Goal: Task Accomplishment & Management: Complete application form

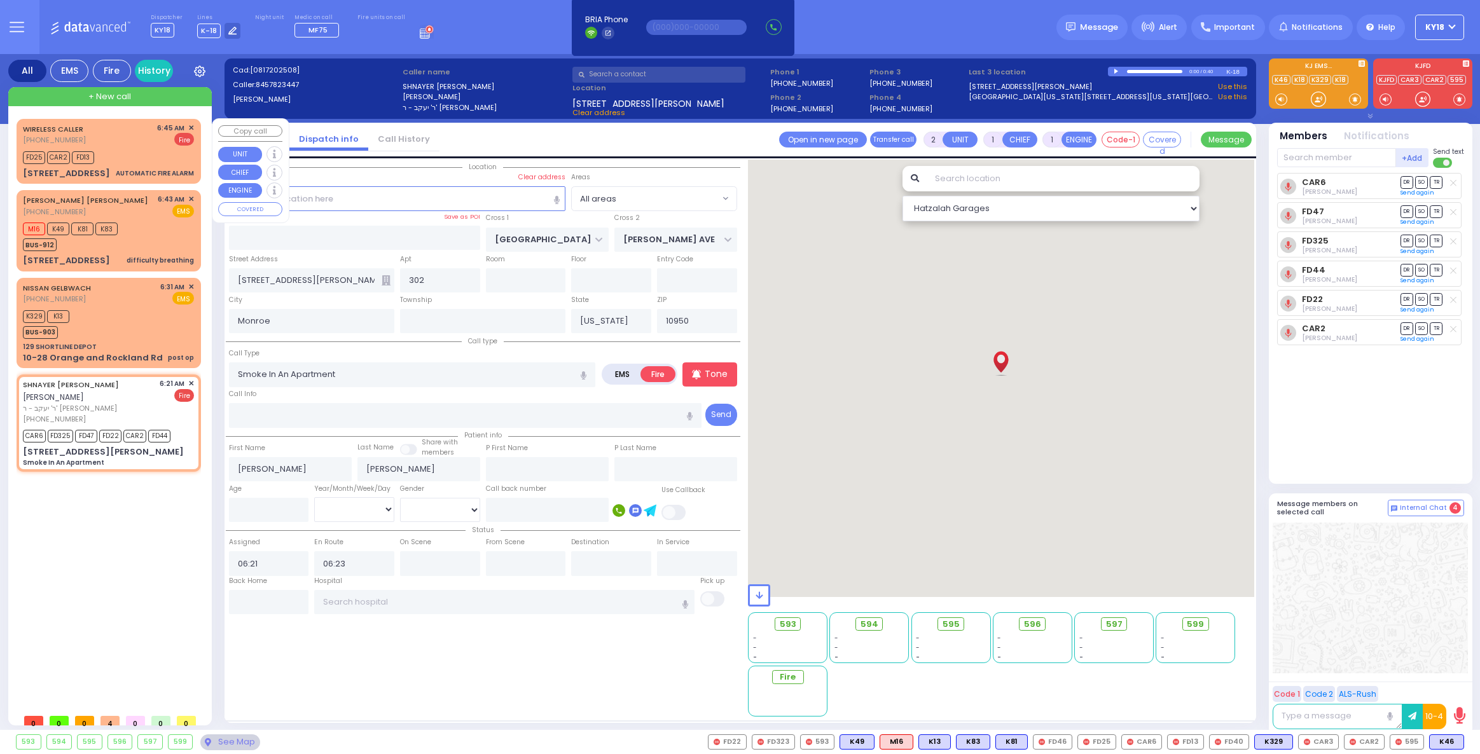
select select
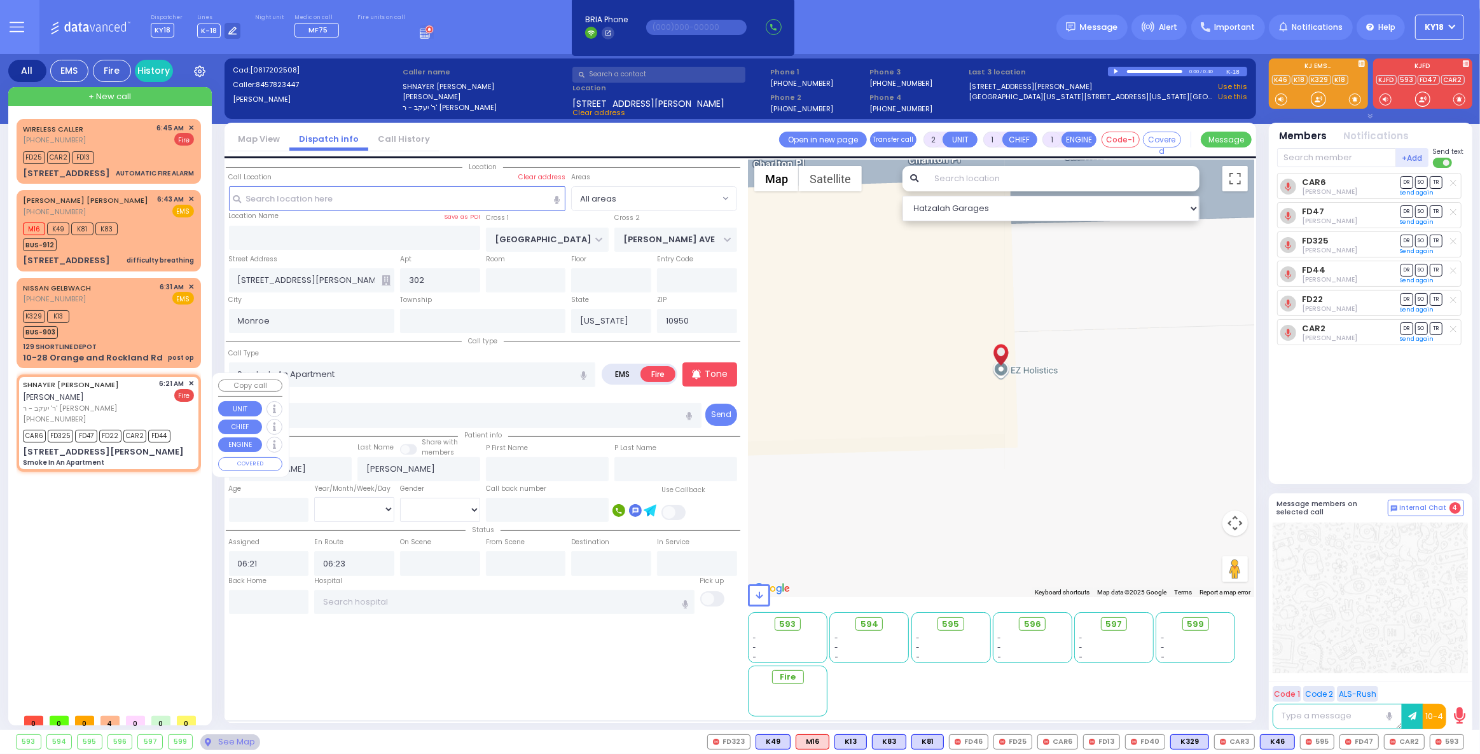
drag, startPoint x: 93, startPoint y: 392, endPoint x: 121, endPoint y: 392, distance: 27.4
click at [94, 392] on div "SHNAYER [PERSON_NAME] [PERSON_NAME]" at bounding box center [89, 390] width 132 height 25
select select
radio input "true"
select select
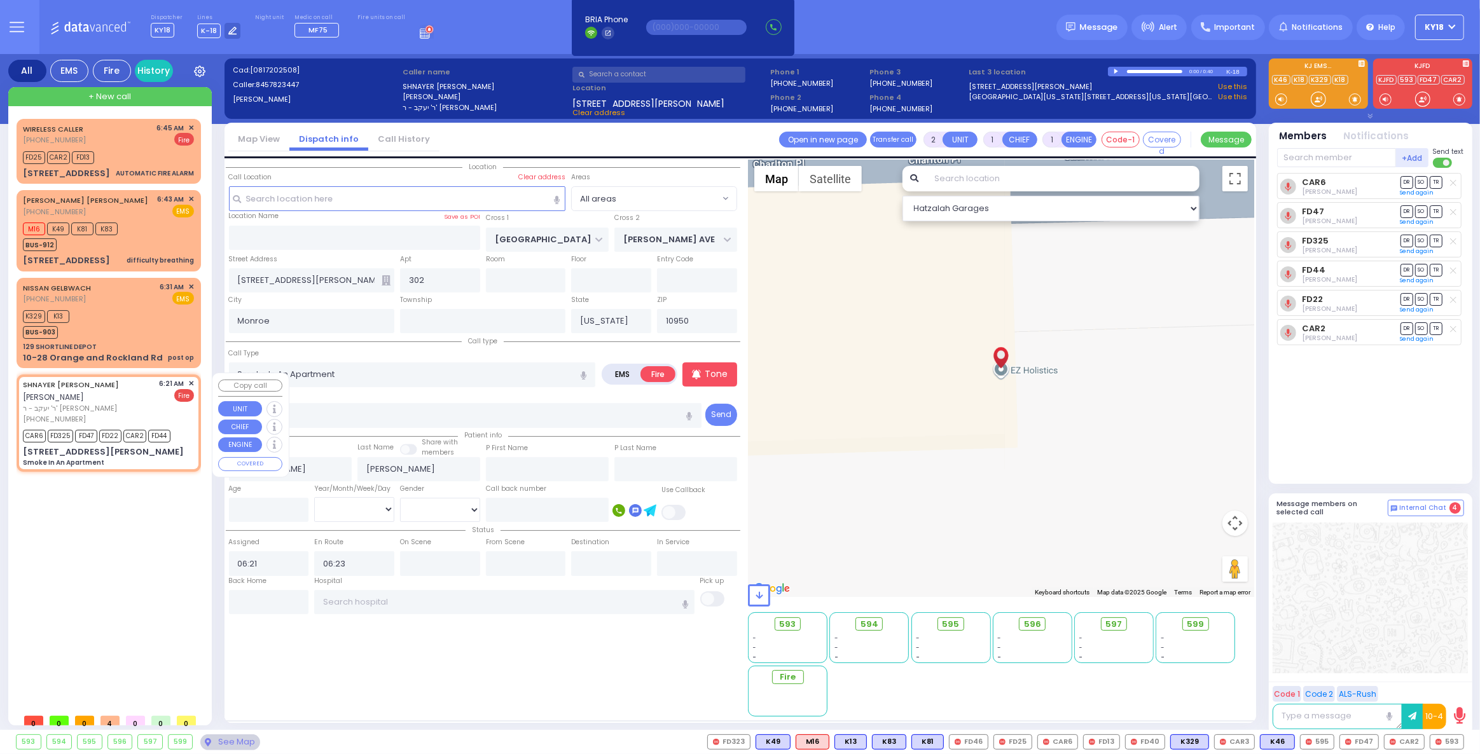
select select "Hatzalah Garages"
click at [192, 382] on span "✕" at bounding box center [191, 383] width 6 height 11
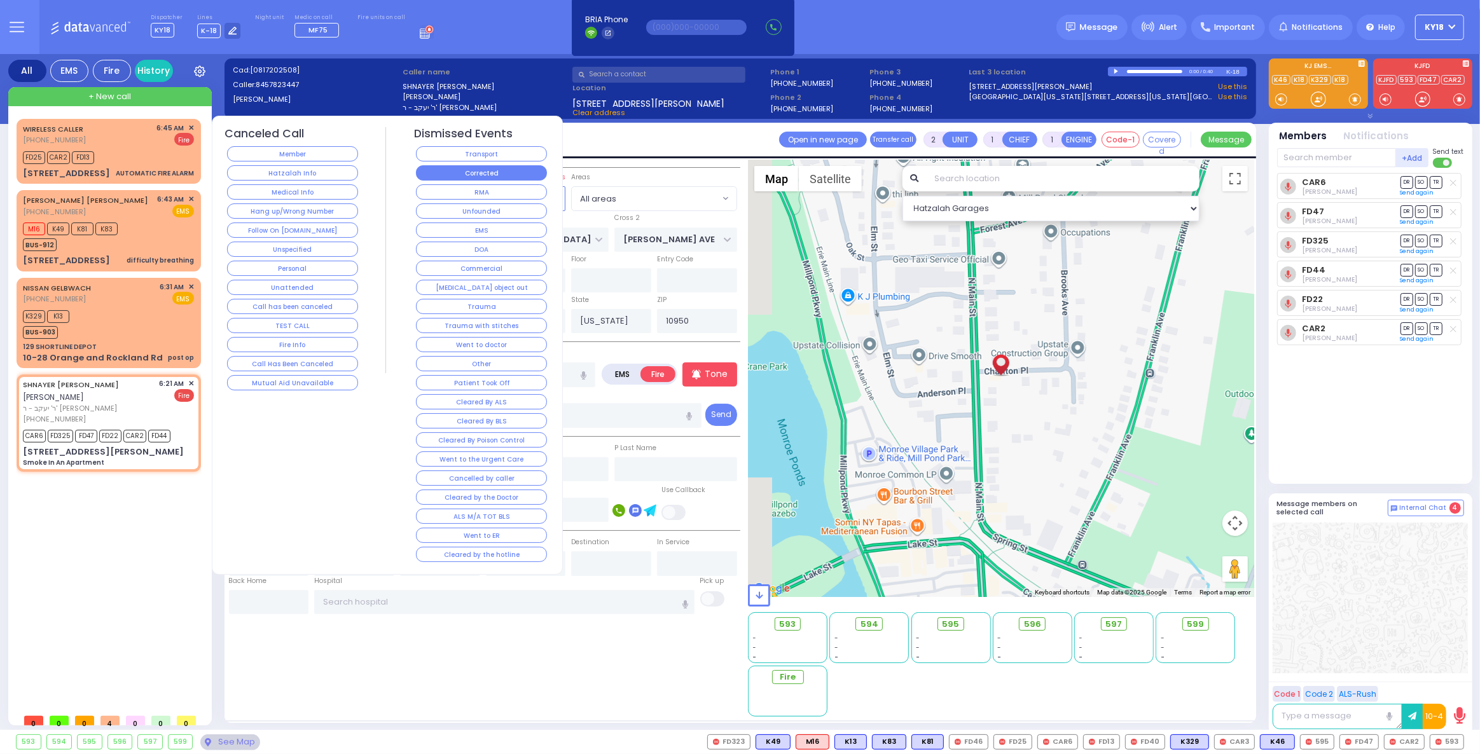
click at [447, 174] on button "Corrected" at bounding box center [481, 172] width 131 height 15
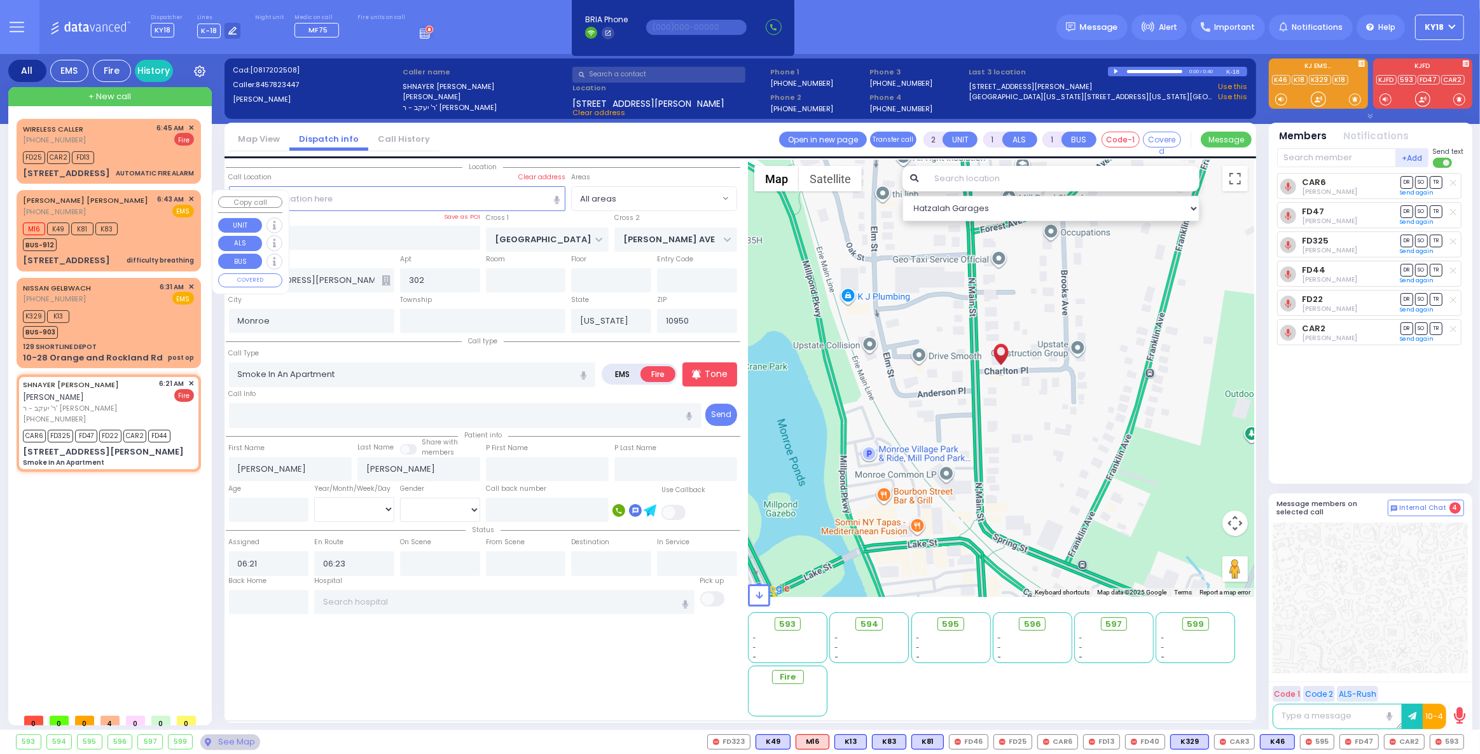
select select
radio input "true"
select select
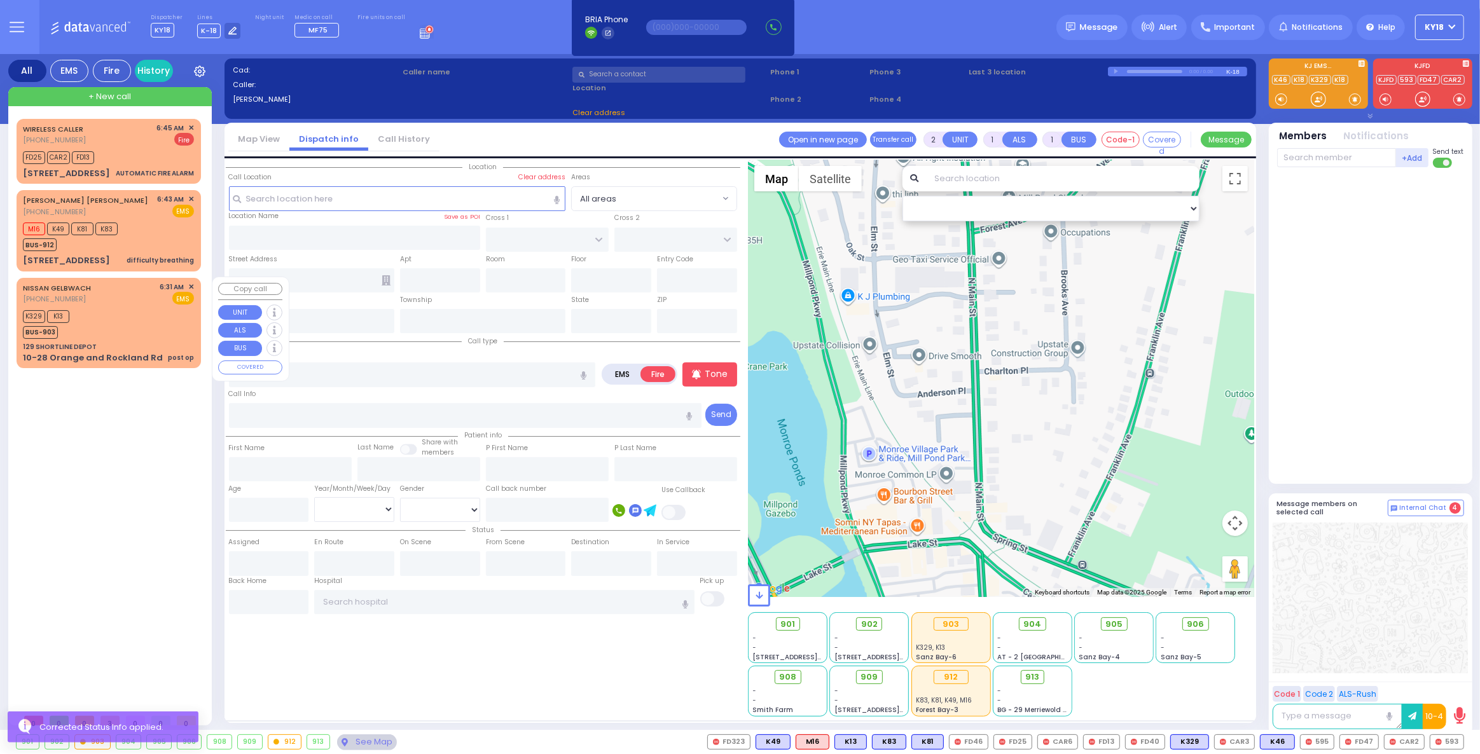
click at [126, 310] on div "K329 K13 BUS-903" at bounding box center [108, 323] width 171 height 32
select select
type input "post op"
radio input "true"
select select
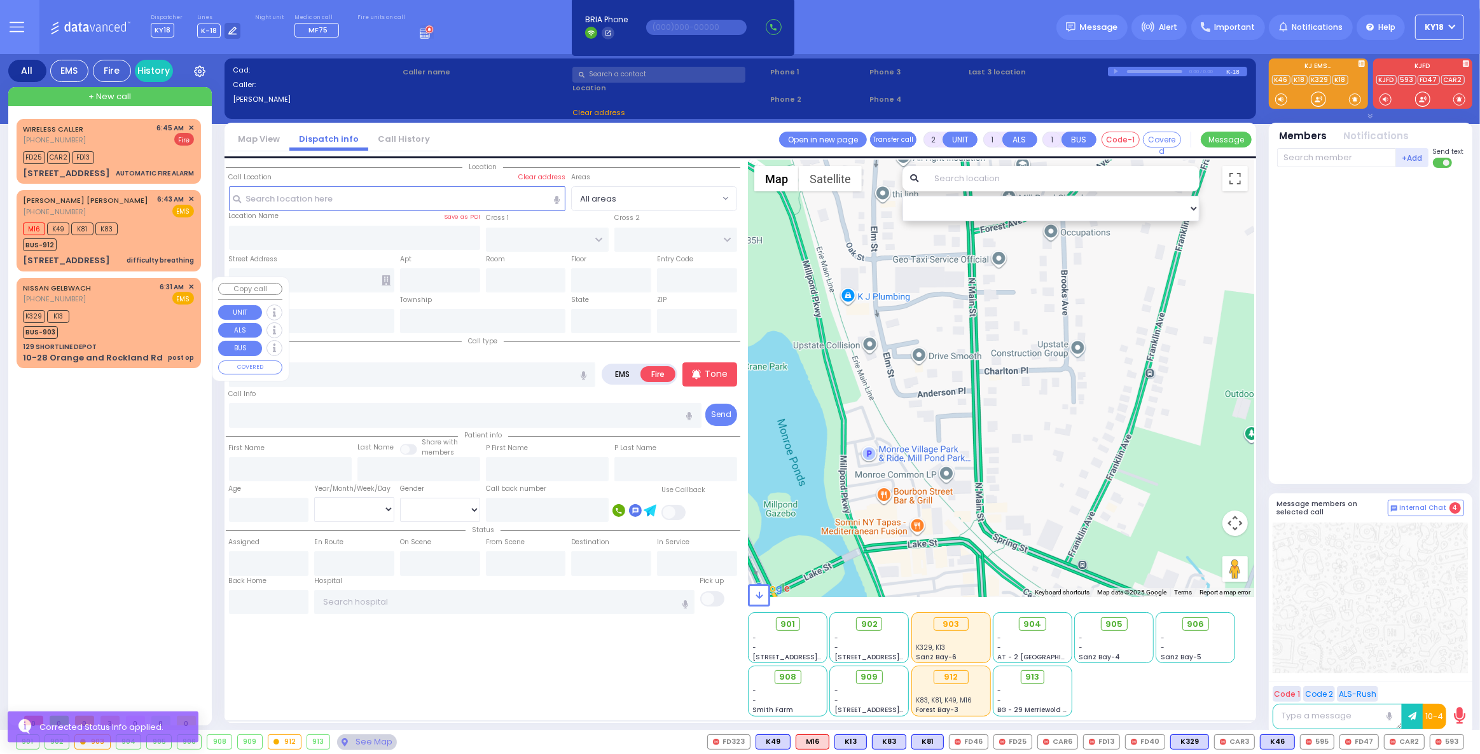
type input "06:31"
type input "06:36"
select select "Hatzalah Garages"
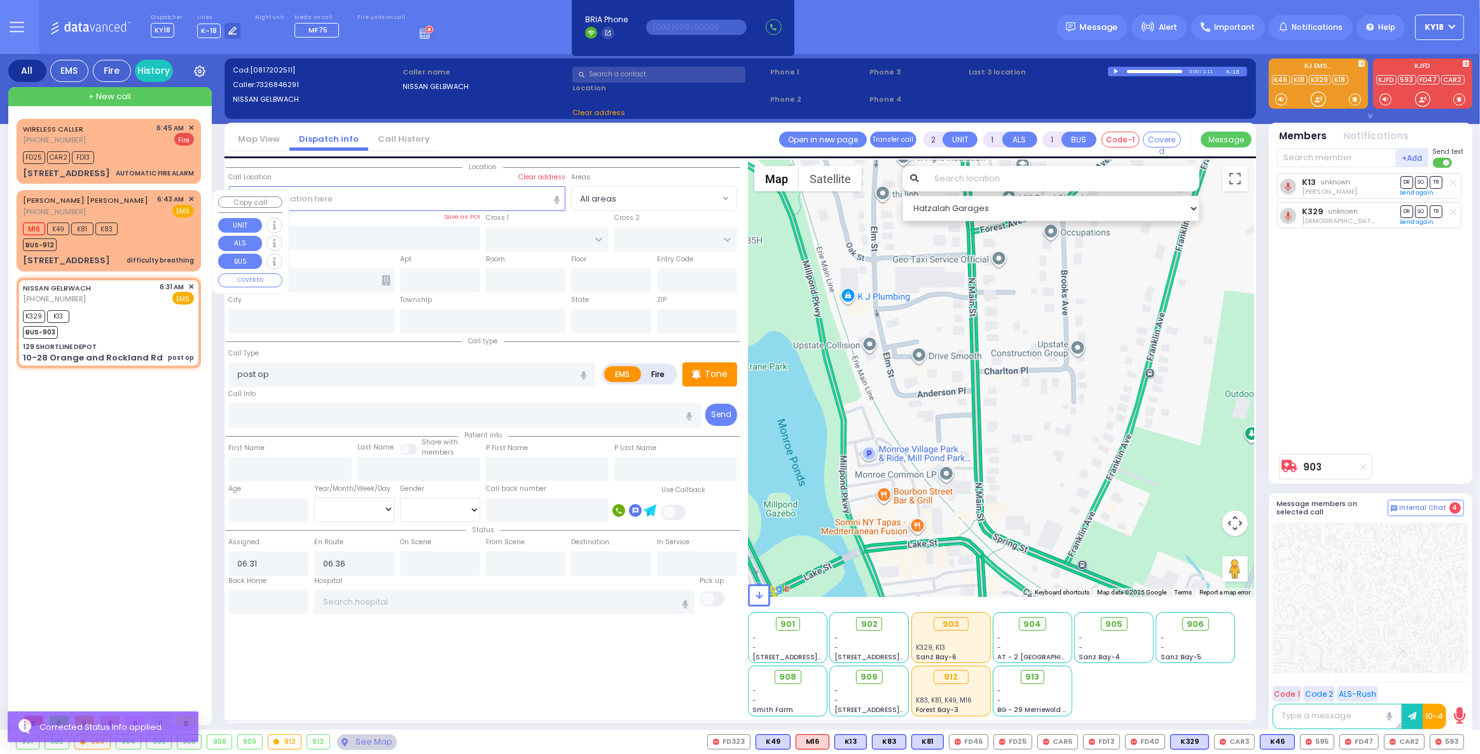
type input "129 SHORTLINE DEPOT"
type input "10-28 Orange and Rockland Rd"
type input "Monroe"
type input "[US_STATE]"
type input "10950"
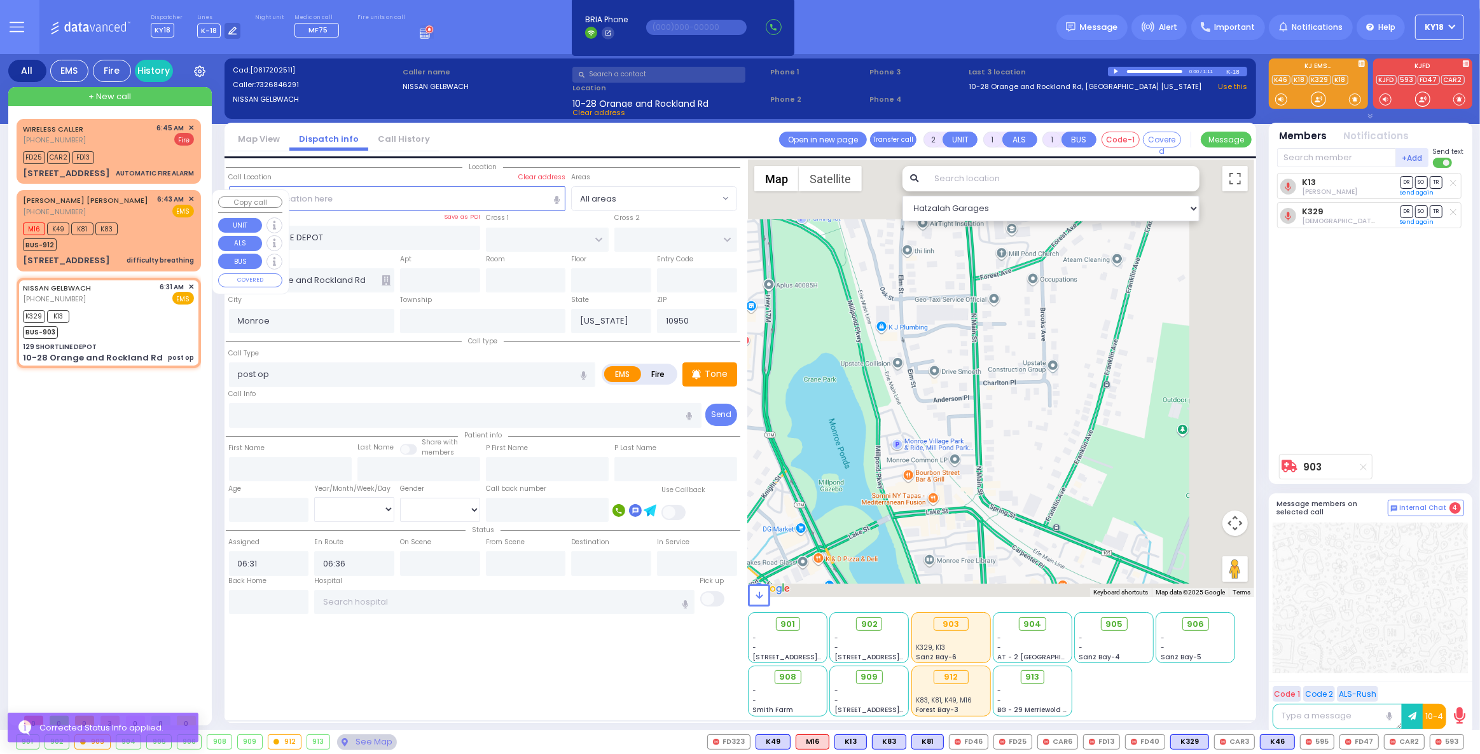
click at [149, 263] on div "difficulty breathing" at bounding box center [160, 261] width 67 height 10
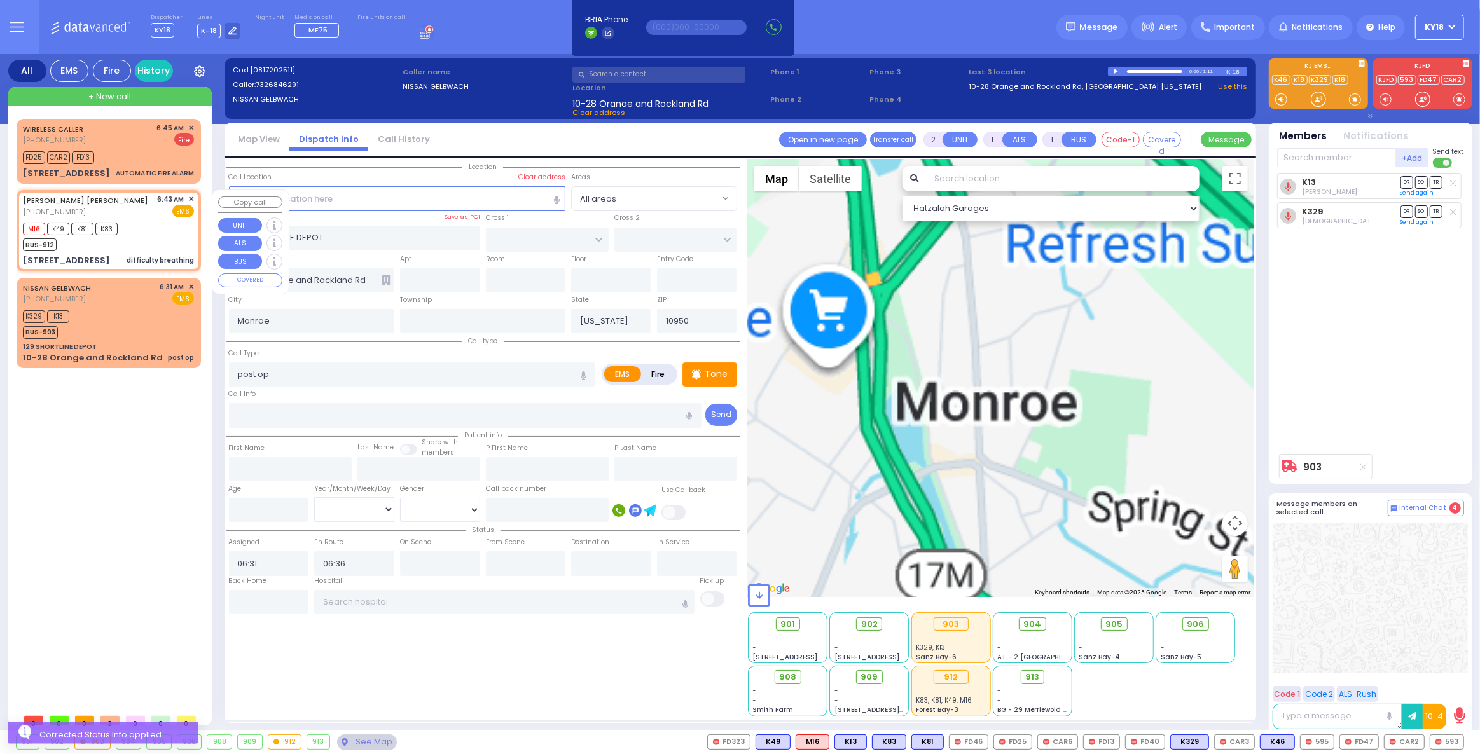
select select
type input "difficulty breathing"
radio input "true"
type input "[PERSON_NAME]"
type input "SOFER"
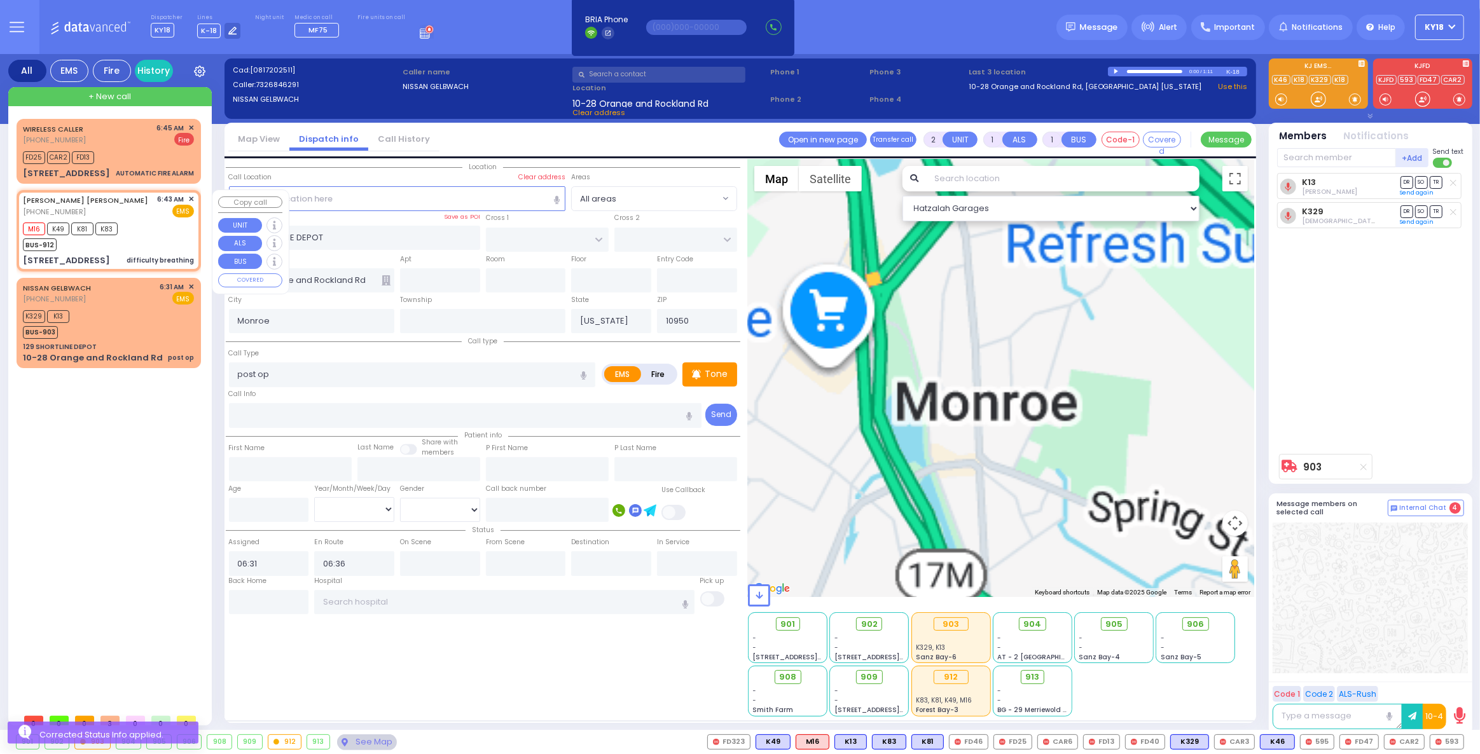
type input "40"
select select "Year"
select select "[DEMOGRAPHIC_DATA]"
type input "06:43"
type input "06:45"
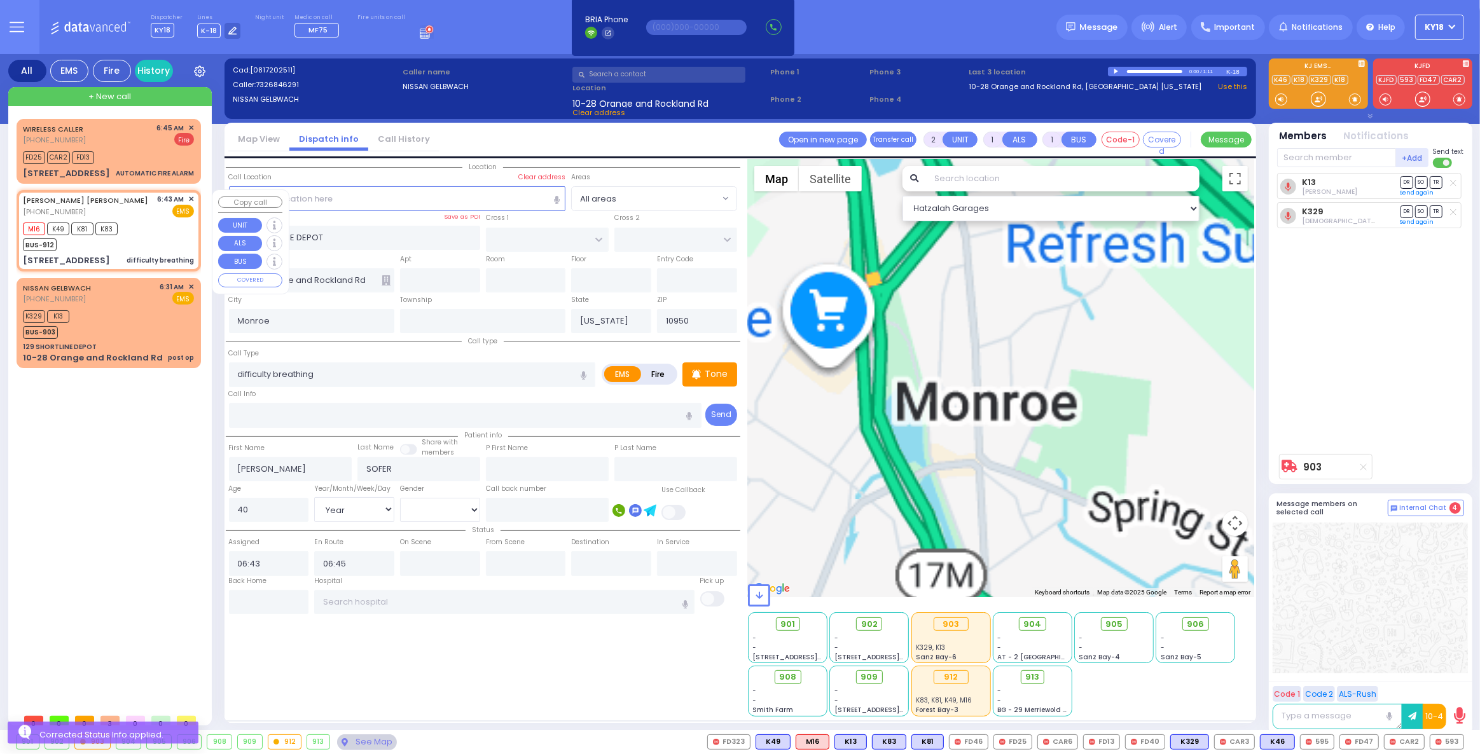
type input "[PERSON_NAME] BLVD"
type input "KAHAN DR"
type input "3 KERESTIER CT"
type input "406"
type input "[PERSON_NAME]"
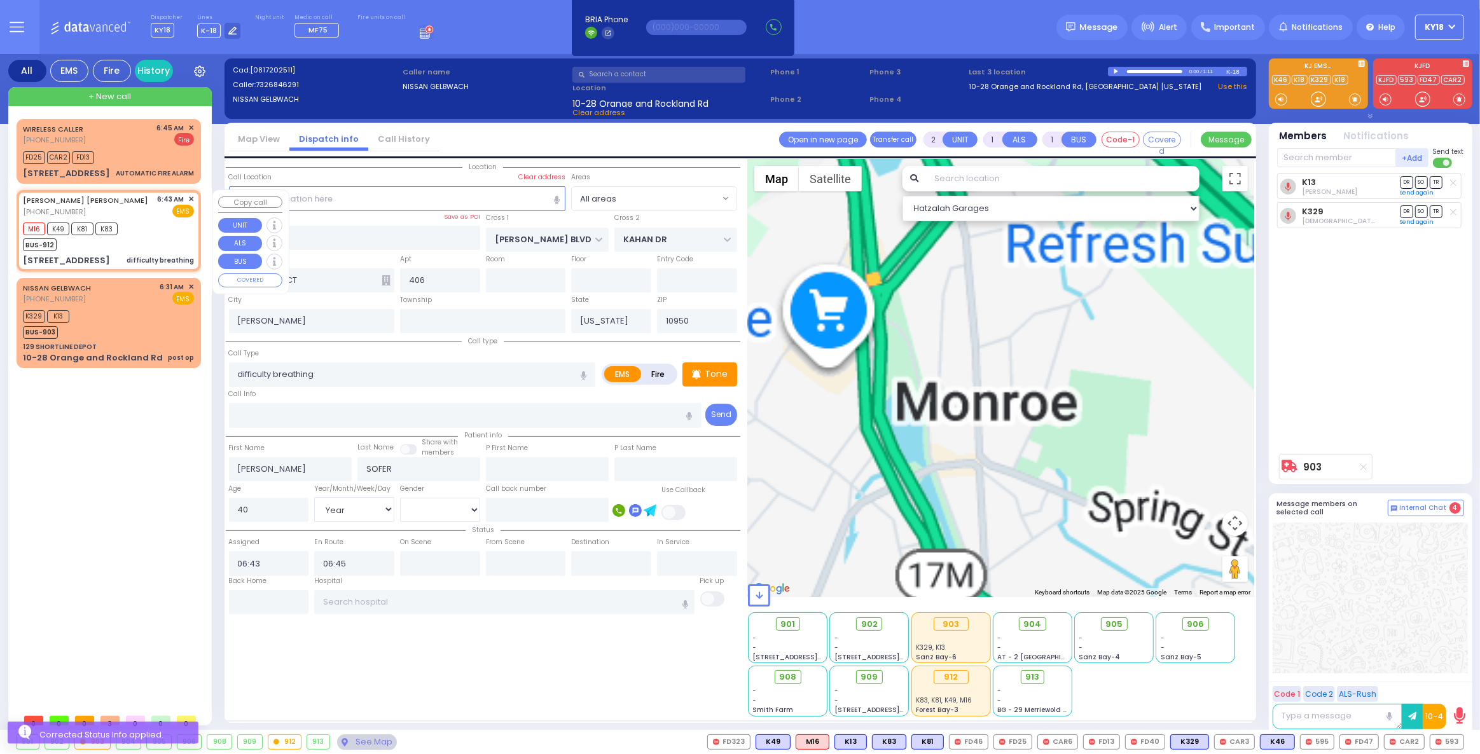
select select "Hatzalah Garages"
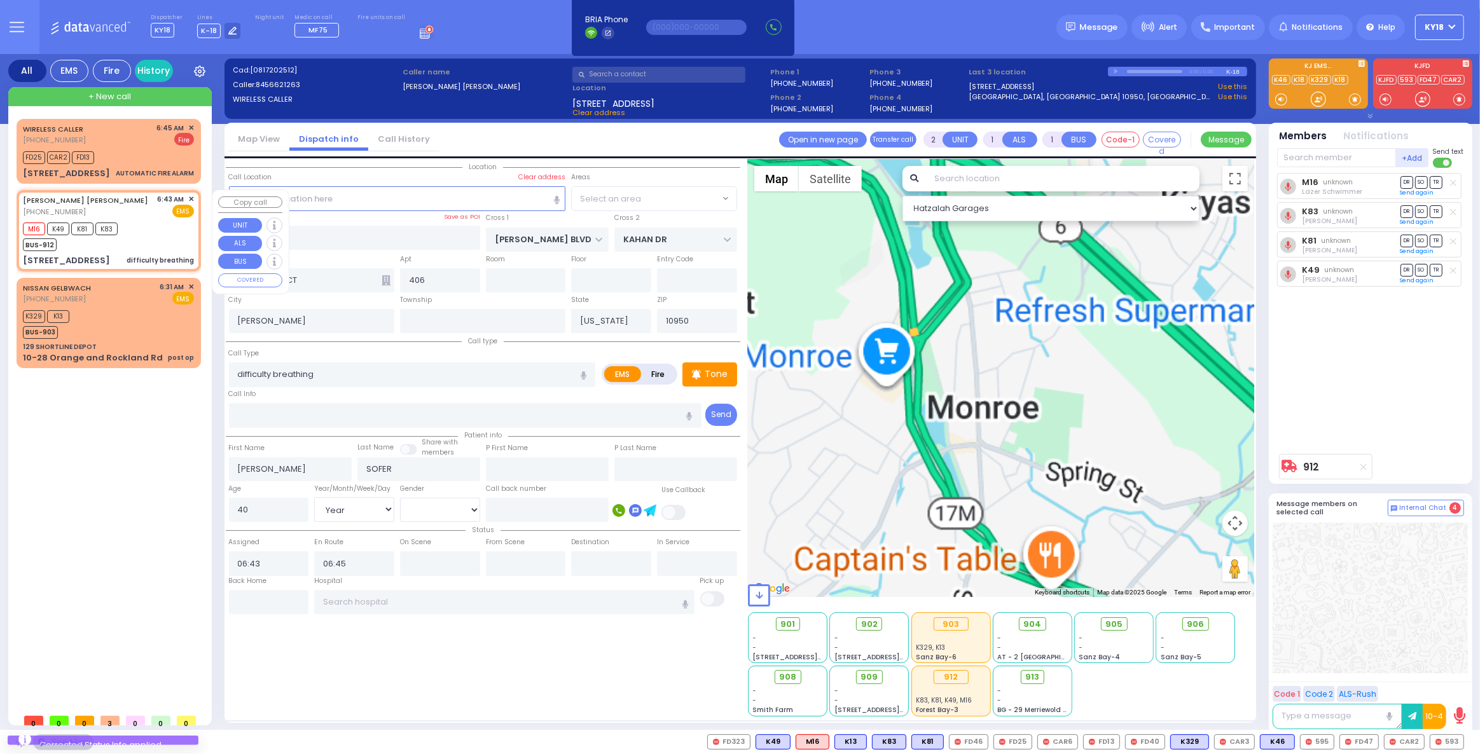
select select "SECTION 4"
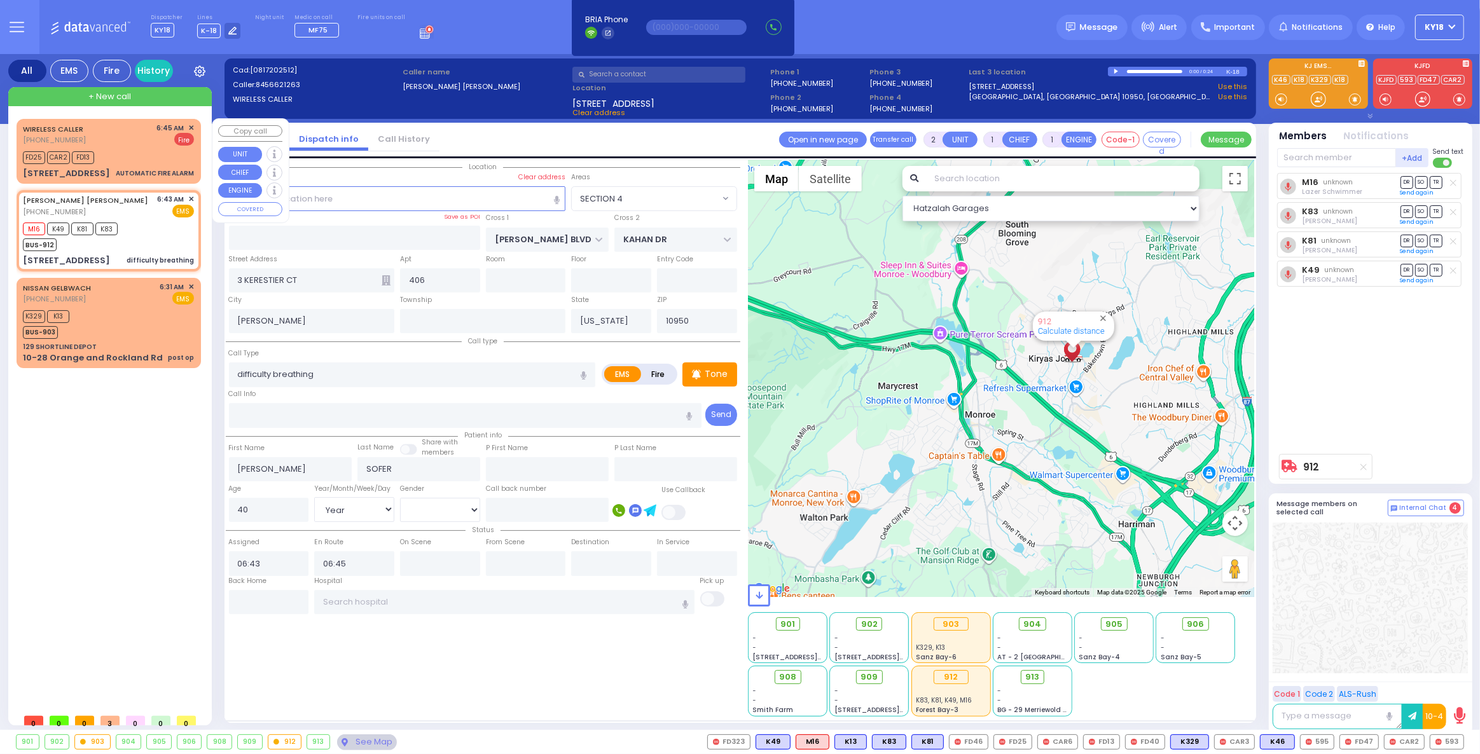
click at [137, 165] on div "WIRELESS CALLER [PHONE_NUMBER] 6:45 AM ✕ Fire FD25 CAR2 FD13" at bounding box center [108, 151] width 179 height 61
type input "3"
select select
type input "AUTOMATIC FIRE ALARM"
radio input "false"
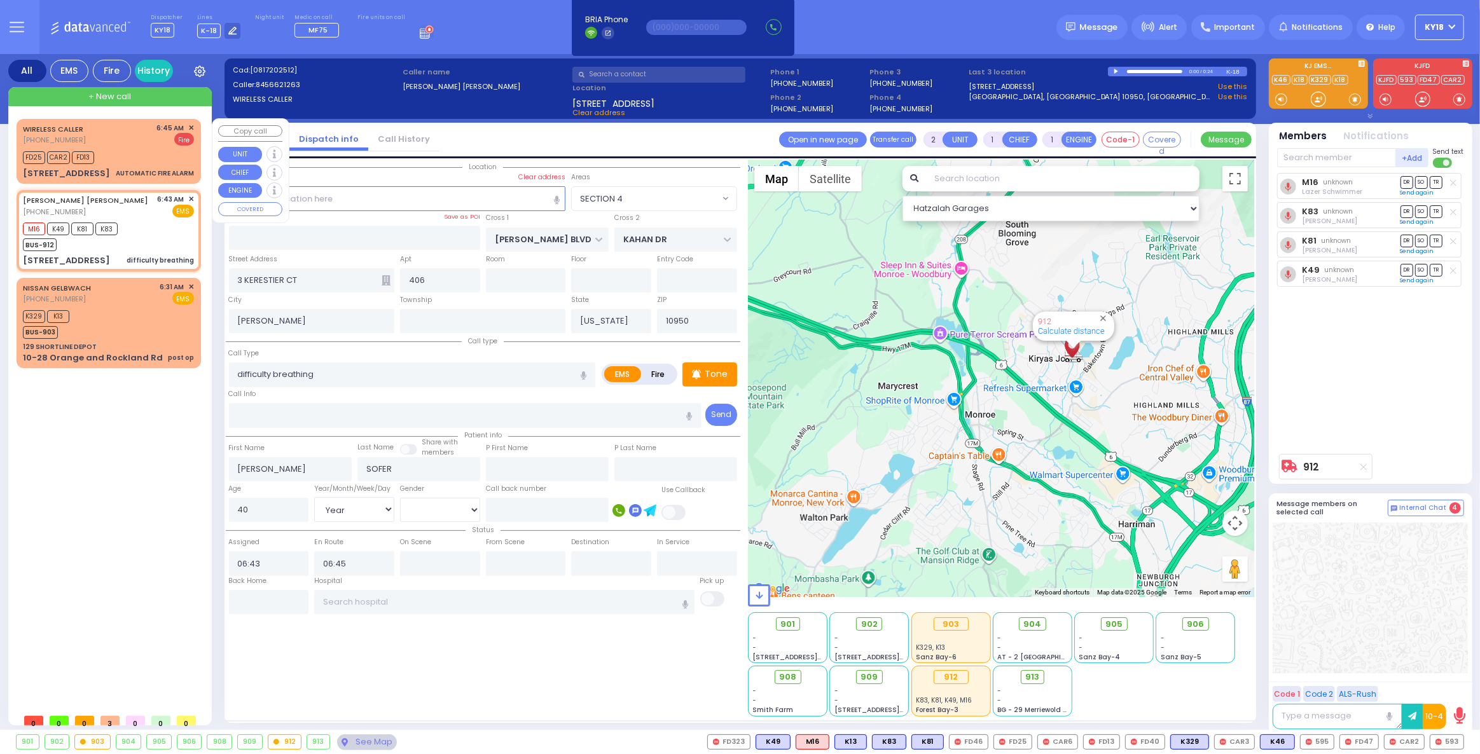
radio input "true"
select select
type input "06:45"
type input "06:47"
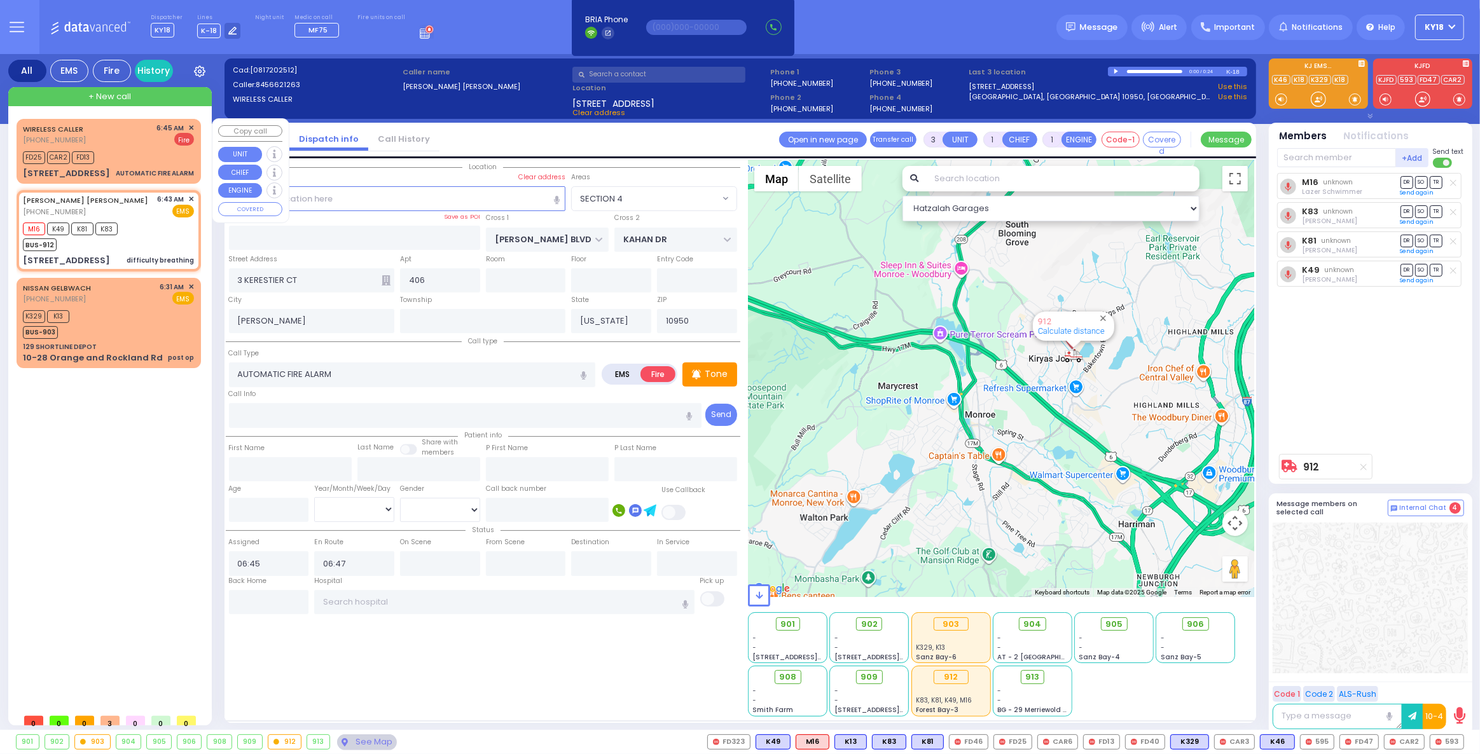
select select "Hatzalah Garages"
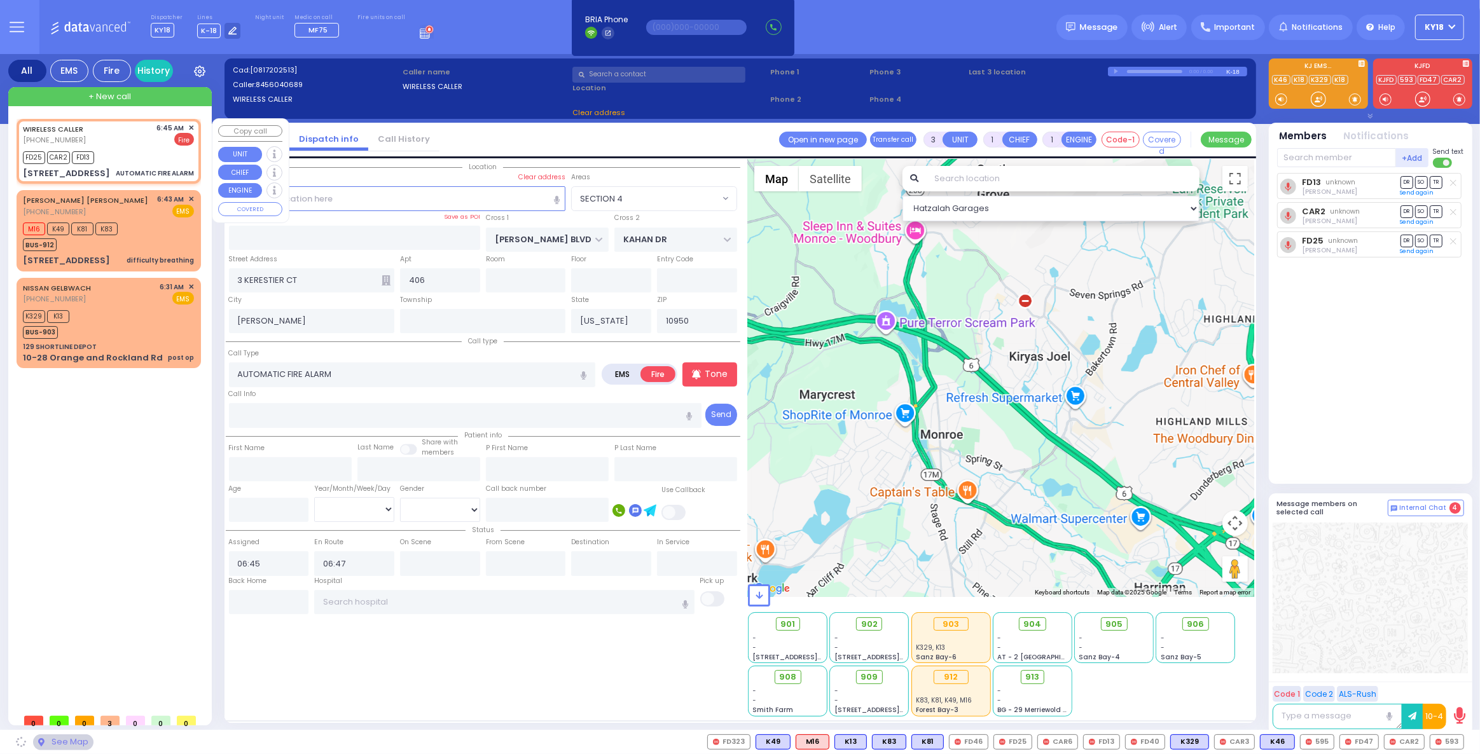
type input "[PERSON_NAME] COURT"
type input "GARFIELD RD"
type input "[STREET_ADDRESS]"
type input "Monroe"
type input "[GEOGRAPHIC_DATA]: : [PERSON_NAME][GEOGRAPHIC_DATA]/[GEOGRAPHIC_DATA]"
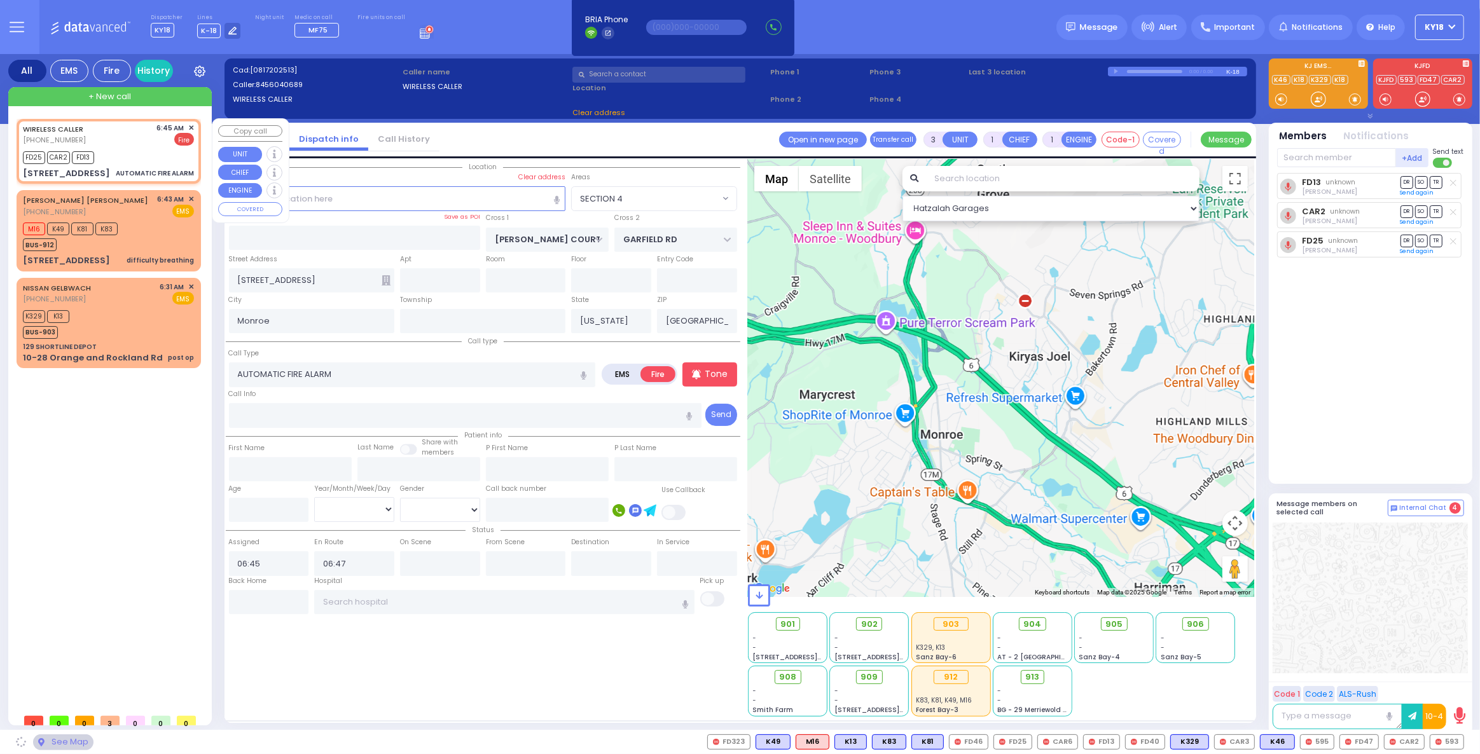
select select "SECTION 1"
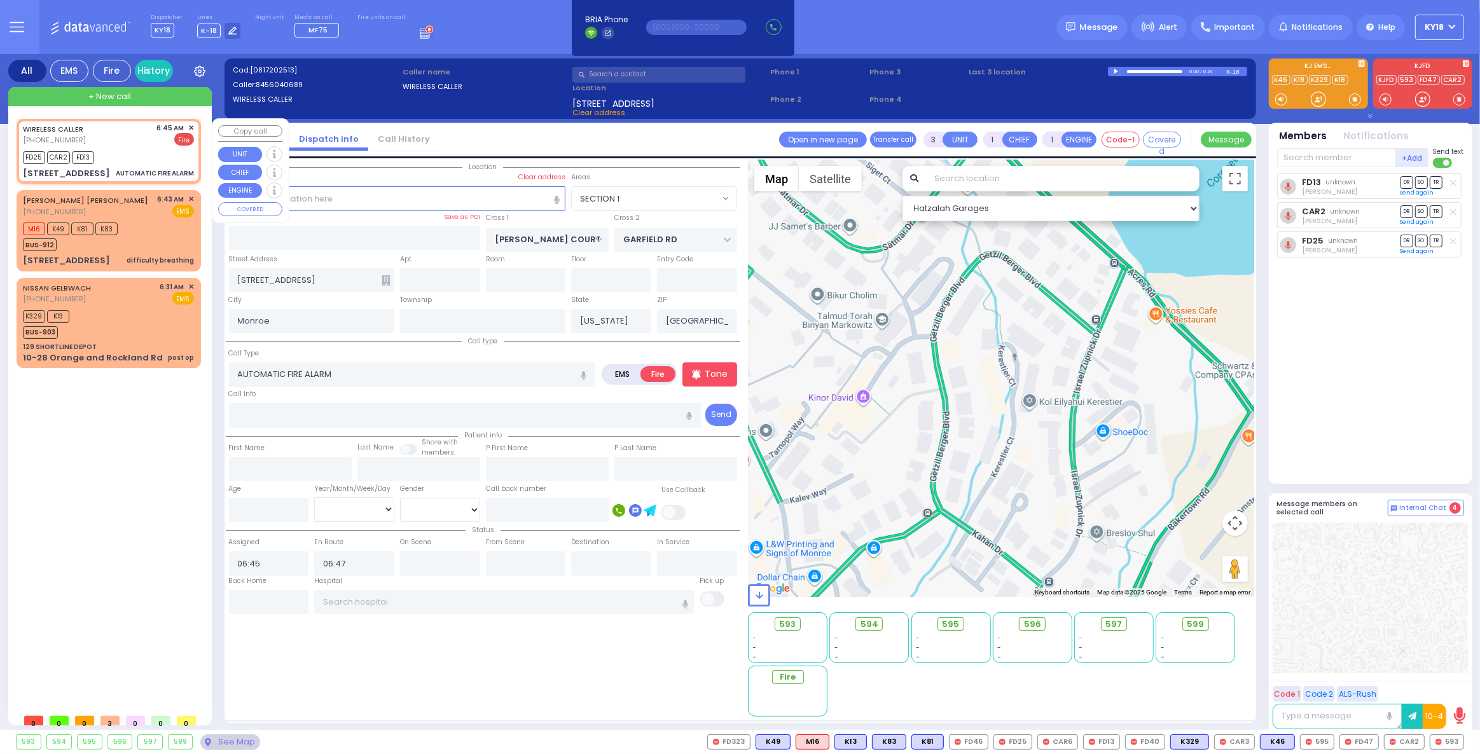
click at [190, 126] on span "✕" at bounding box center [191, 128] width 6 height 11
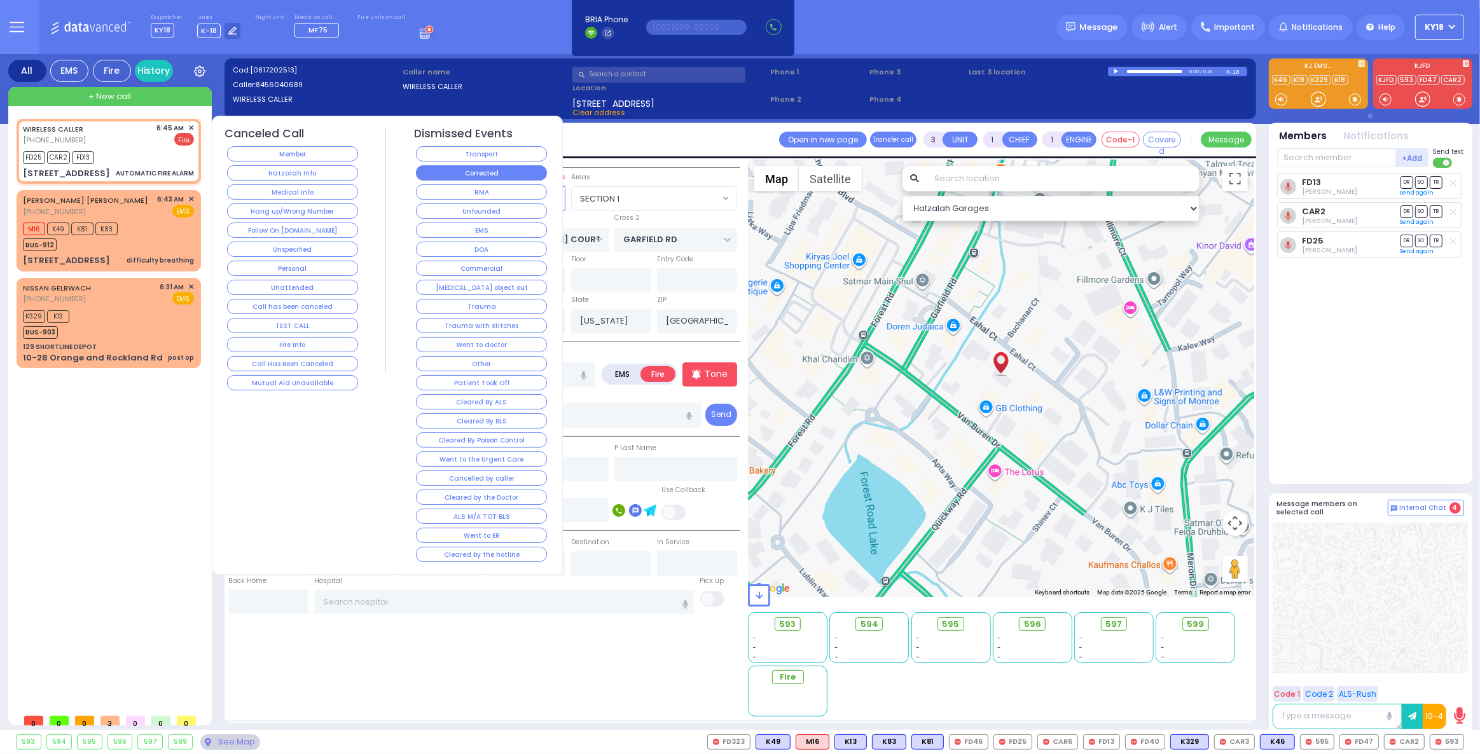
click at [441, 176] on button "Corrected" at bounding box center [481, 172] width 131 height 15
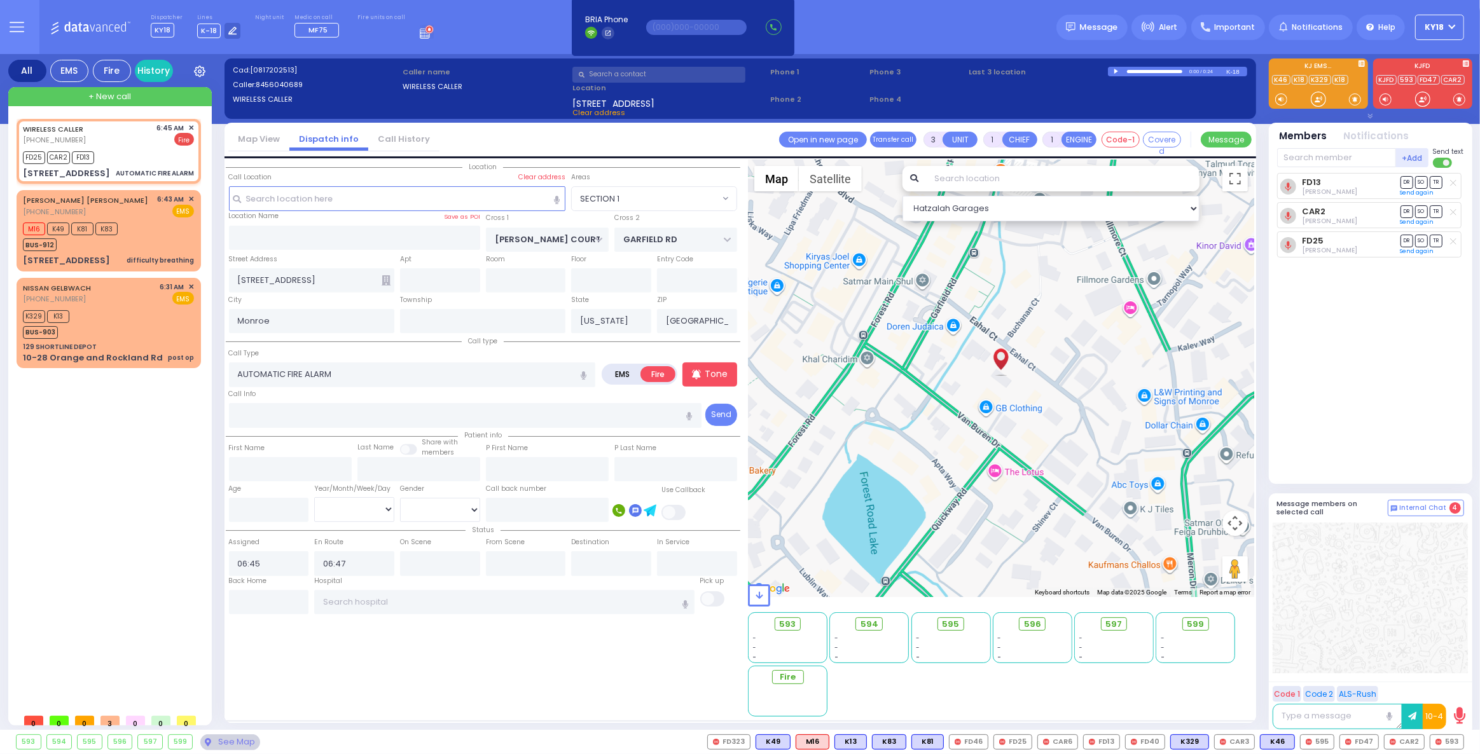
select select
radio input "true"
select select
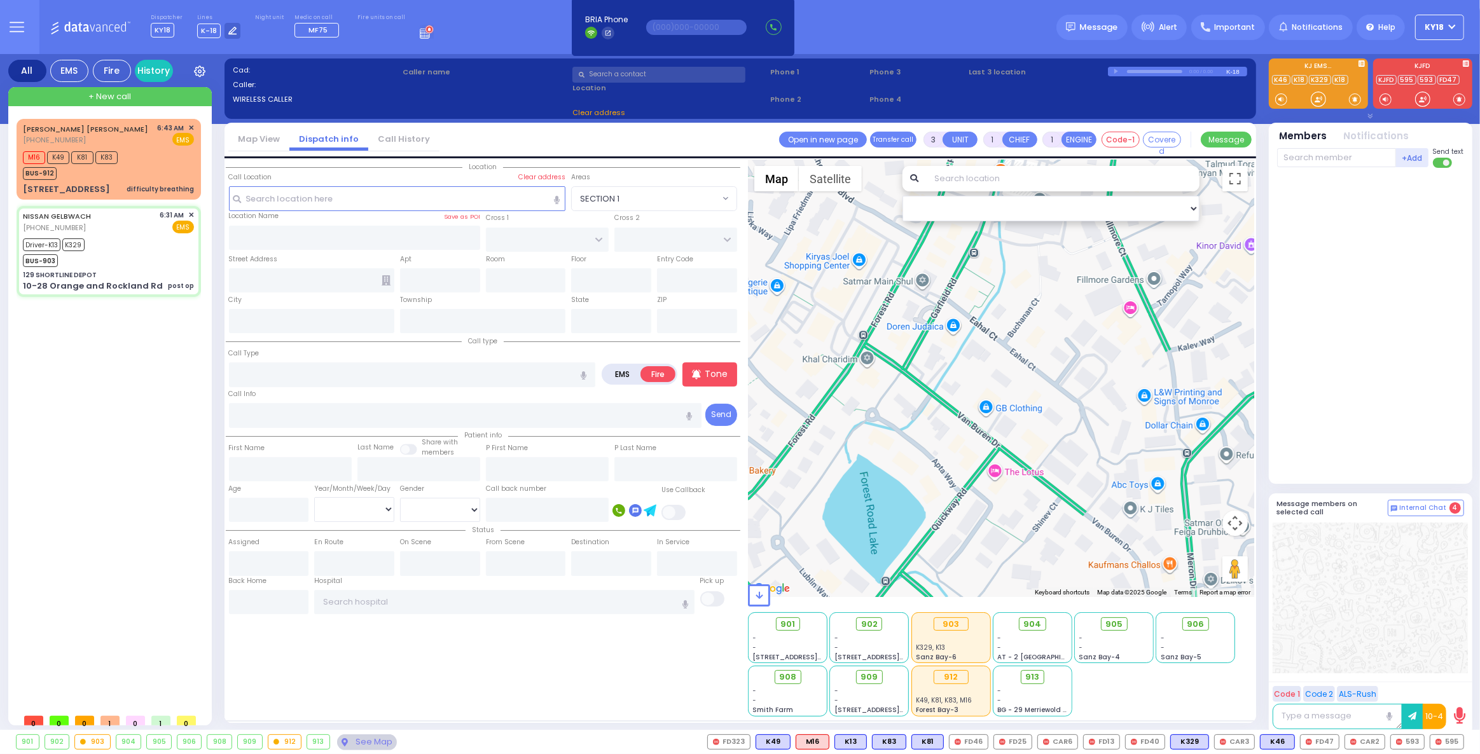
type input "6"
select select
type input "post op"
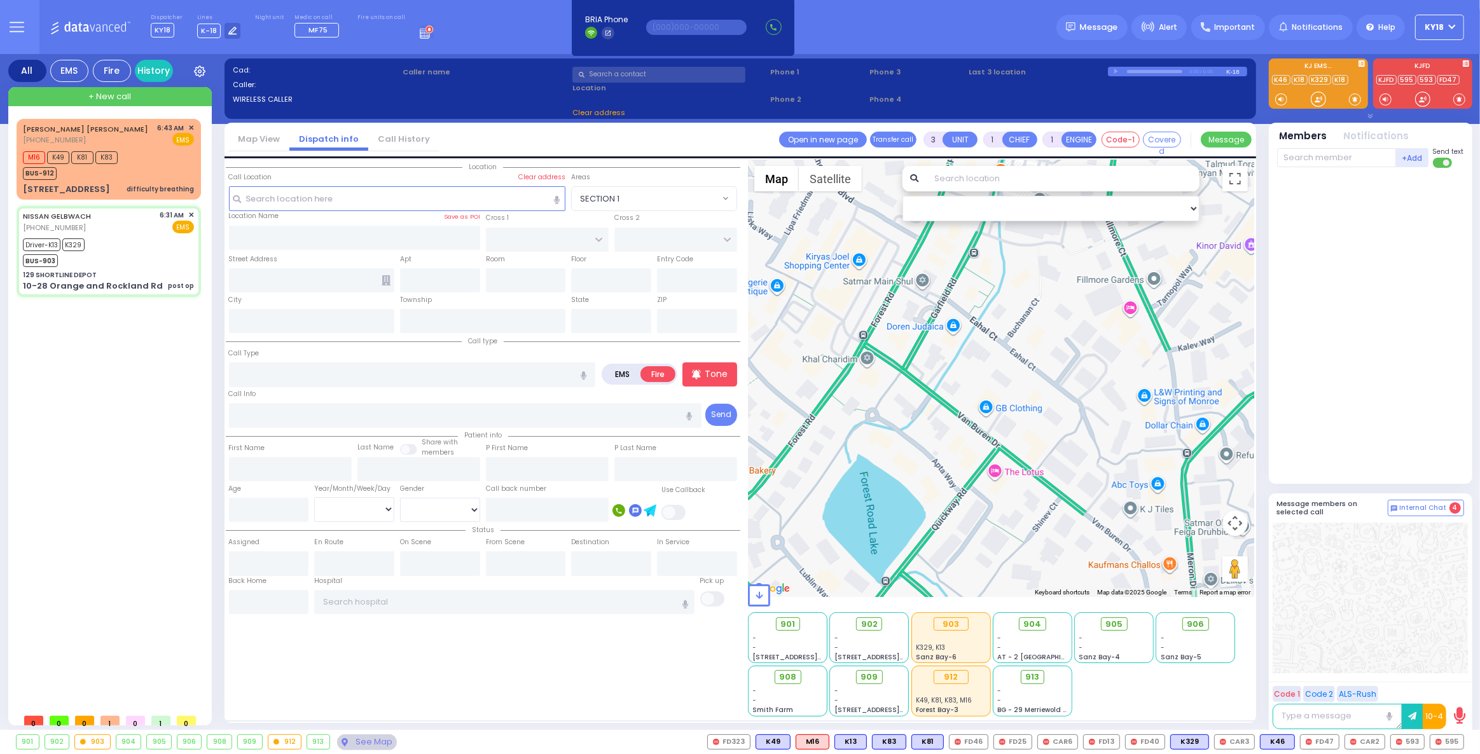
radio input "true"
type input "Unknown"
select select "Year"
type input "06:31"
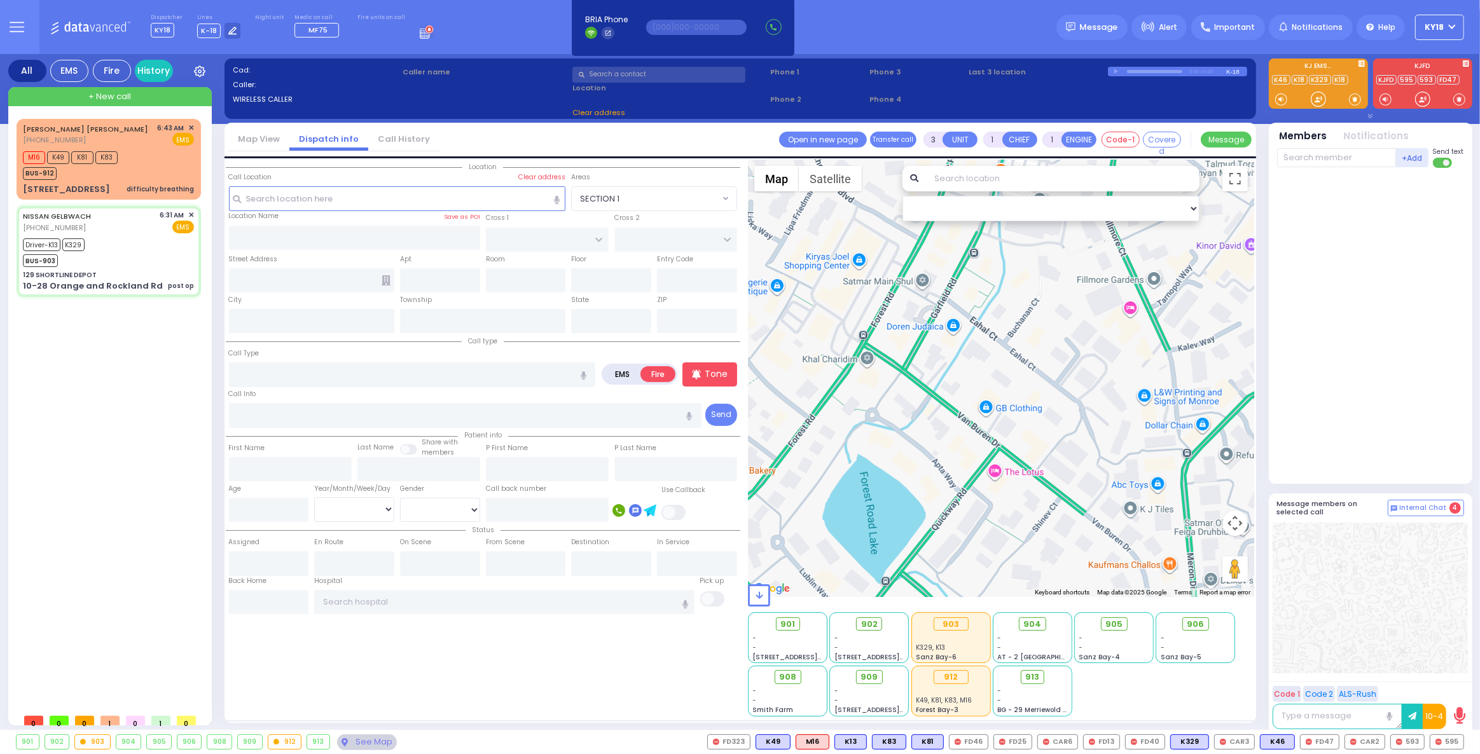
type input "06:36"
type input "06:57"
type input "07:01"
select select "Hatzalah Garages"
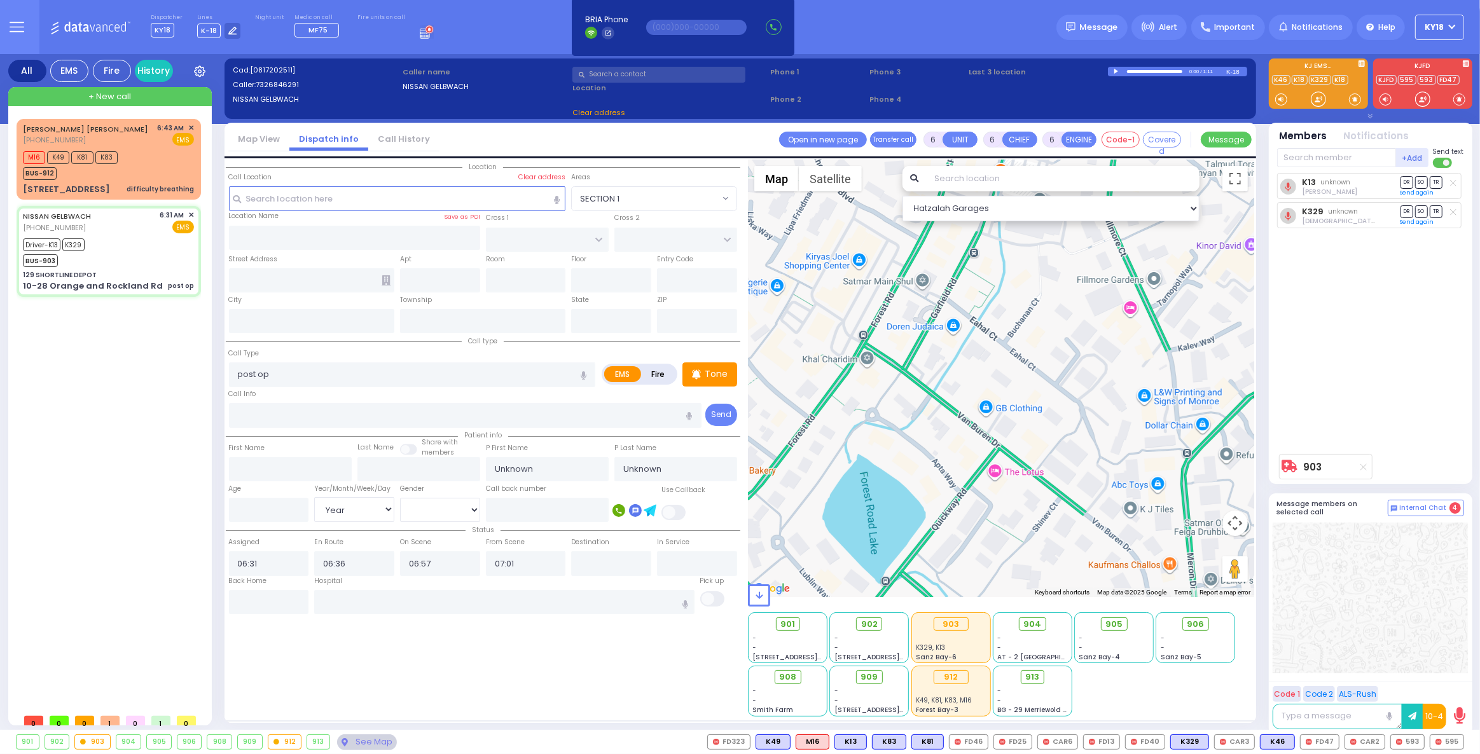
type input "129 SHORTLINE DEPOT"
type input "10-28 Orange and Rockland Rd"
type input "Monroe"
type input "[US_STATE]"
type input "10950"
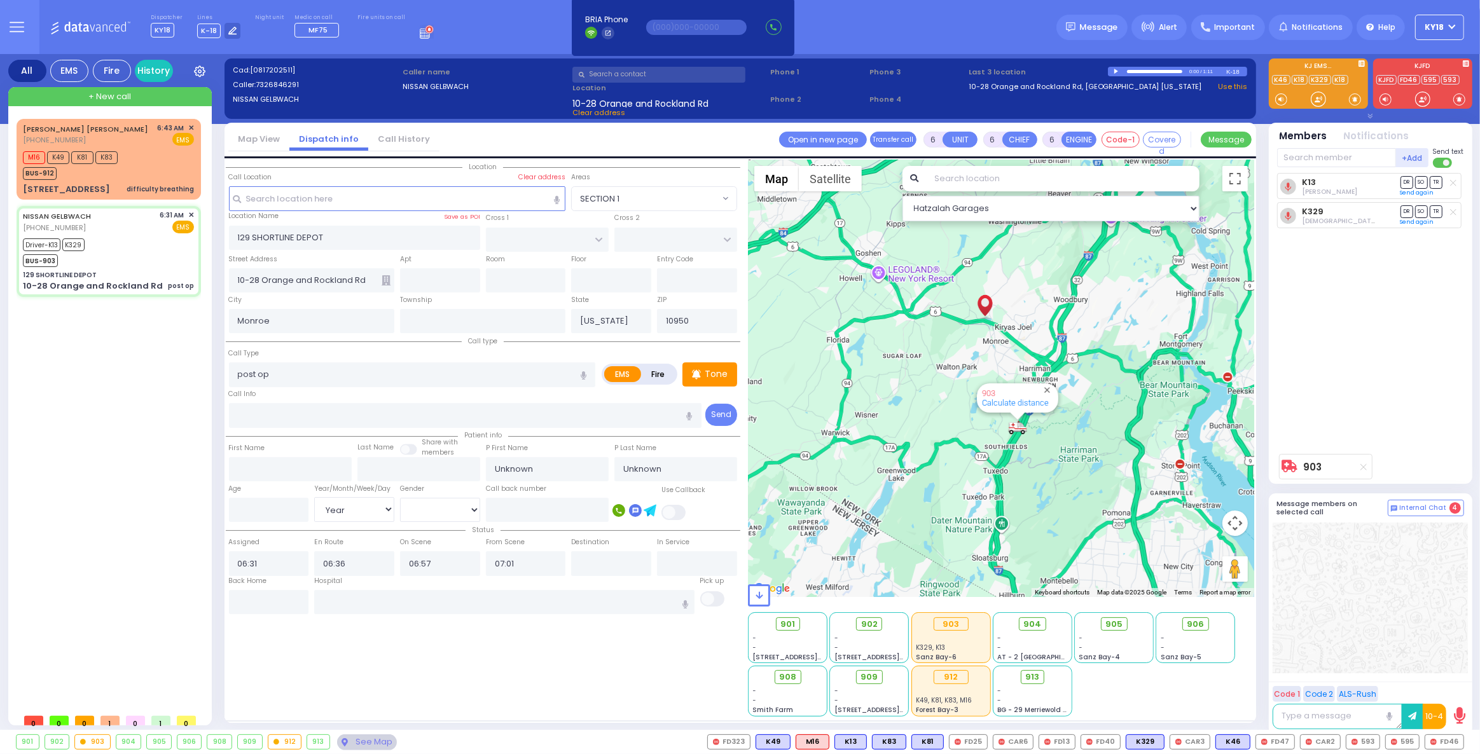
select select
radio input "true"
type input "[PERSON_NAME]"
type input "40"
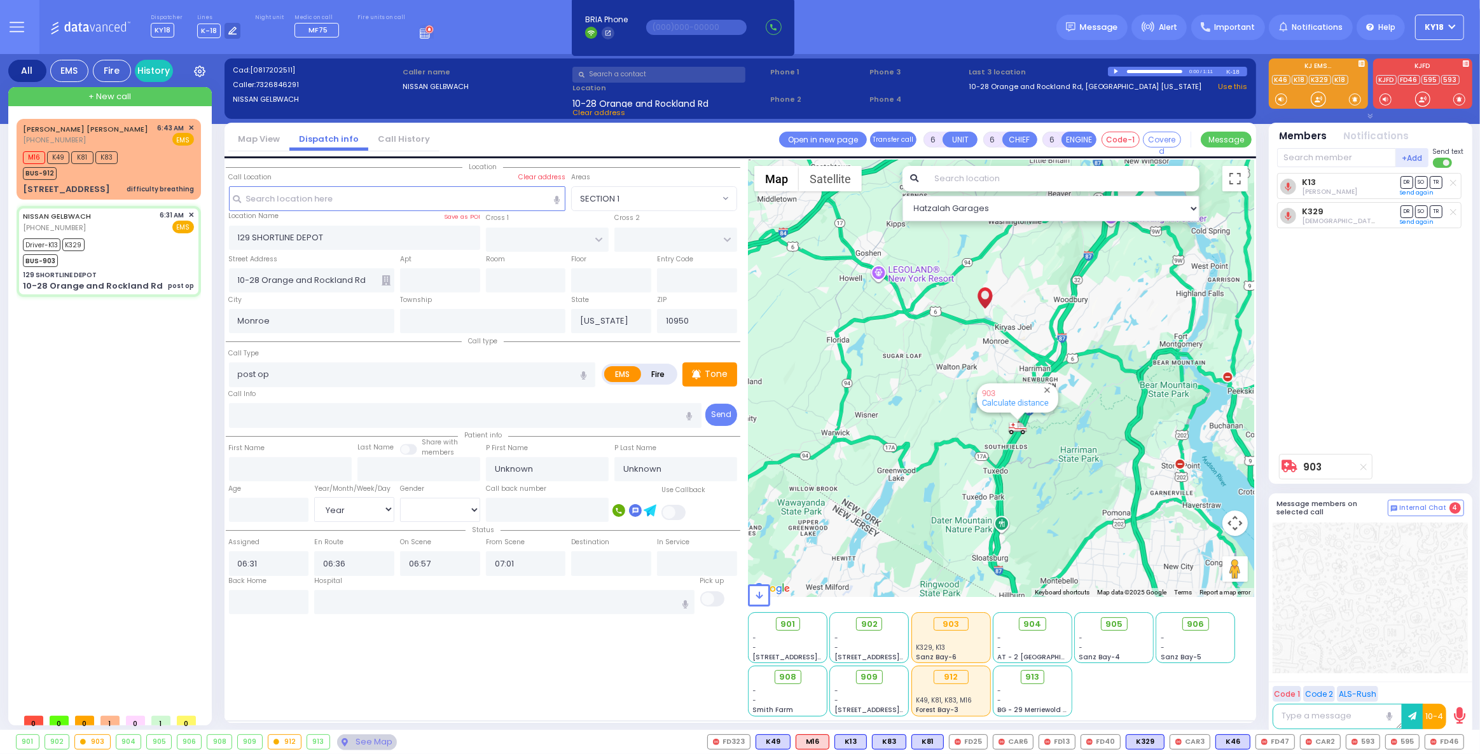
select select "Year"
select select "[DEMOGRAPHIC_DATA]"
select select "Hatzalah Garages"
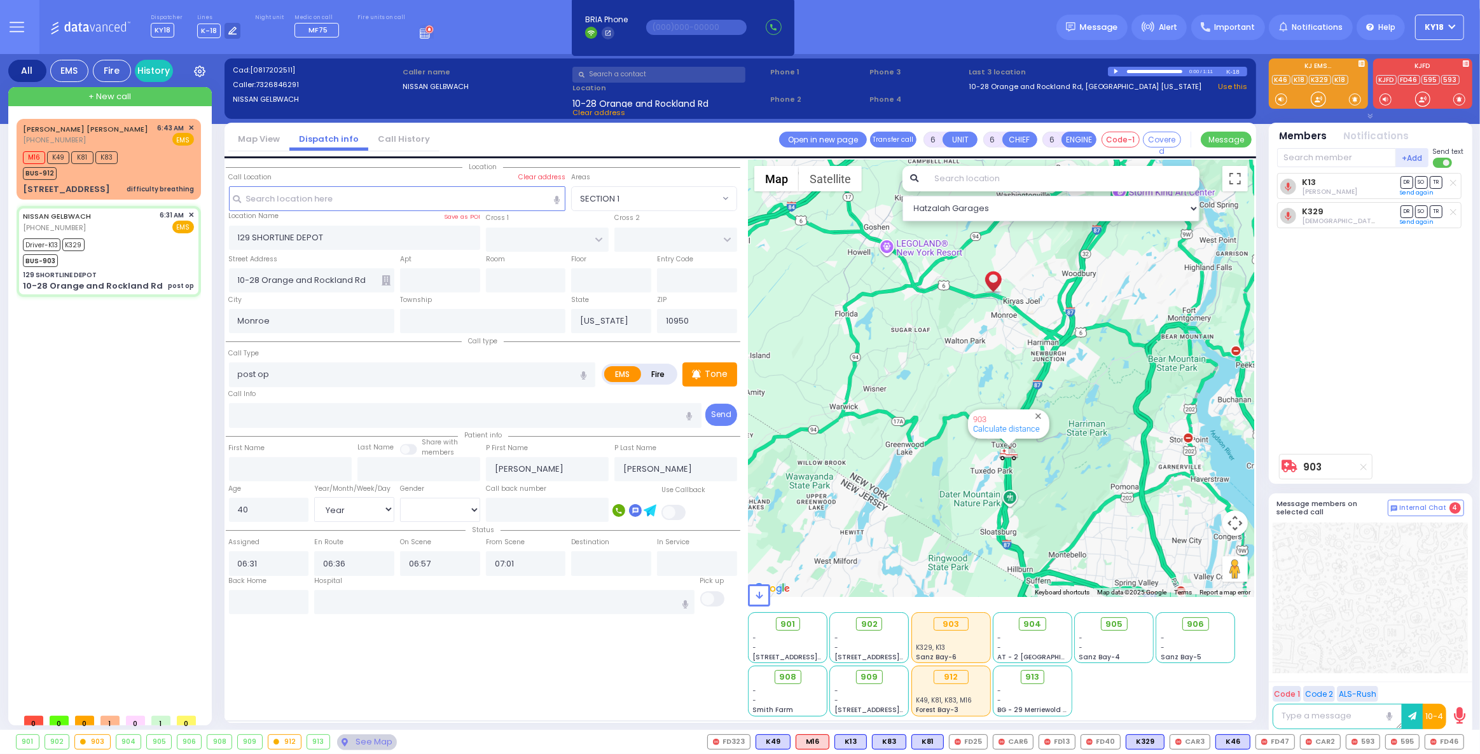
select select
radio input "true"
select select "Year"
select select "[DEMOGRAPHIC_DATA]"
select select "Hatzalah Garages"
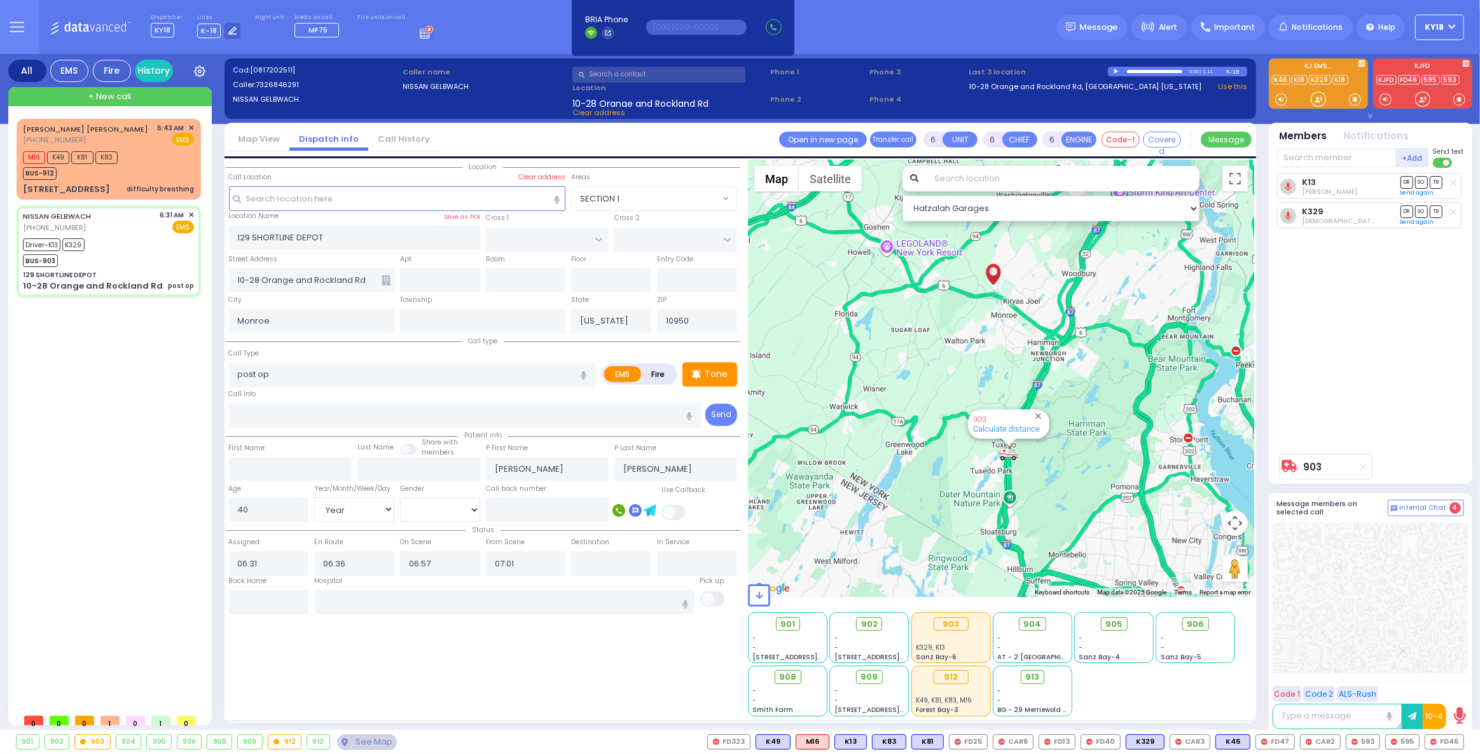
select select
radio input "true"
select select "Year"
select select "[DEMOGRAPHIC_DATA]"
select select "Hatzalah Garages"
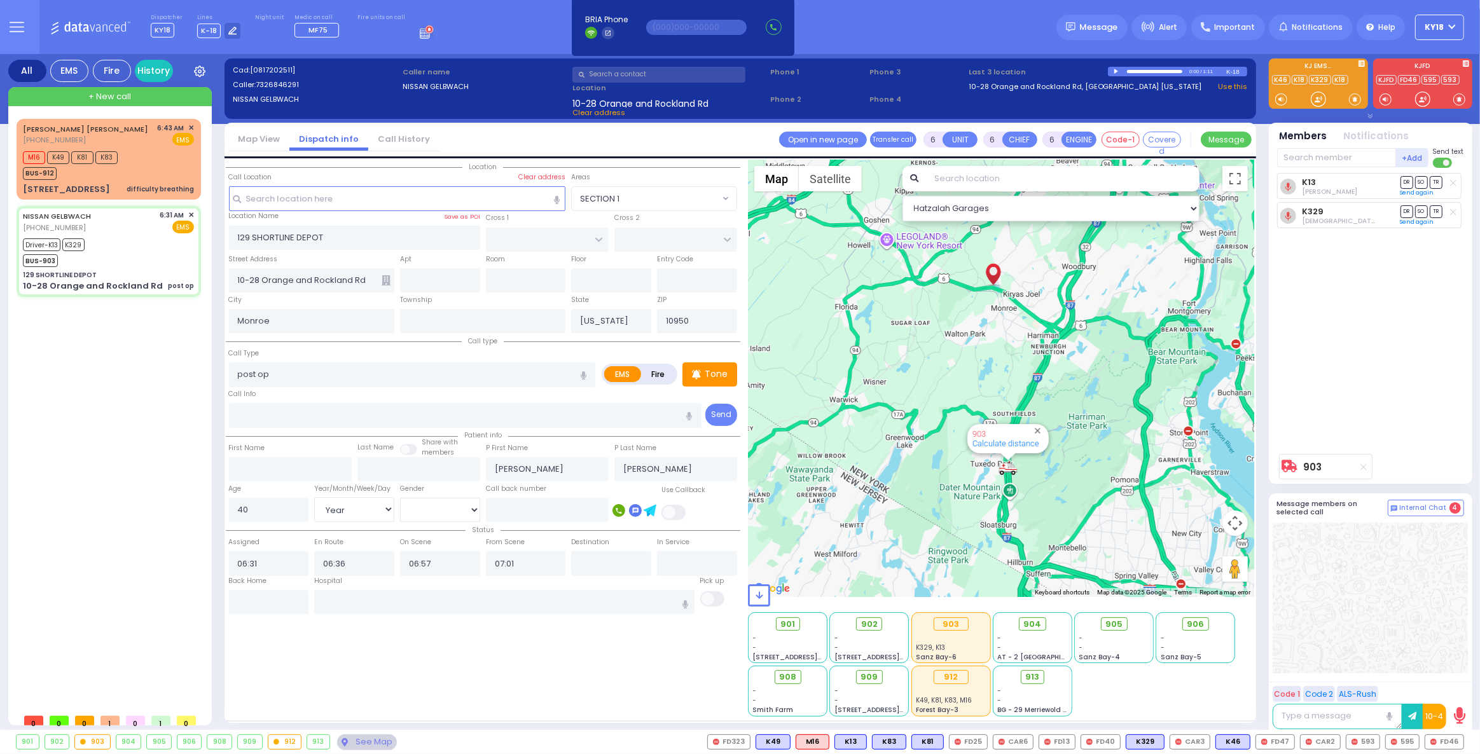
select select
radio input "true"
select select "Year"
select select "[DEMOGRAPHIC_DATA]"
select select "Hatzalah Garages"
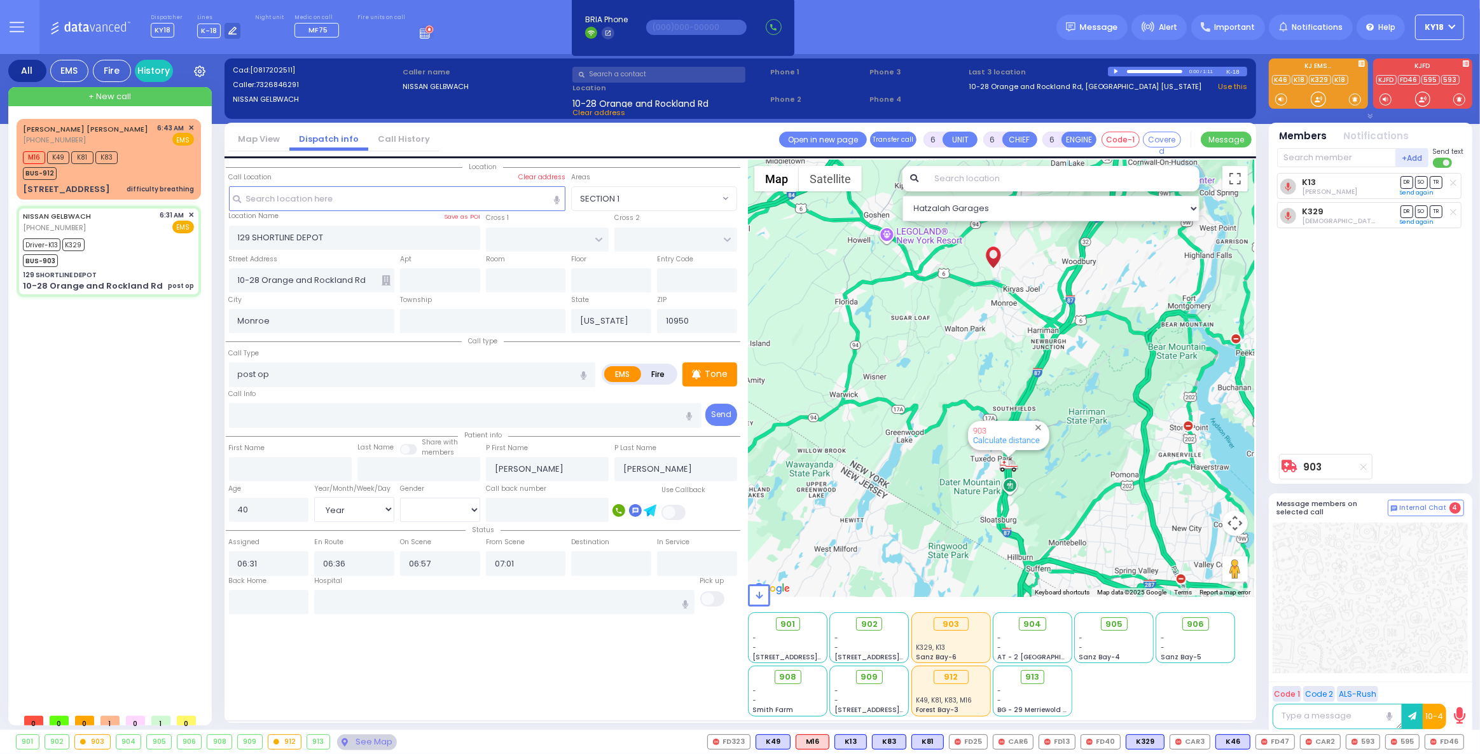
select select
radio input "true"
select select "Year"
select select "[DEMOGRAPHIC_DATA]"
select select "Hatzalah Garages"
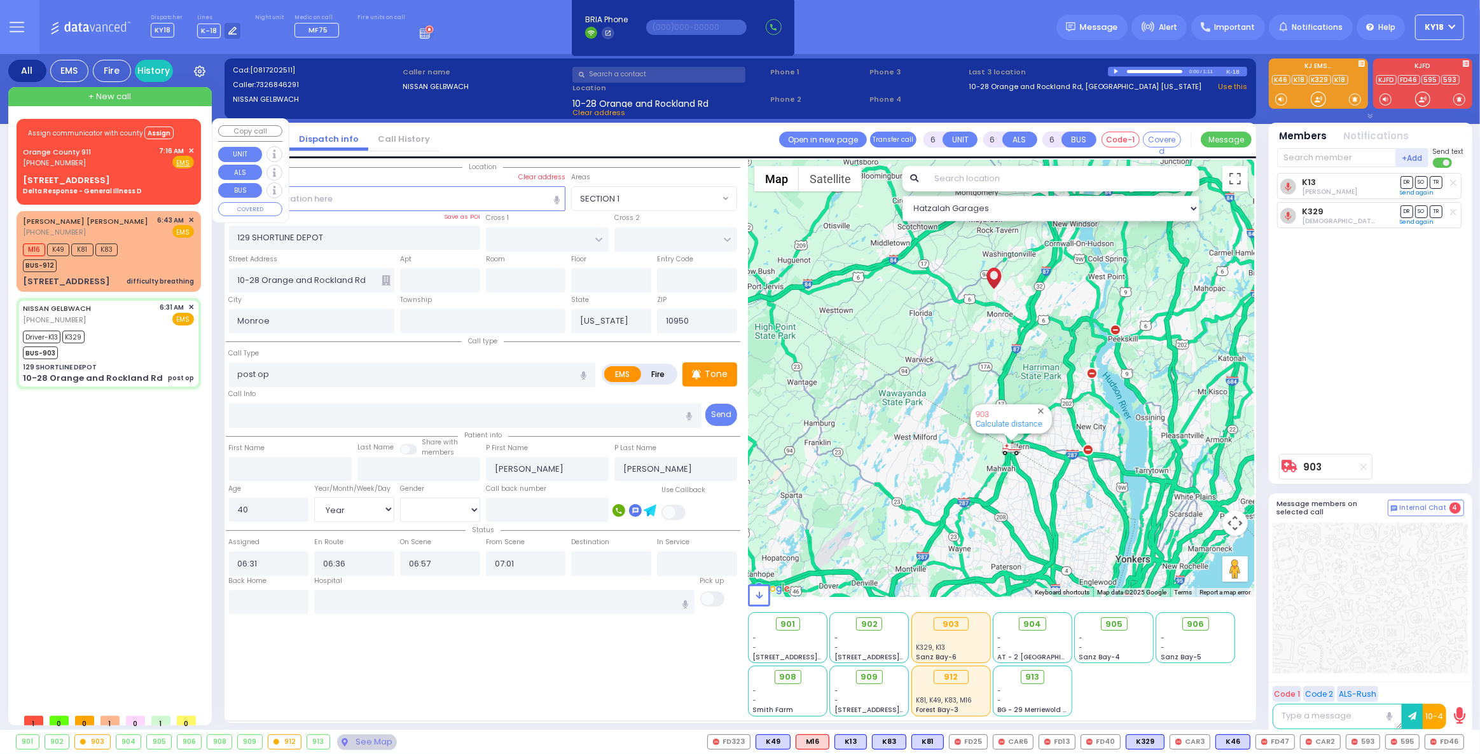
click at [158, 184] on div "[STREET_ADDRESS] Delta Response - General Illness D" at bounding box center [108, 185] width 171 height 22
select select
type input "Delta Response - General Illness D"
radio input "true"
type input "Nature: : Delta Response - General Illness D Address: : [STREET_ADDRESS]: : [GE…"
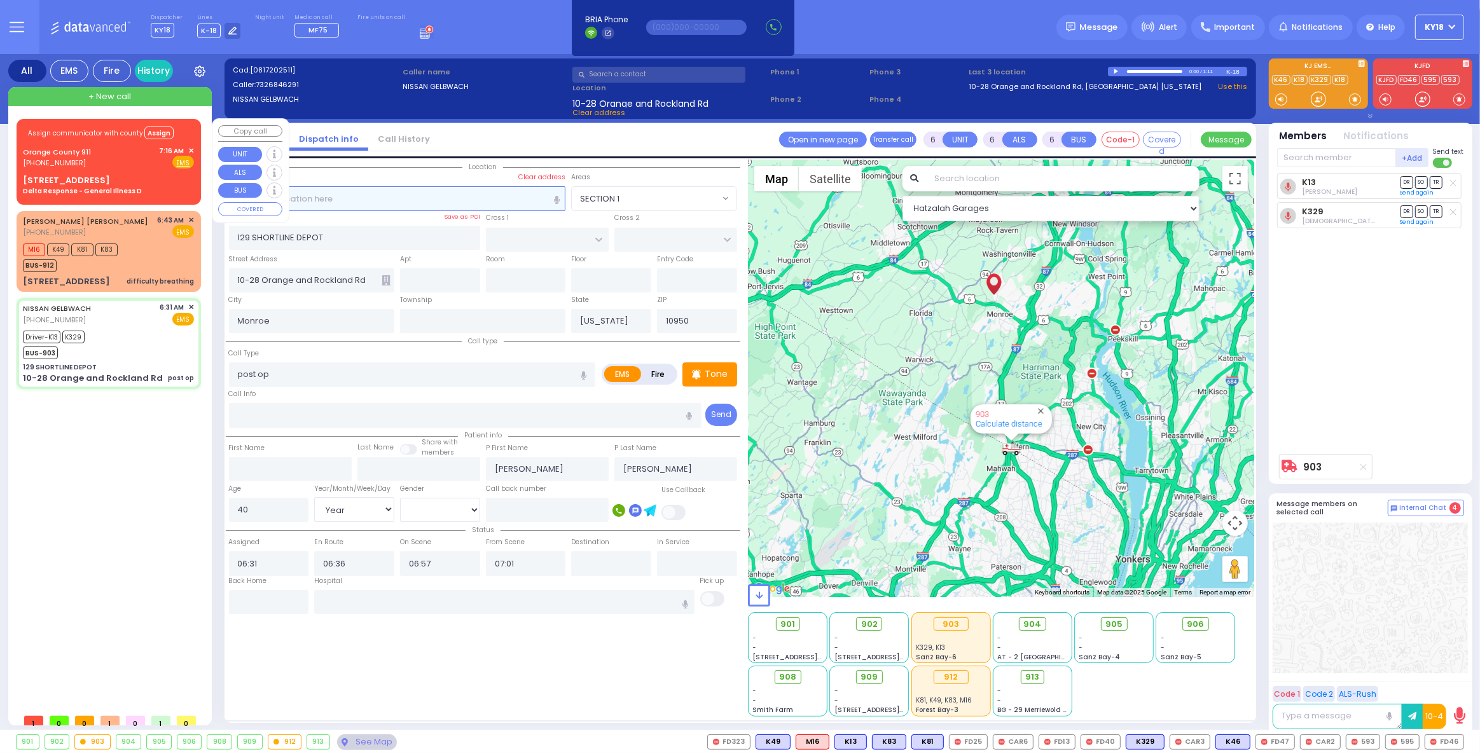
select select
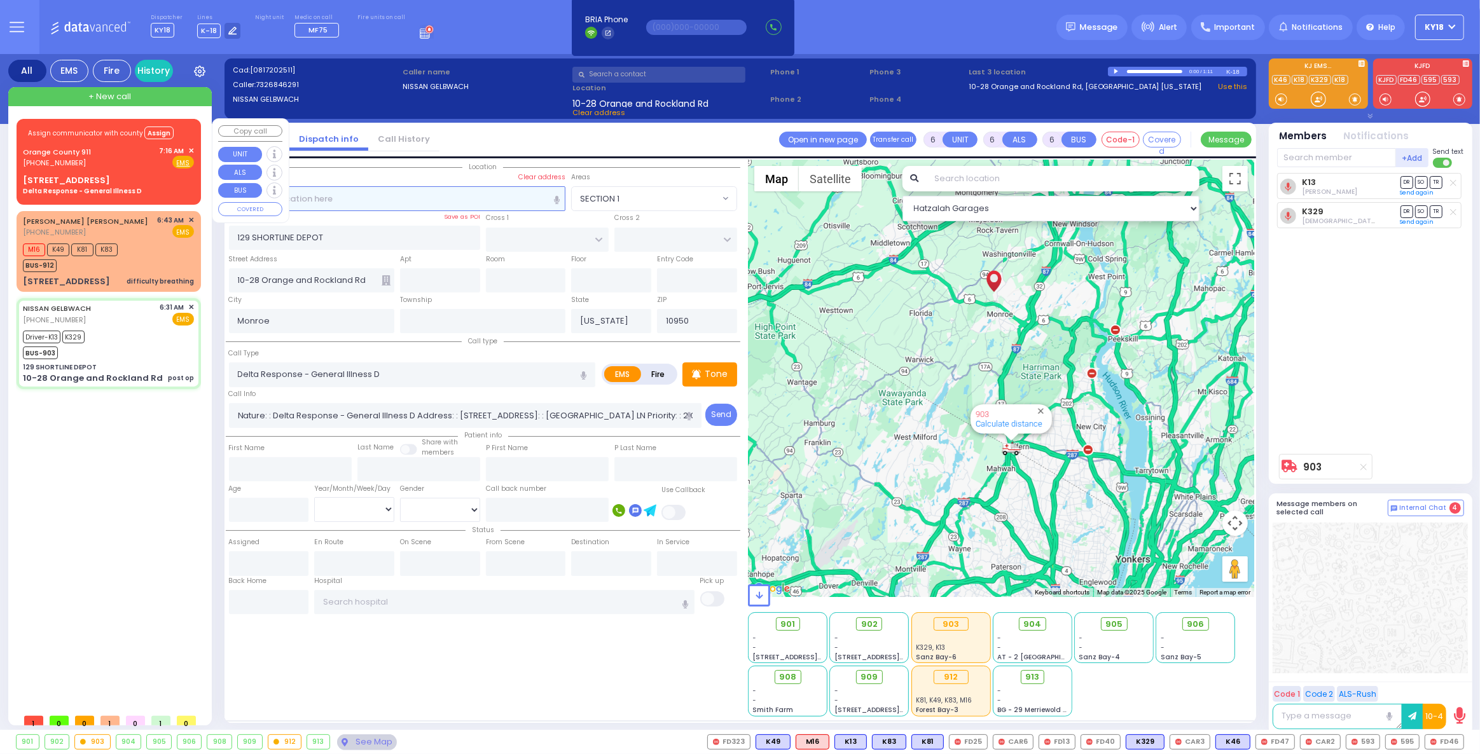
select select "Hatzalah Garages"
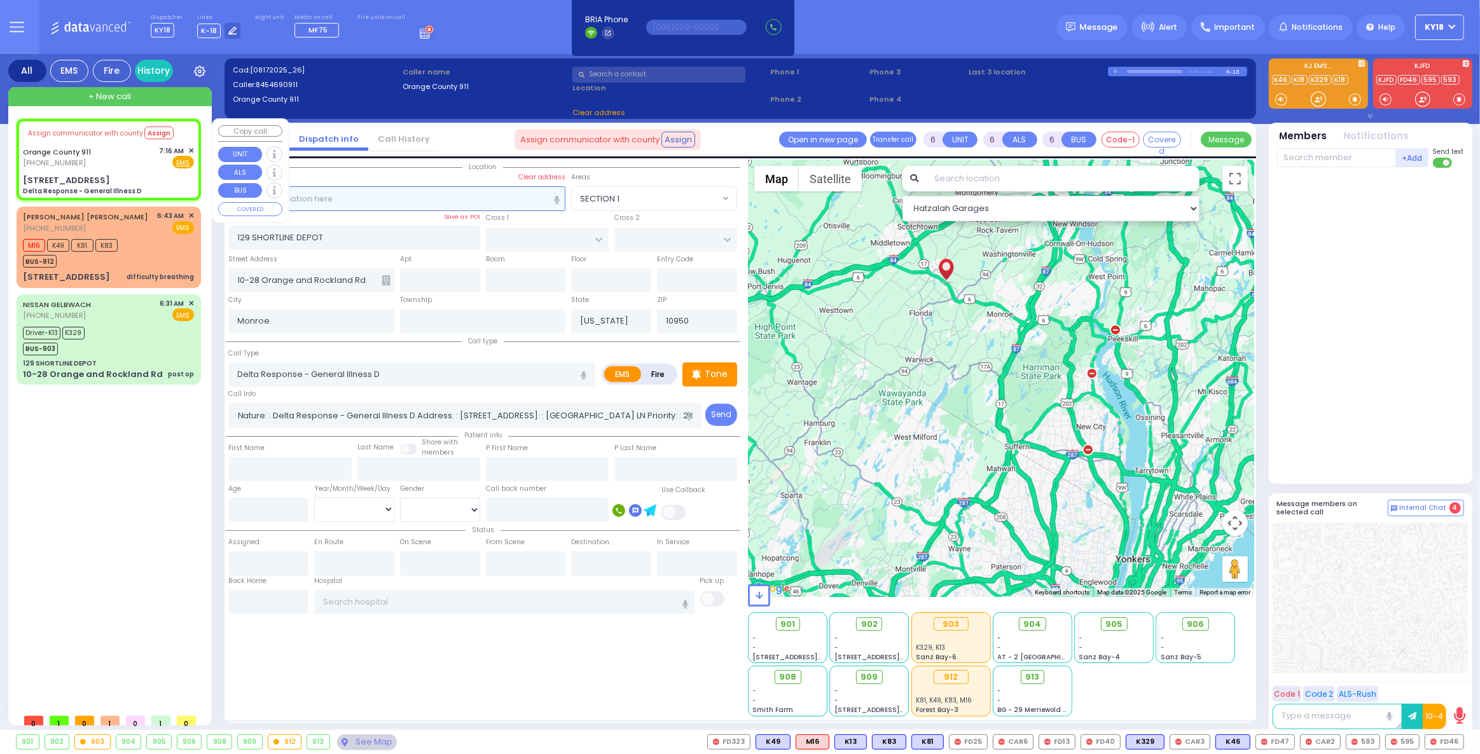
select select
radio input "true"
select select
select select "Hatzalah Garages"
type input "[STREET_ADDRESS]"
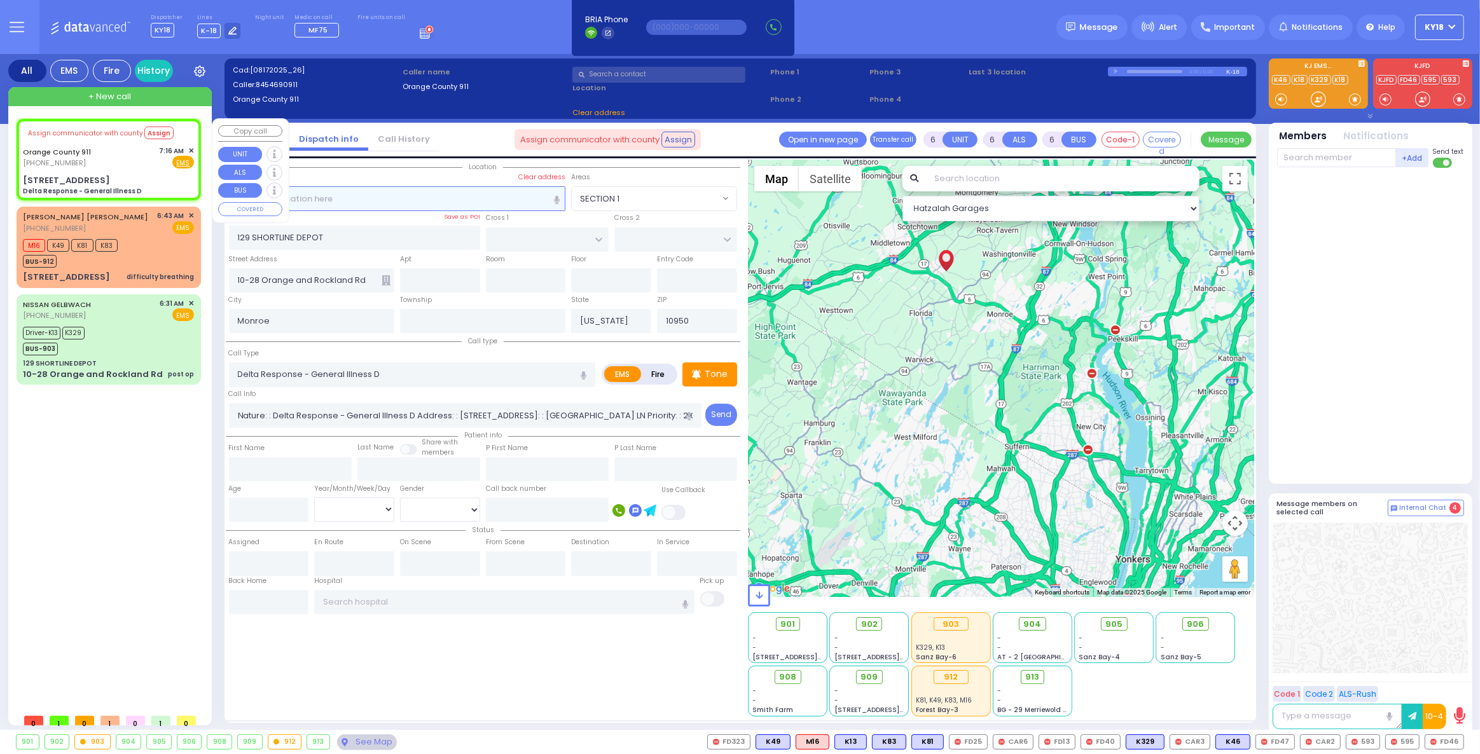
type input "10924"
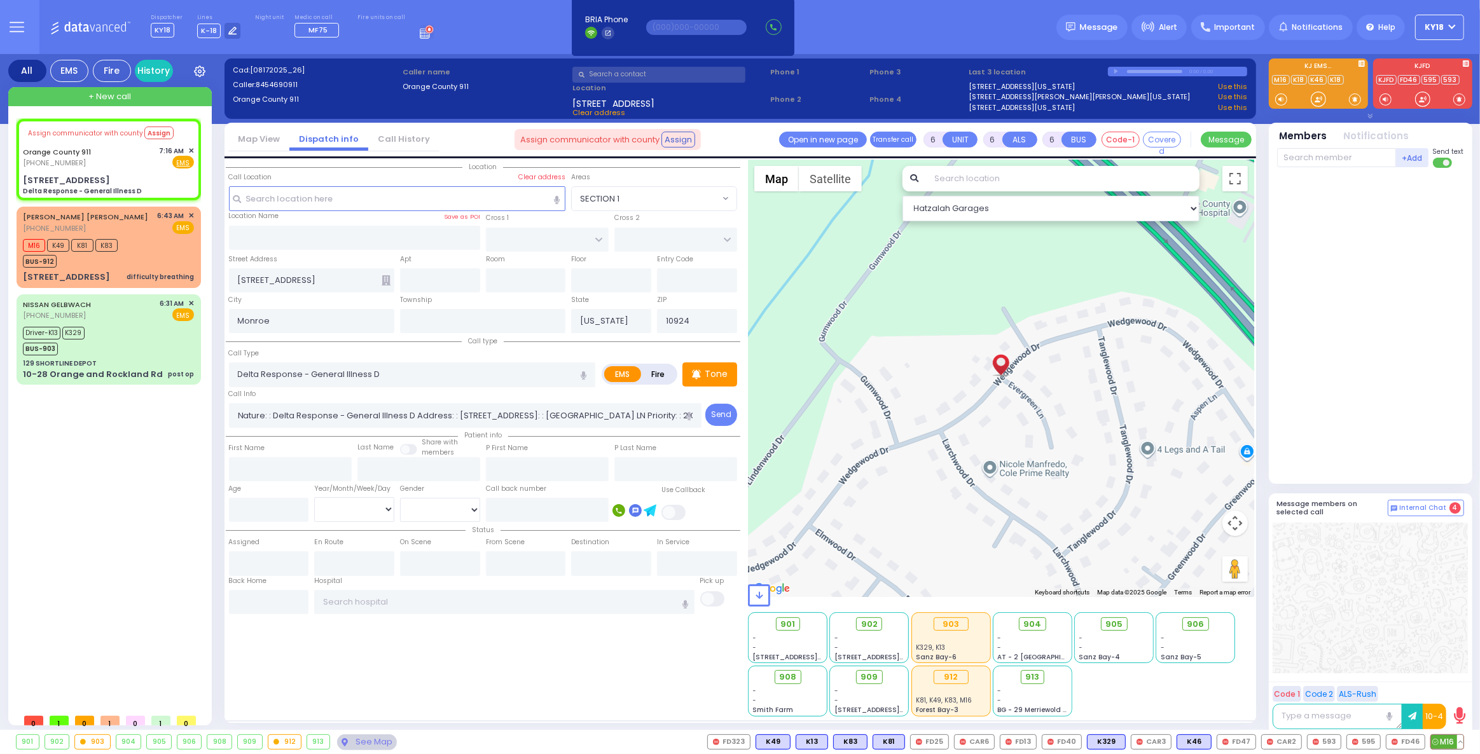
click at [1442, 738] on span "M16" at bounding box center [1447, 742] width 32 height 14
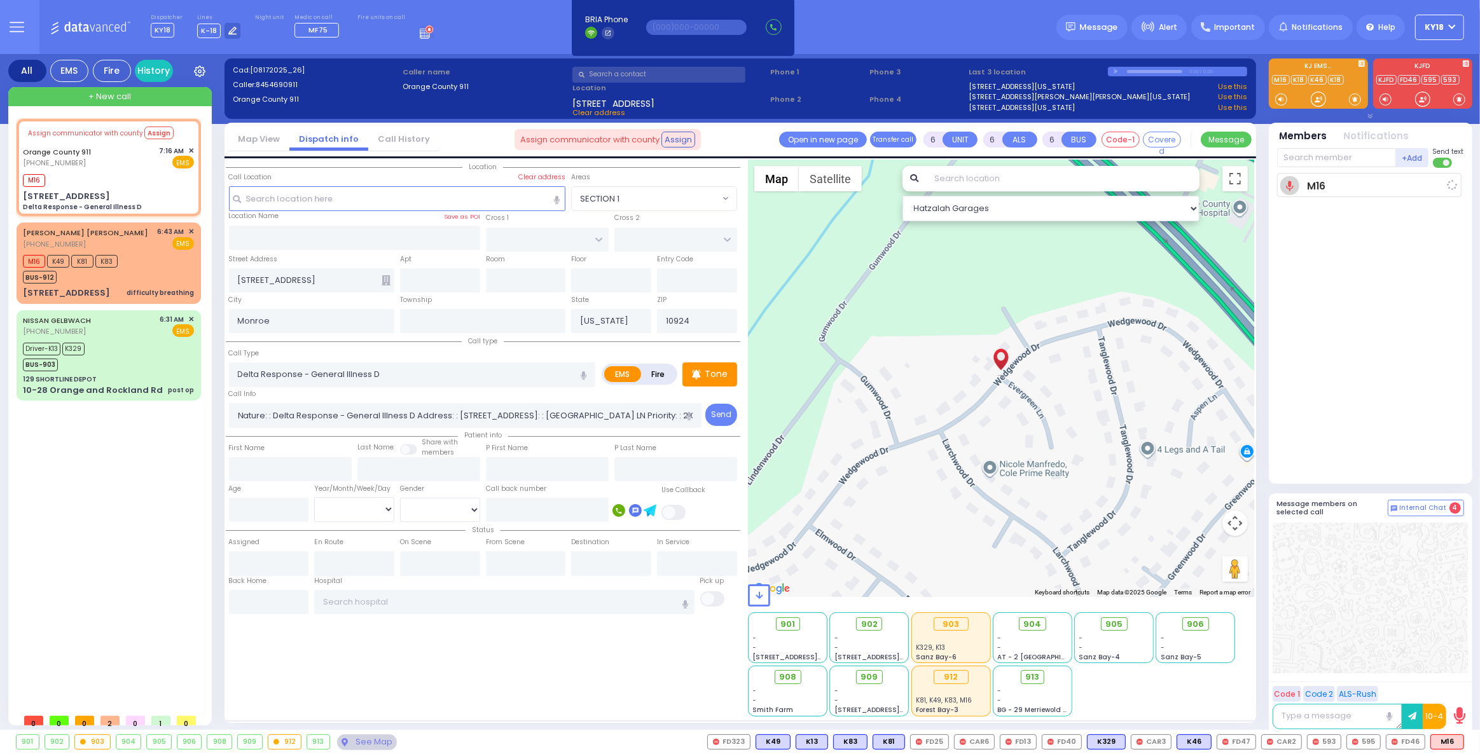
select select
radio input "true"
select select
type input "07:18"
select select "Hatzalah Garages"
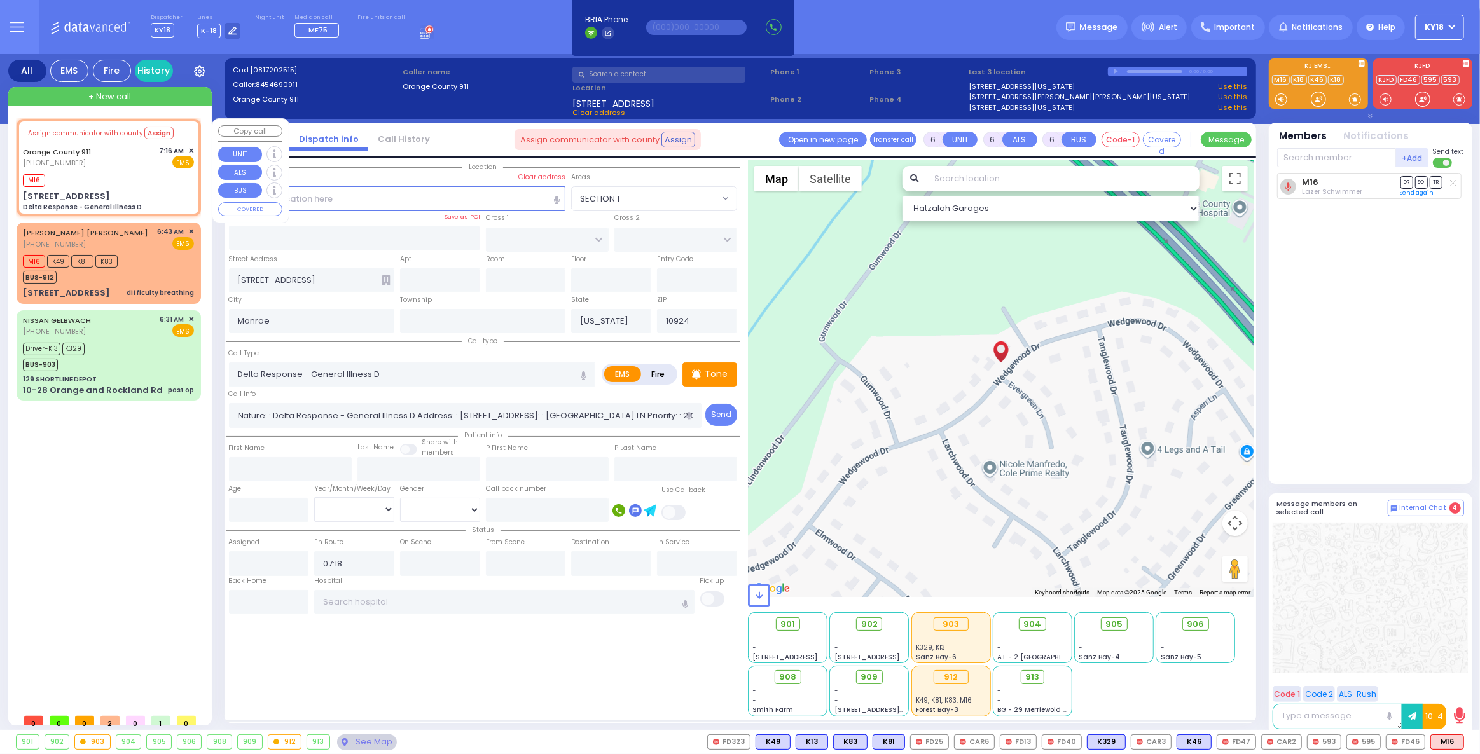
click at [156, 171] on div "M16" at bounding box center [108, 179] width 171 height 16
select select
radio input "true"
select select
select select "Hatzalah Garages"
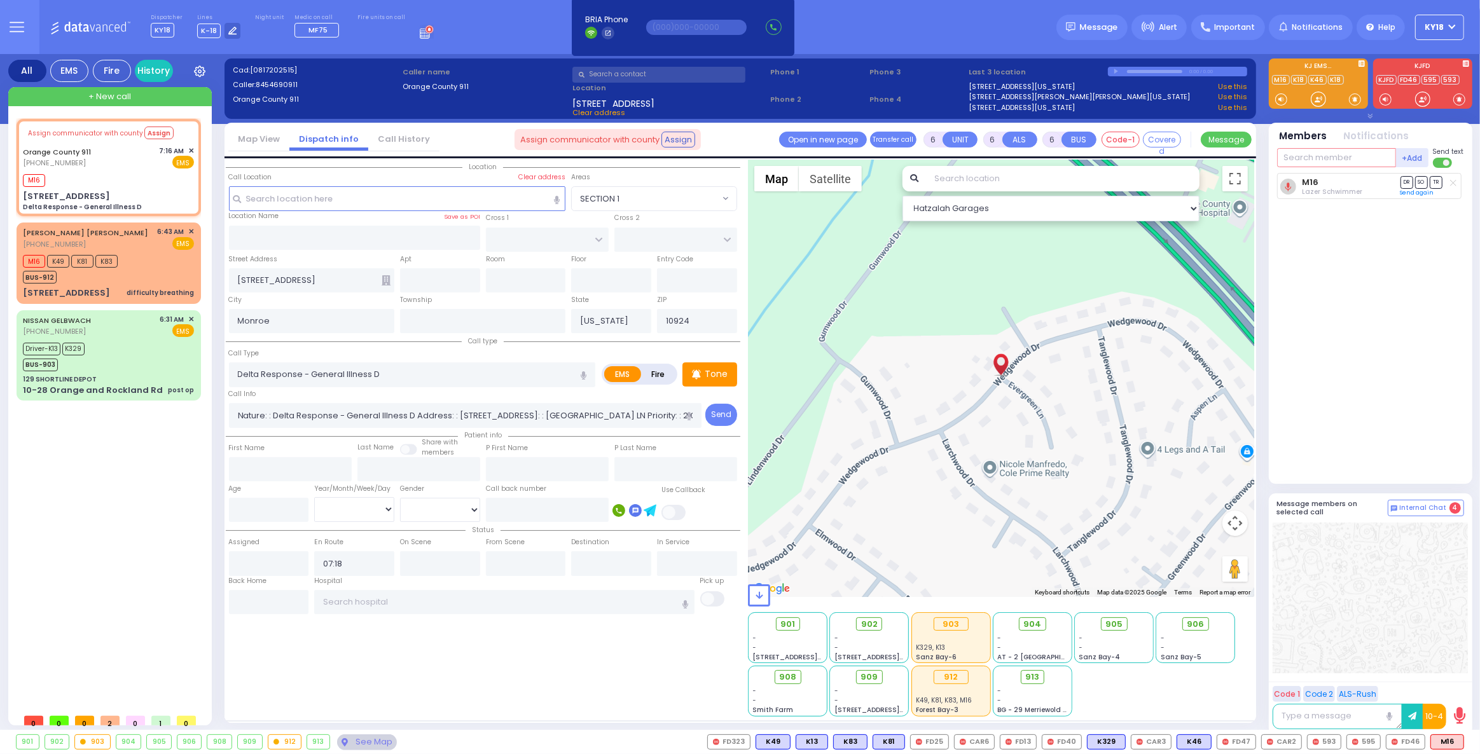
click at [1303, 163] on input "text" at bounding box center [1336, 157] width 119 height 19
click at [789, 743] on span "K49" at bounding box center [773, 742] width 34 height 14
select select
radio input "true"
select select
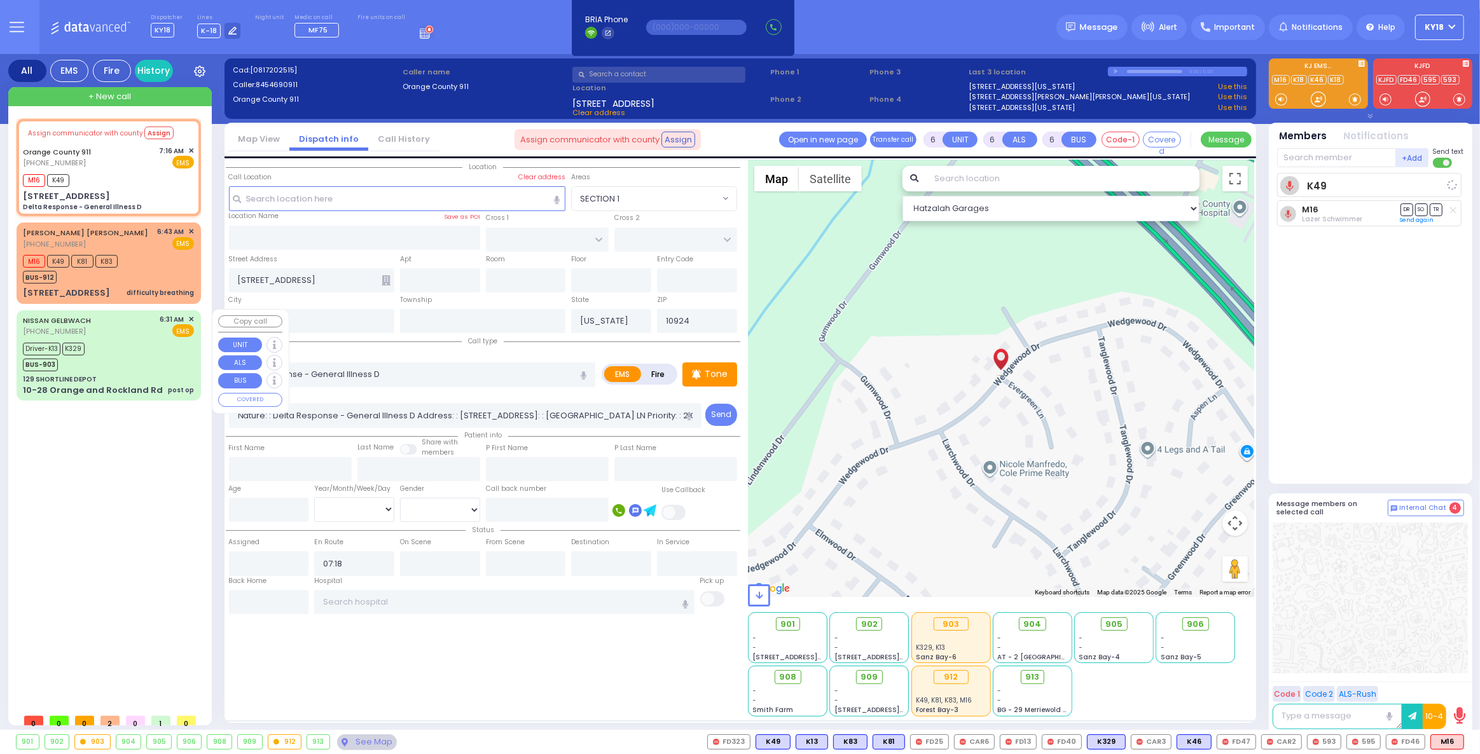
select select "Hatzalah Garages"
click at [127, 368] on div "Driver-K13 K329 BUS-903" at bounding box center [108, 356] width 171 height 32
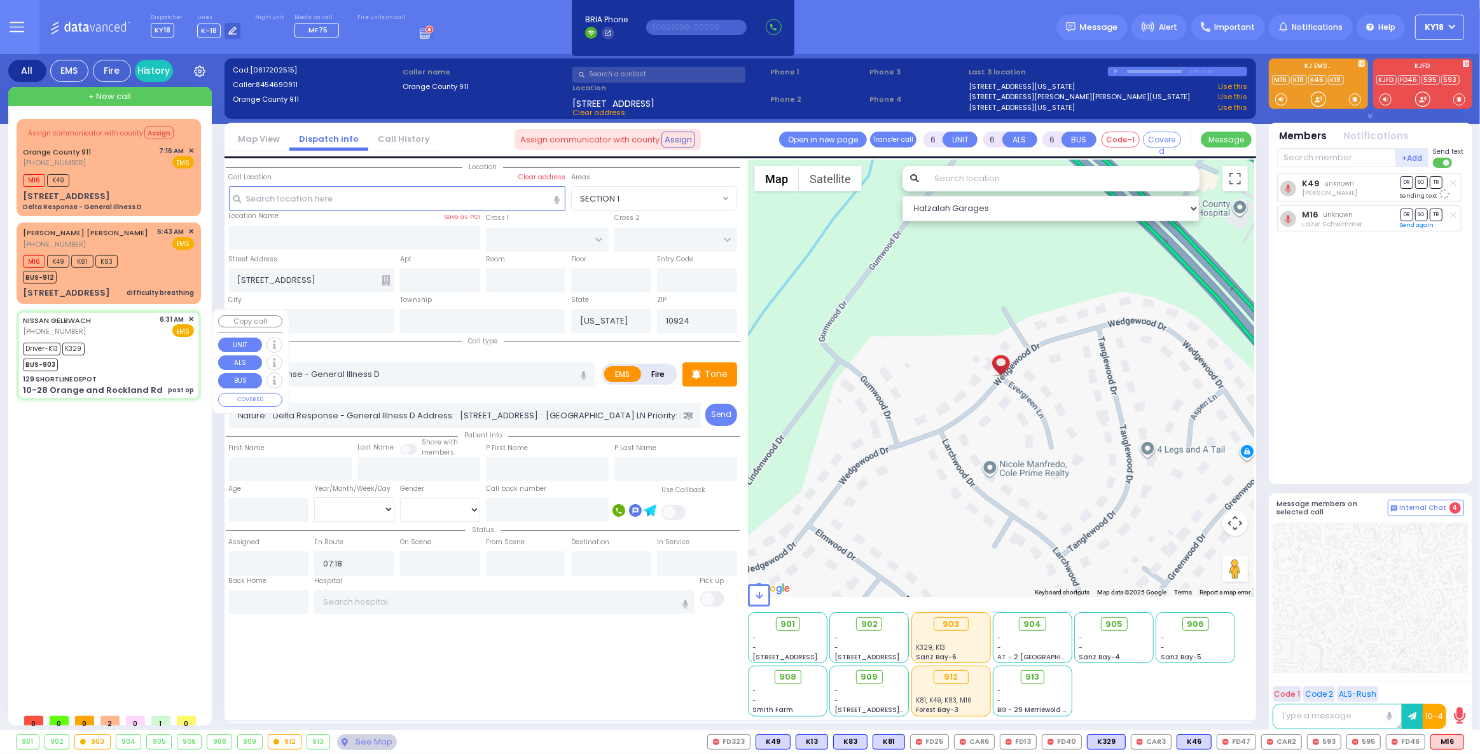
select select
type input "post op"
radio input "true"
type input "[PERSON_NAME]"
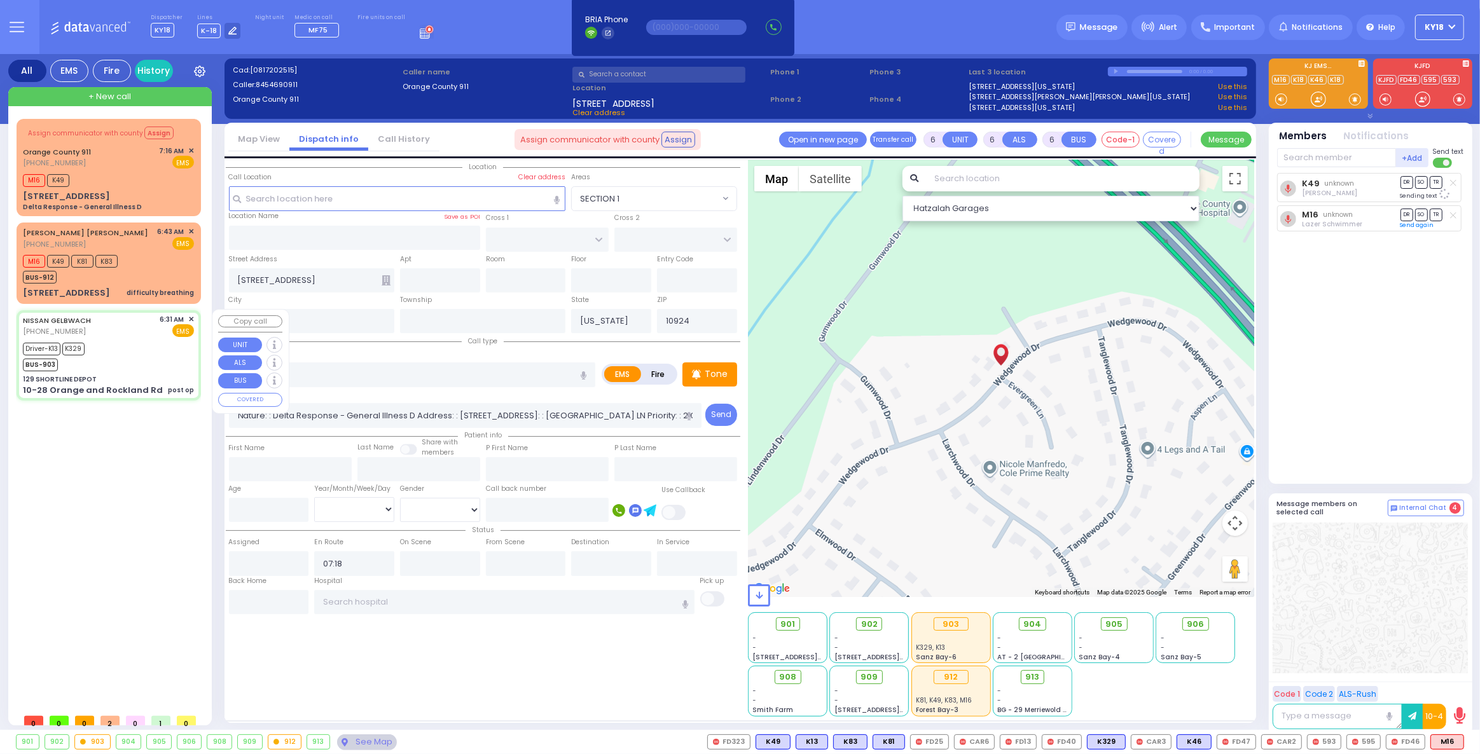
type input "40"
select select "Year"
select select "[DEMOGRAPHIC_DATA]"
type input "06:31"
type input "06:36"
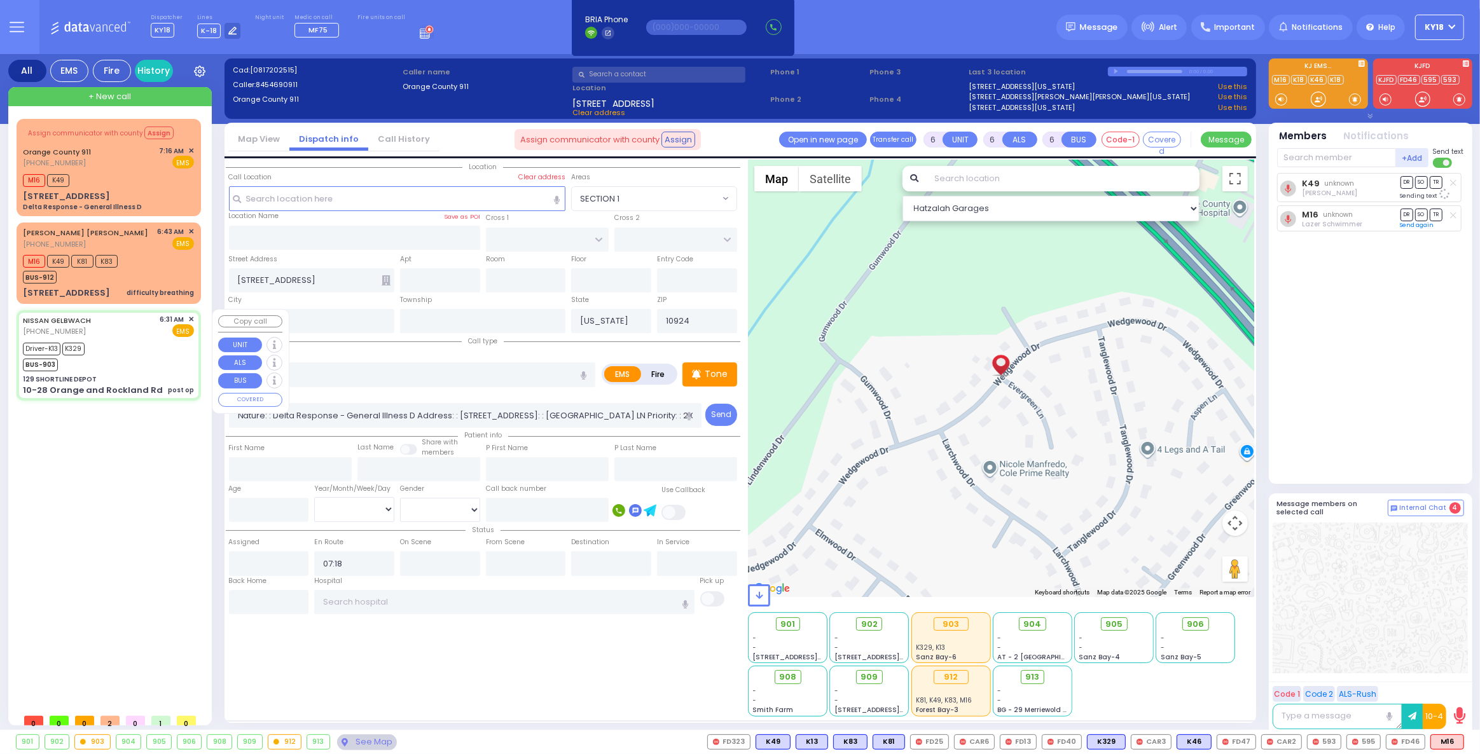
type input "06:57"
type input "07:01"
select select "Hatzalah Garages"
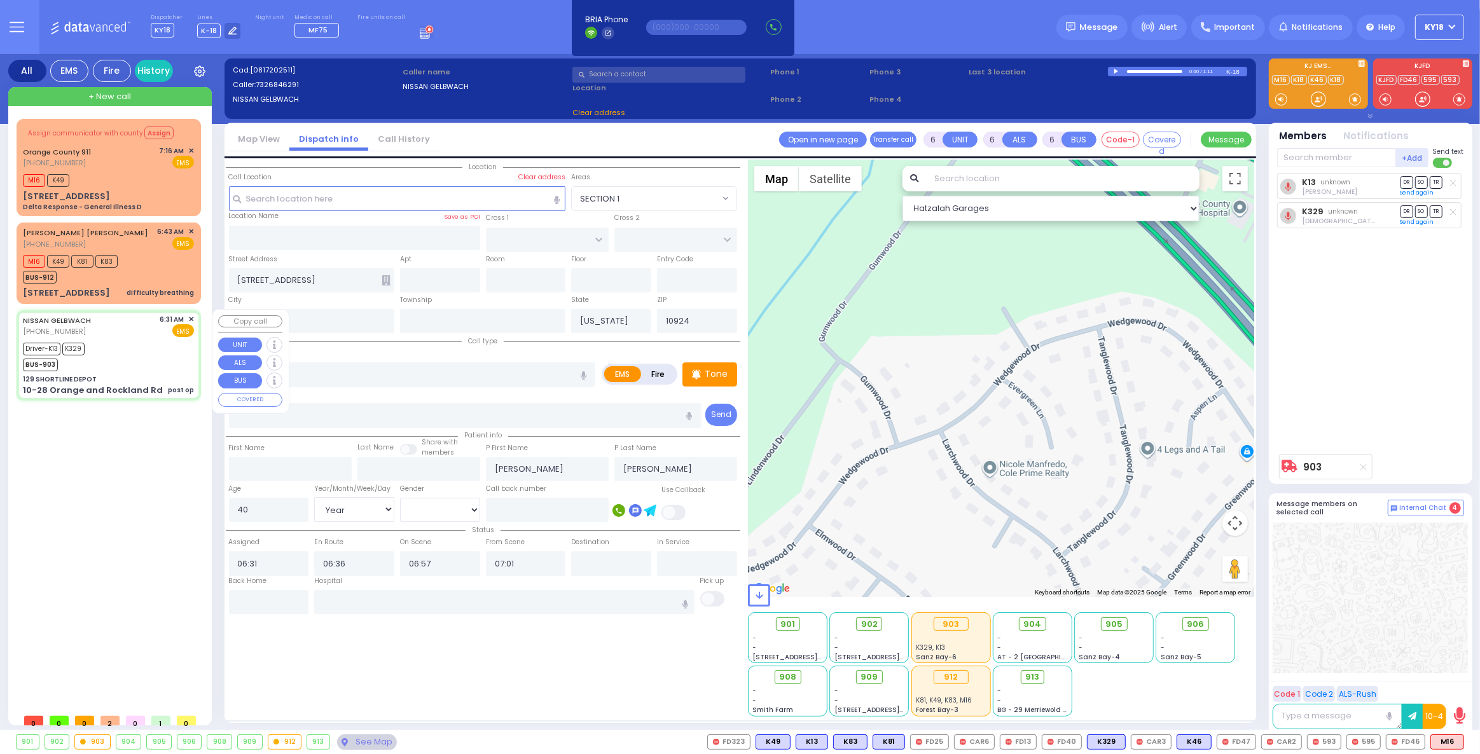
type input "129 SHORTLINE DEPOT"
type input "10-28 Orange and Rockland Rd"
type input "10950"
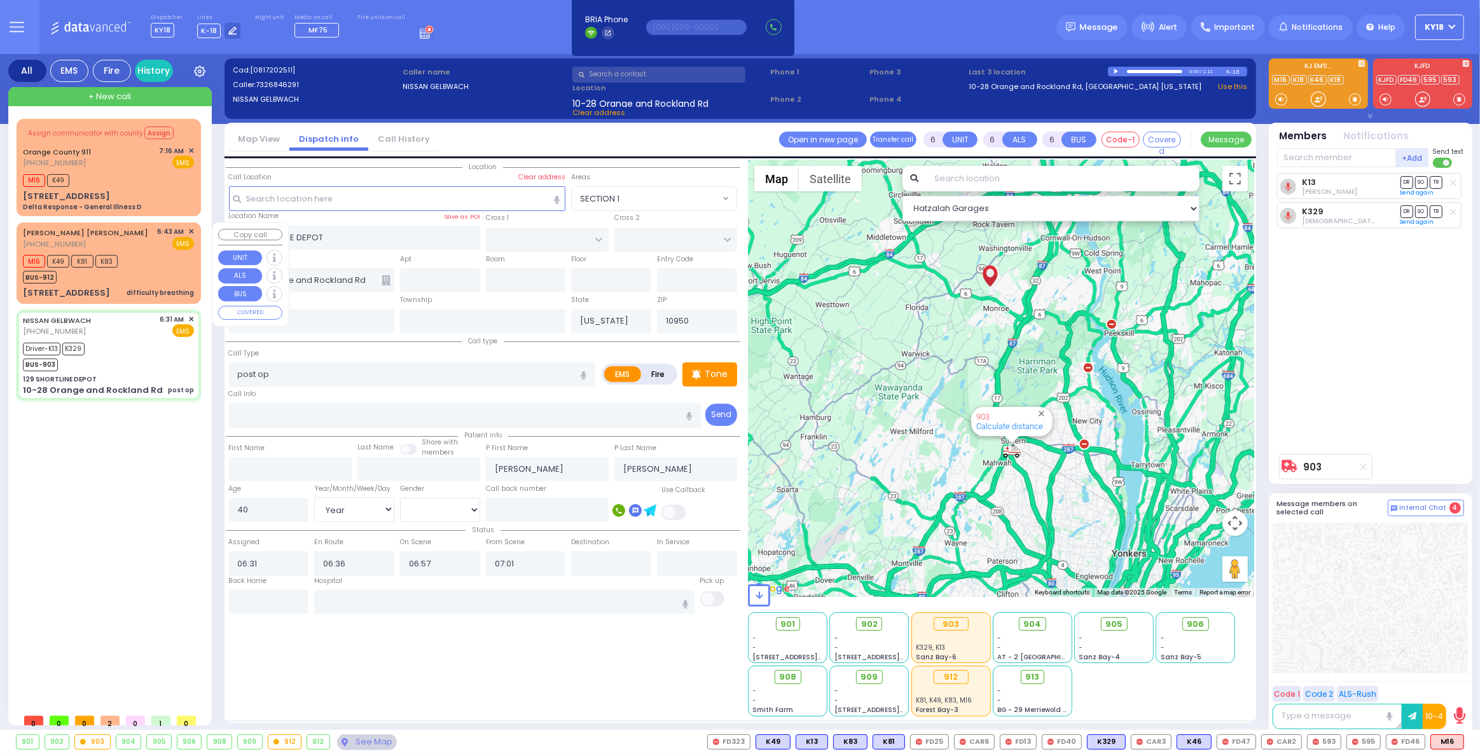
click at [121, 287] on div "[STREET_ADDRESS] difficulty breathing" at bounding box center [108, 293] width 171 height 13
select select
type input "difficulty breathing"
radio input "true"
type input "[PERSON_NAME]"
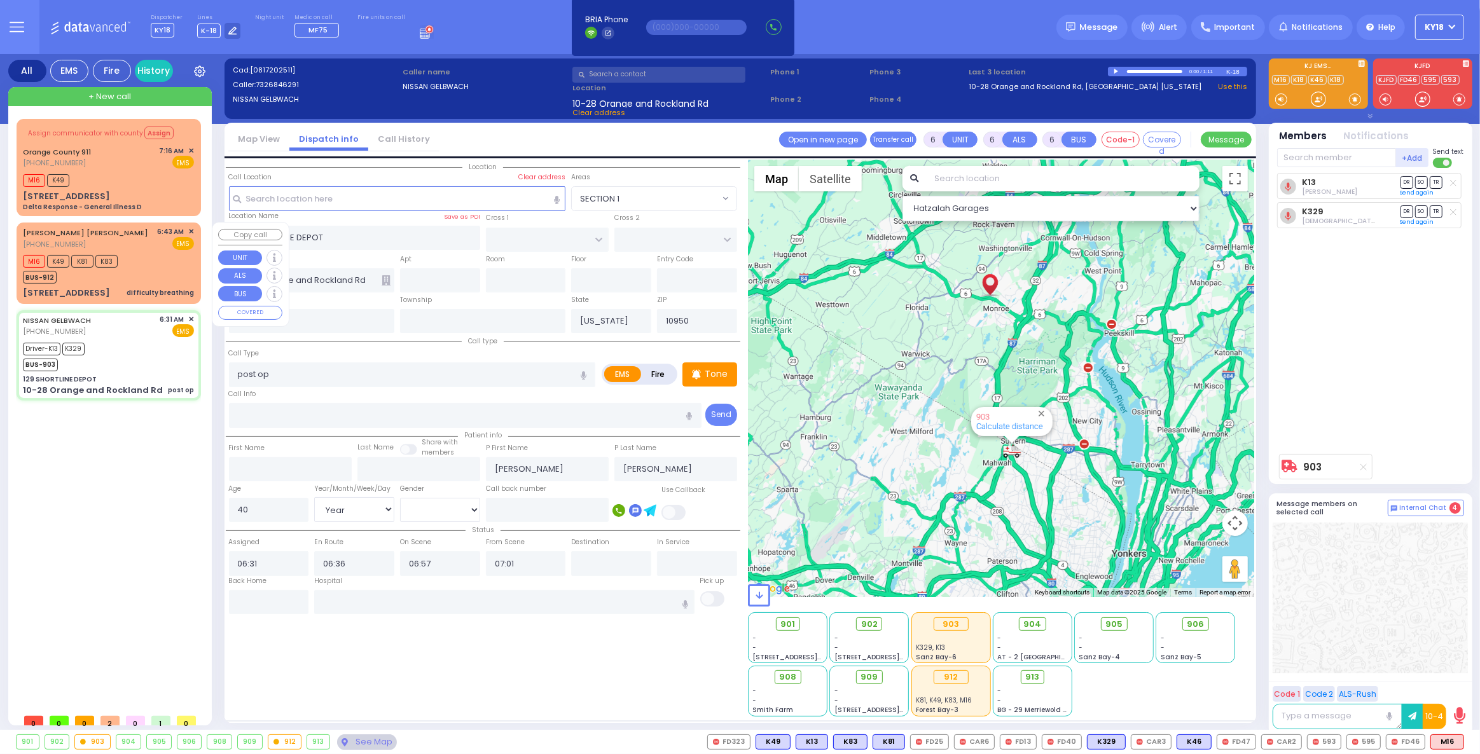
type input "SOFER"
type input "[PERSON_NAME]"
type input "Sofer"
type input "39"
select select "Year"
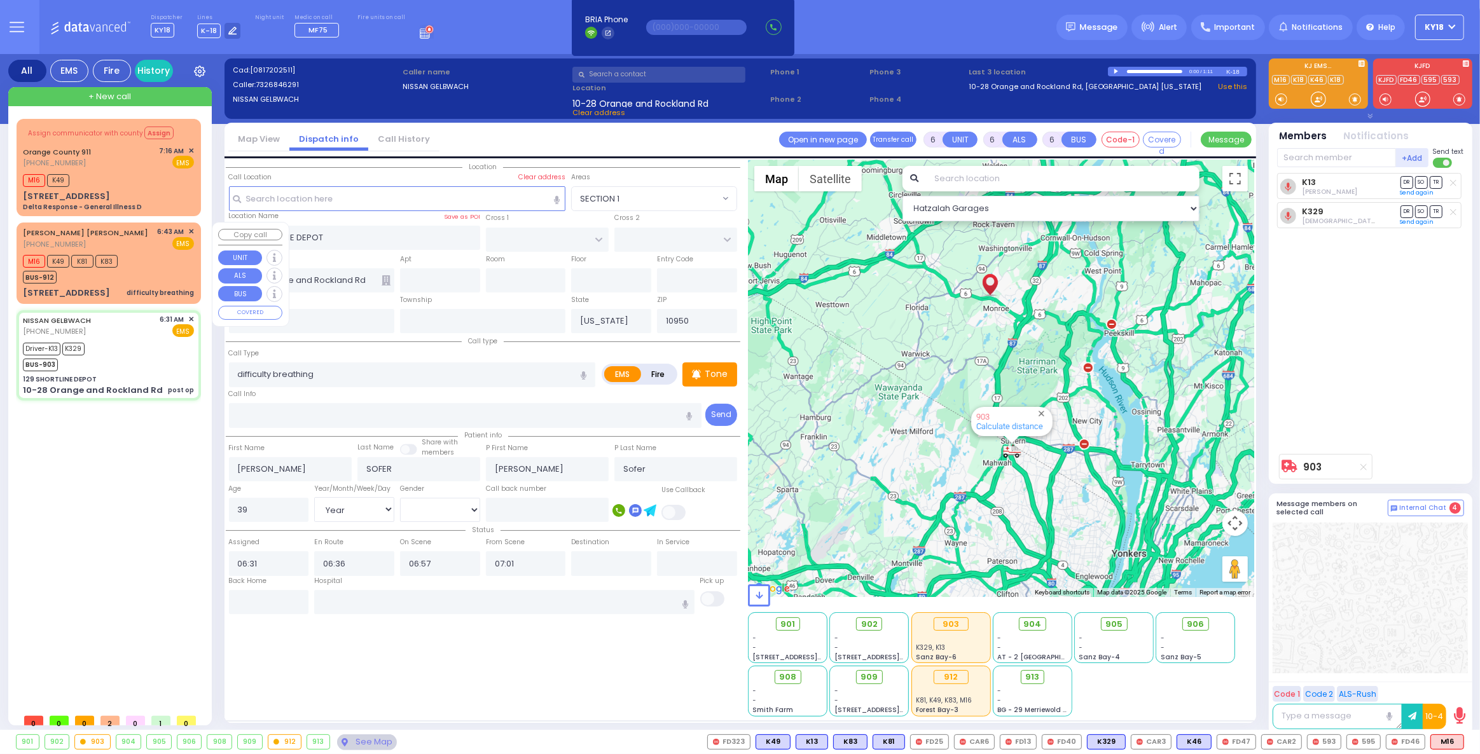
select select "[DEMOGRAPHIC_DATA]"
type input "06:43"
type input "06:45"
select select "Hatzalah Garages"
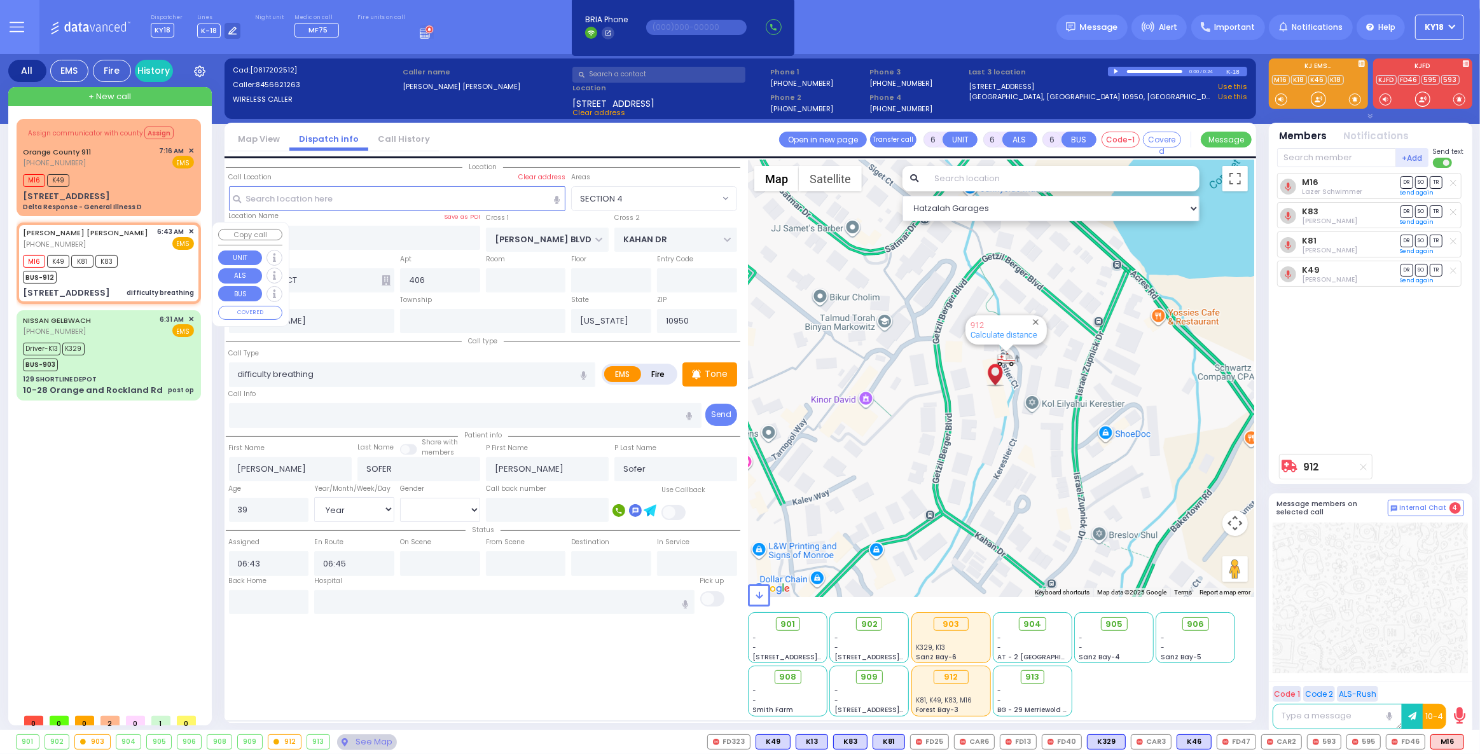
drag, startPoint x: 109, startPoint y: 270, endPoint x: 129, endPoint y: 274, distance: 20.2
click at [110, 270] on div "BUS-912" at bounding box center [70, 276] width 95 height 16
click at [189, 230] on span "✕" at bounding box center [191, 231] width 6 height 11
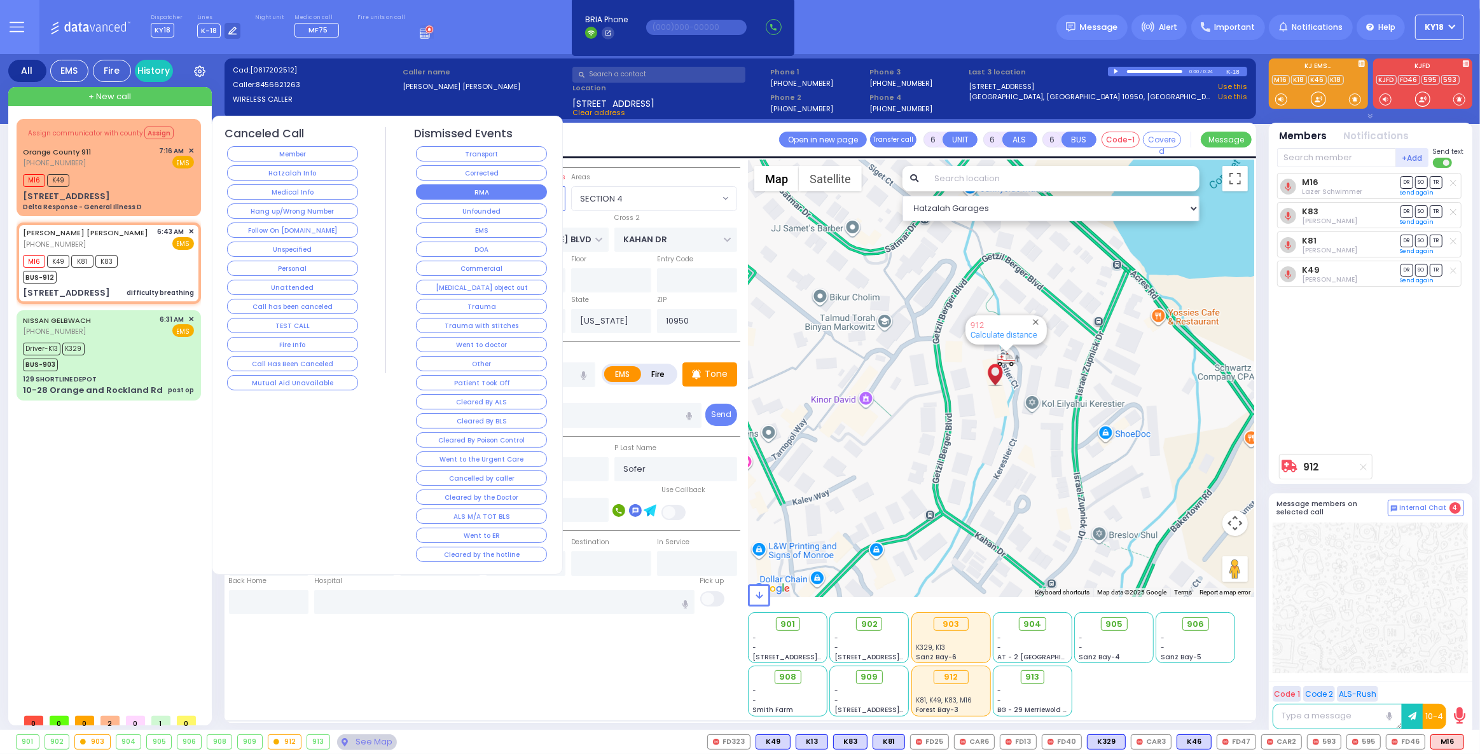
click at [461, 196] on button "RMA" at bounding box center [481, 191] width 131 height 15
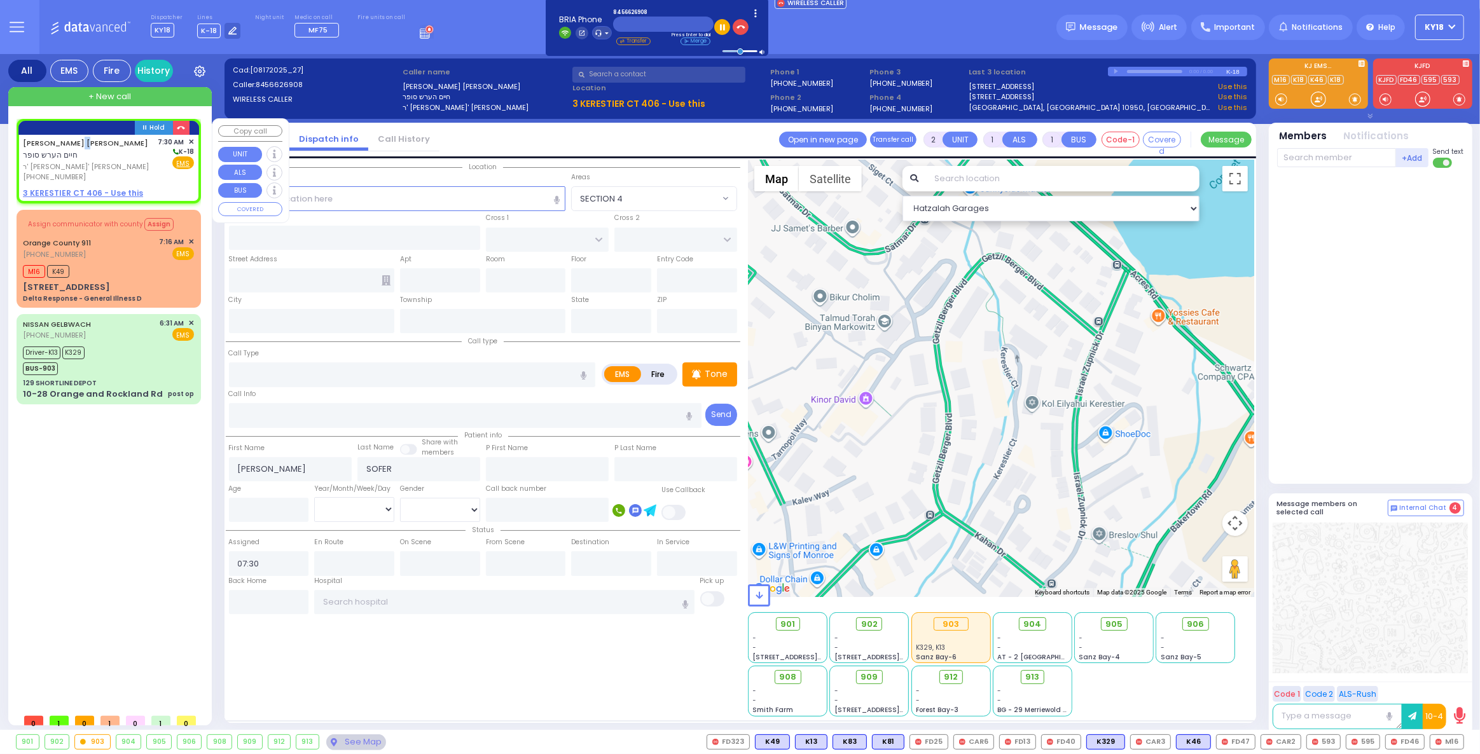
click at [86, 143] on link "[PERSON_NAME] [PERSON_NAME]" at bounding box center [85, 143] width 125 height 10
click at [78, 188] on u "3 KERESTIER CT 406 - Use this" at bounding box center [83, 193] width 120 height 11
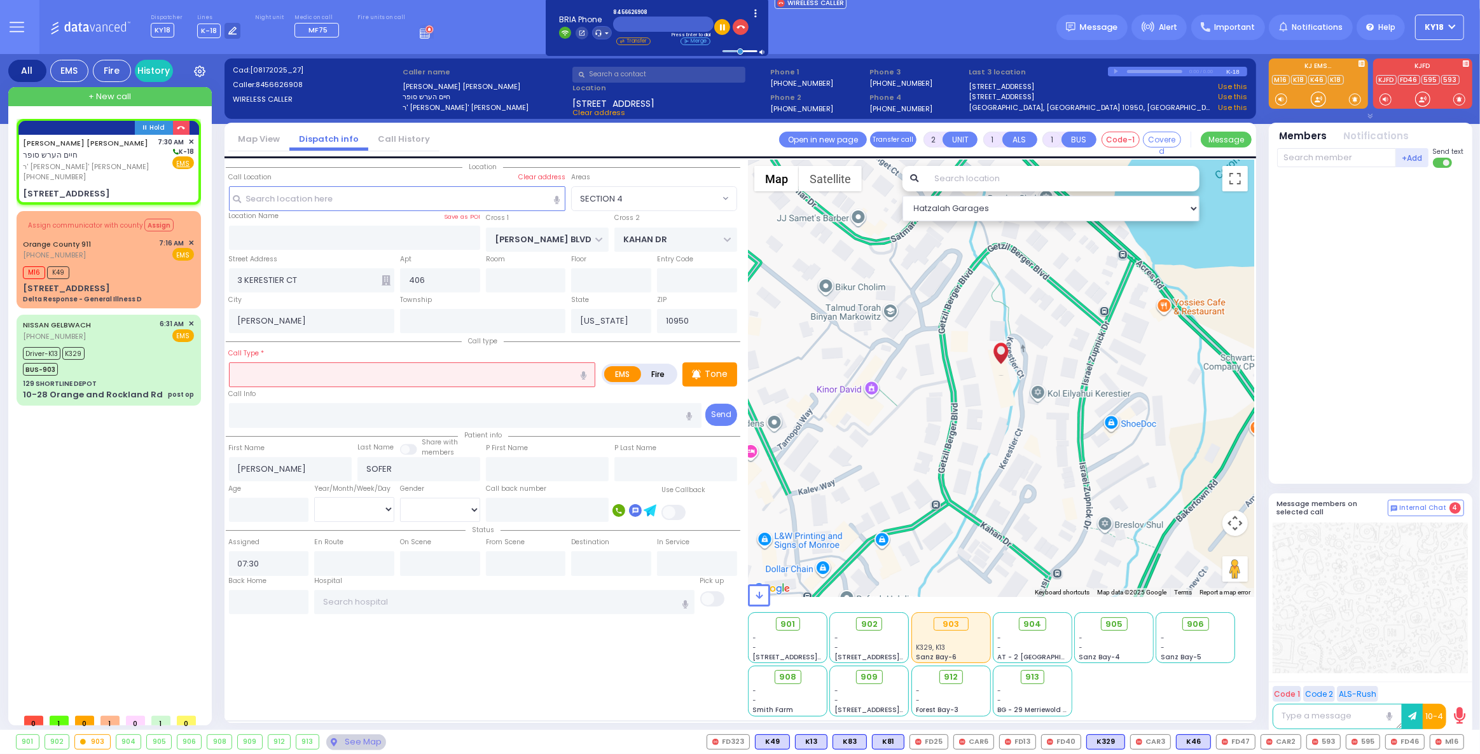
click at [275, 375] on input "text" at bounding box center [412, 374] width 367 height 24
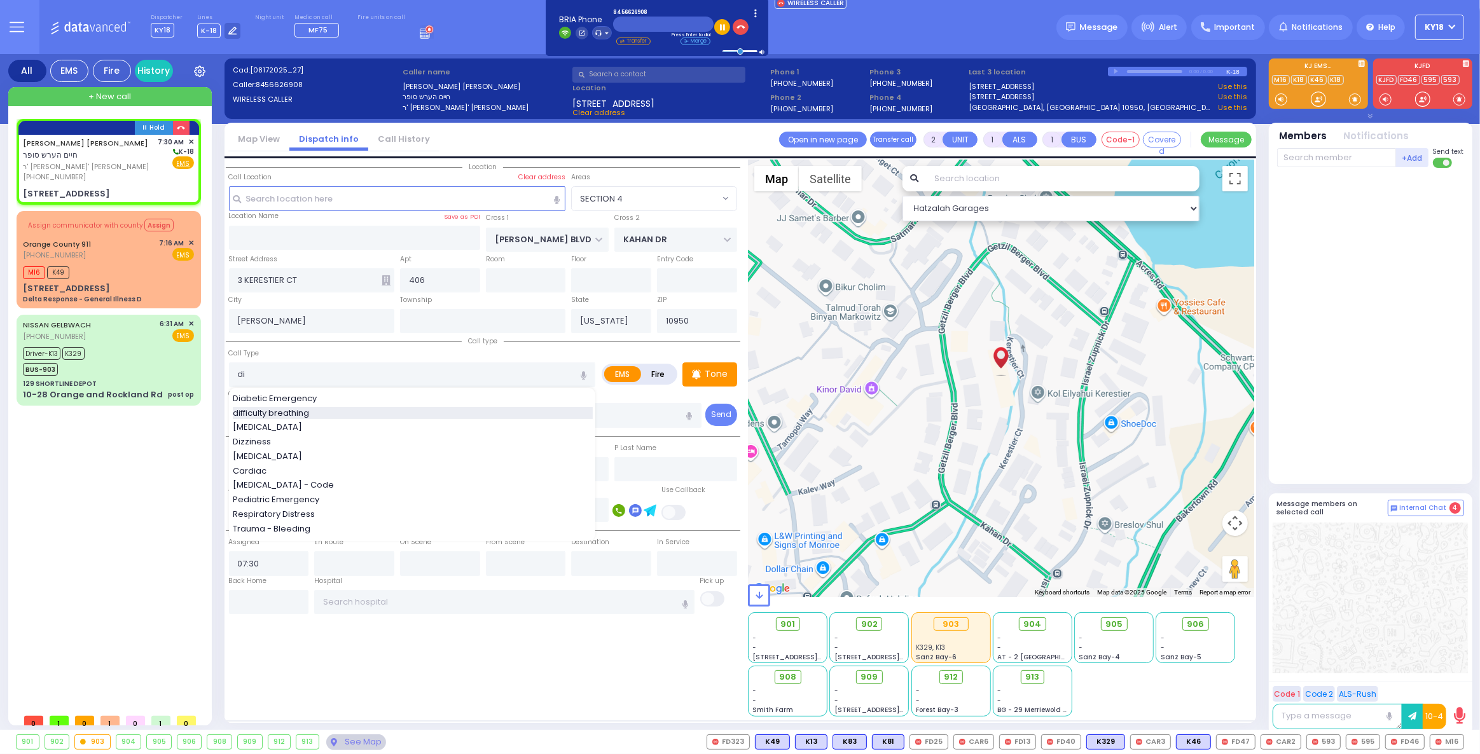
click at [322, 417] on div "difficulty breathing" at bounding box center [413, 413] width 360 height 13
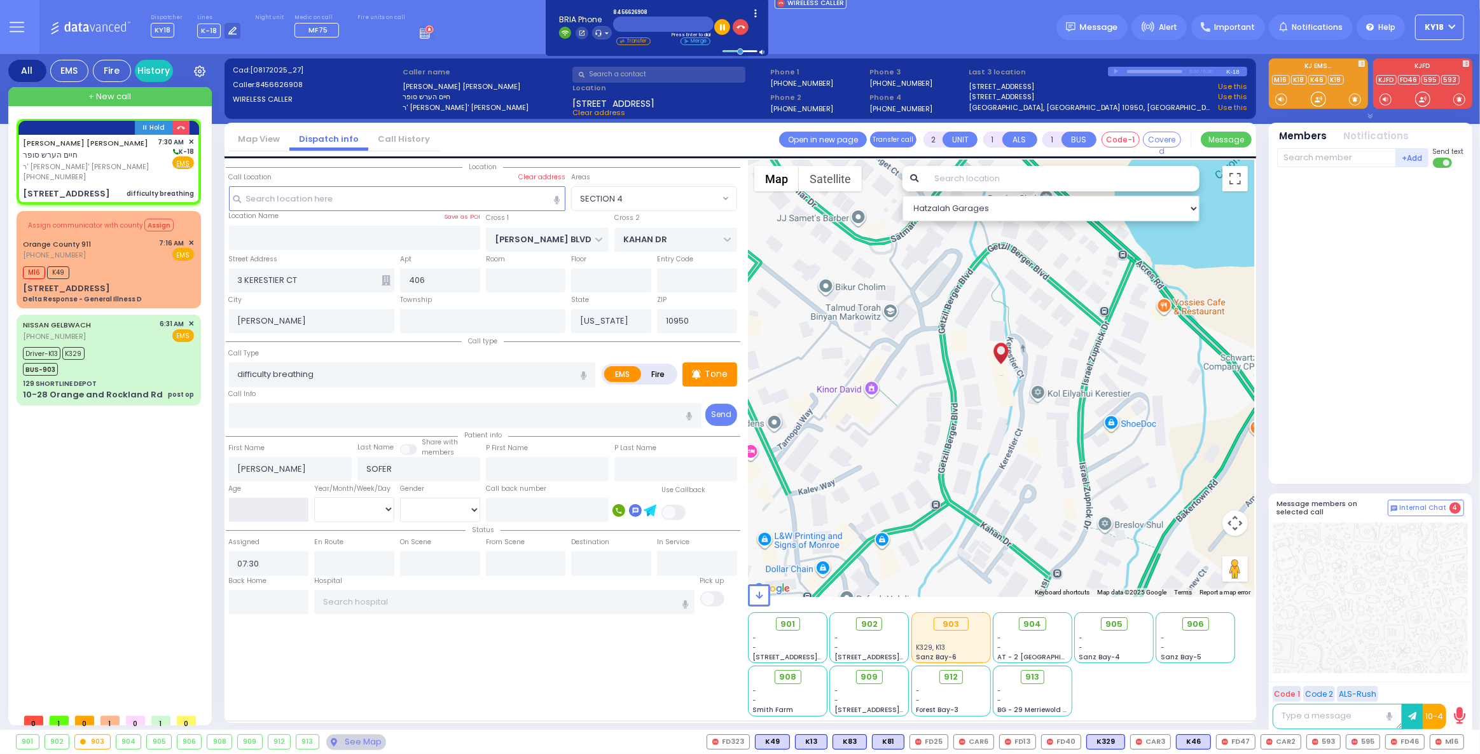
click at [272, 517] on input "number" at bounding box center [269, 510] width 80 height 24
click at [345, 501] on select "Year Month Week Day" at bounding box center [354, 509] width 80 height 24
click at [314, 497] on select "Year Month Week Day" at bounding box center [354, 509] width 80 height 24
click at [438, 518] on select "[DEMOGRAPHIC_DATA] [DEMOGRAPHIC_DATA]" at bounding box center [440, 510] width 80 height 24
click at [400, 498] on select "[DEMOGRAPHIC_DATA] [DEMOGRAPHIC_DATA]" at bounding box center [440, 510] width 80 height 24
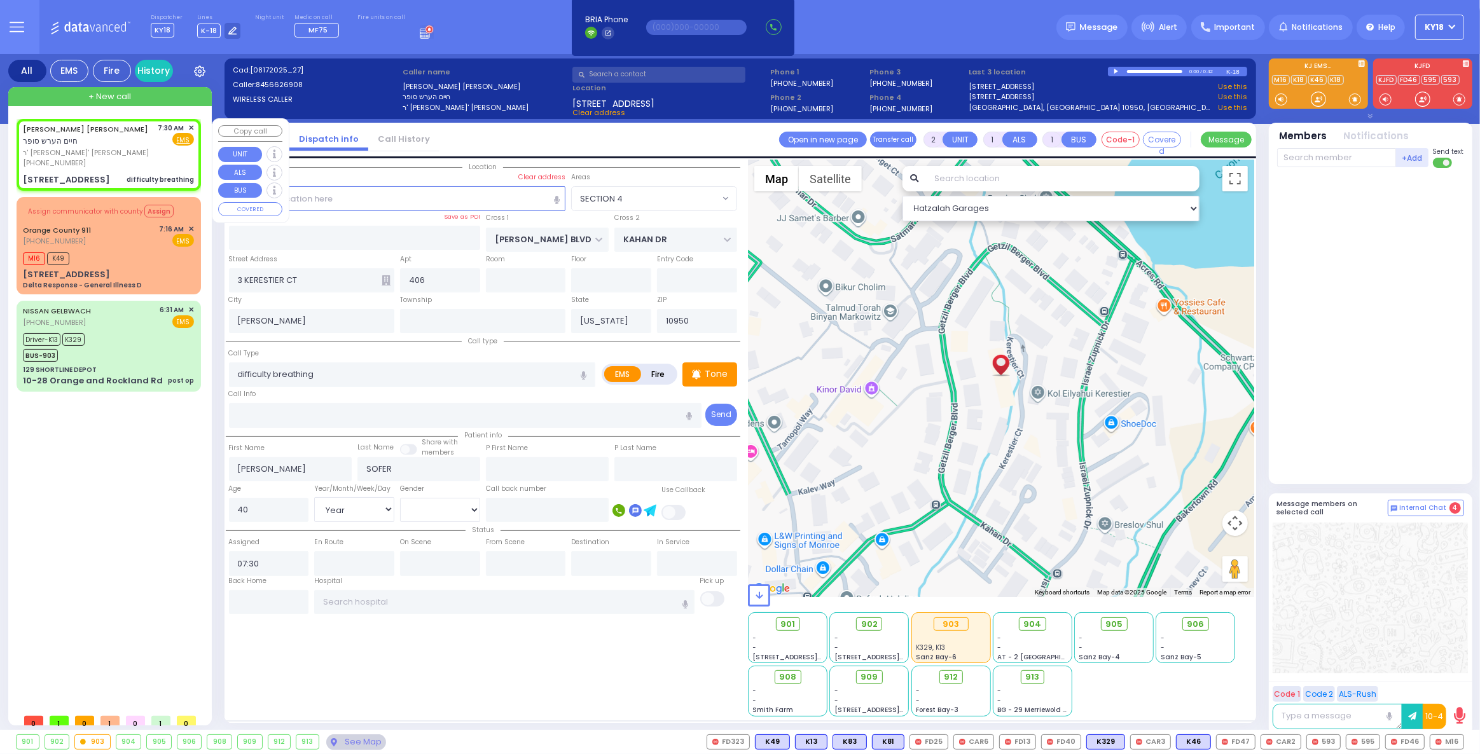
click at [193, 125] on span "✕" at bounding box center [191, 128] width 6 height 11
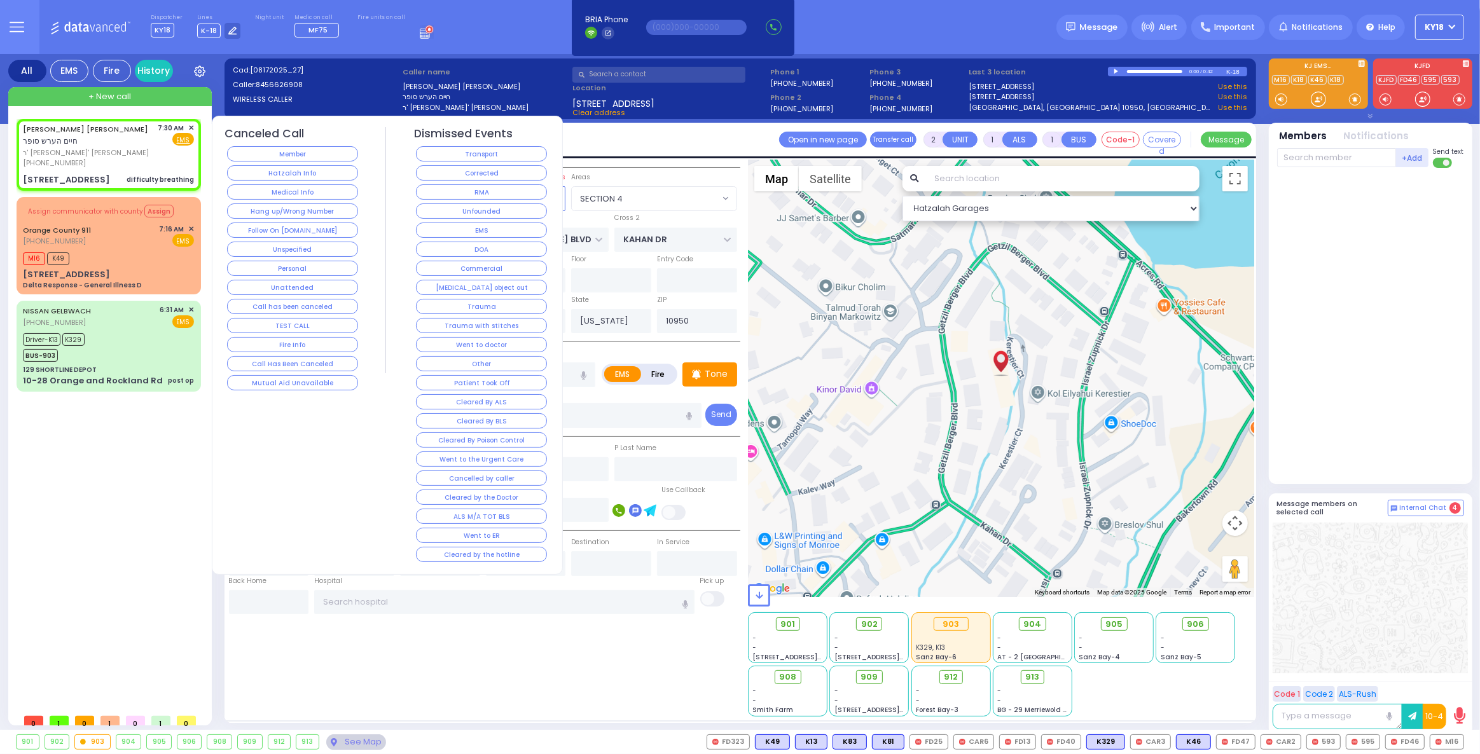
click at [487, 172] on button "Corrected" at bounding box center [481, 172] width 131 height 15
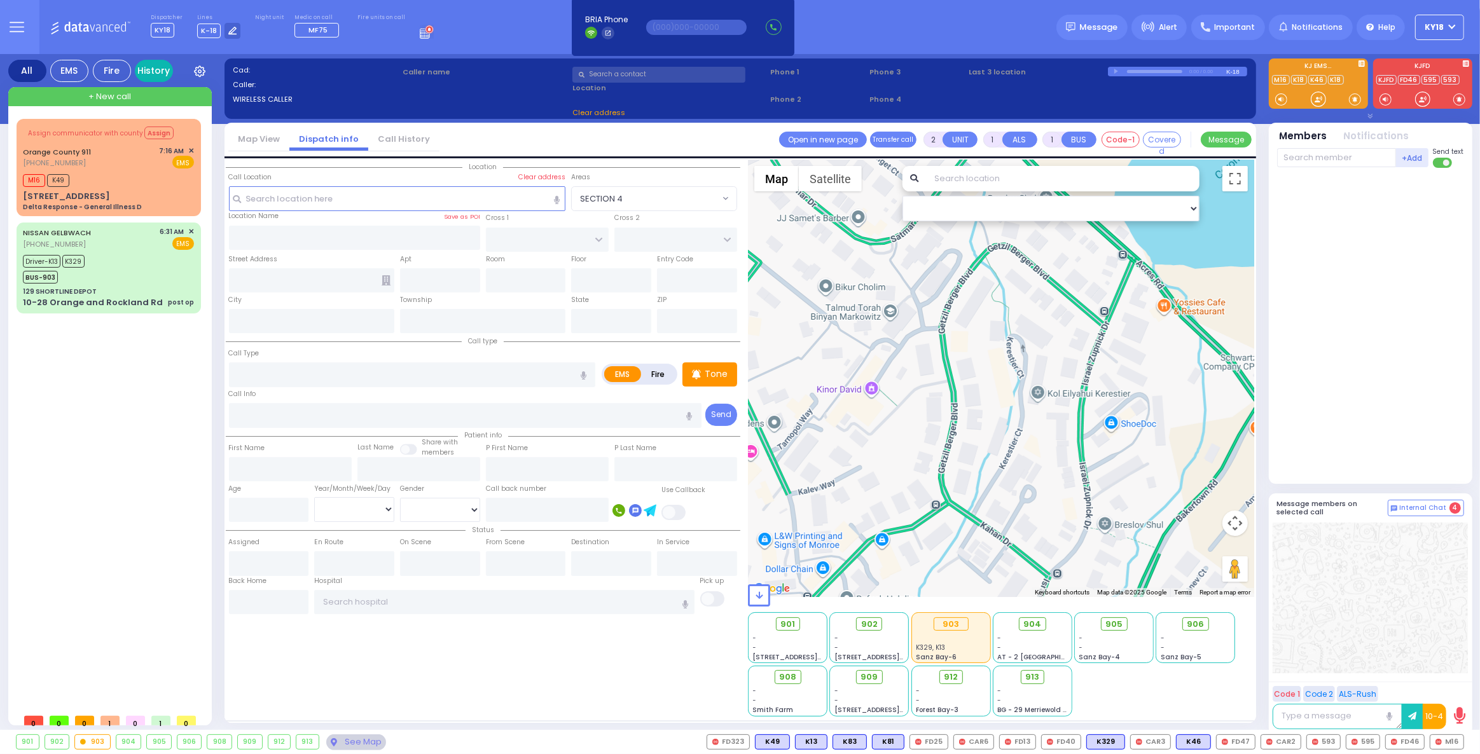
click at [159, 69] on link "History" at bounding box center [154, 71] width 38 height 22
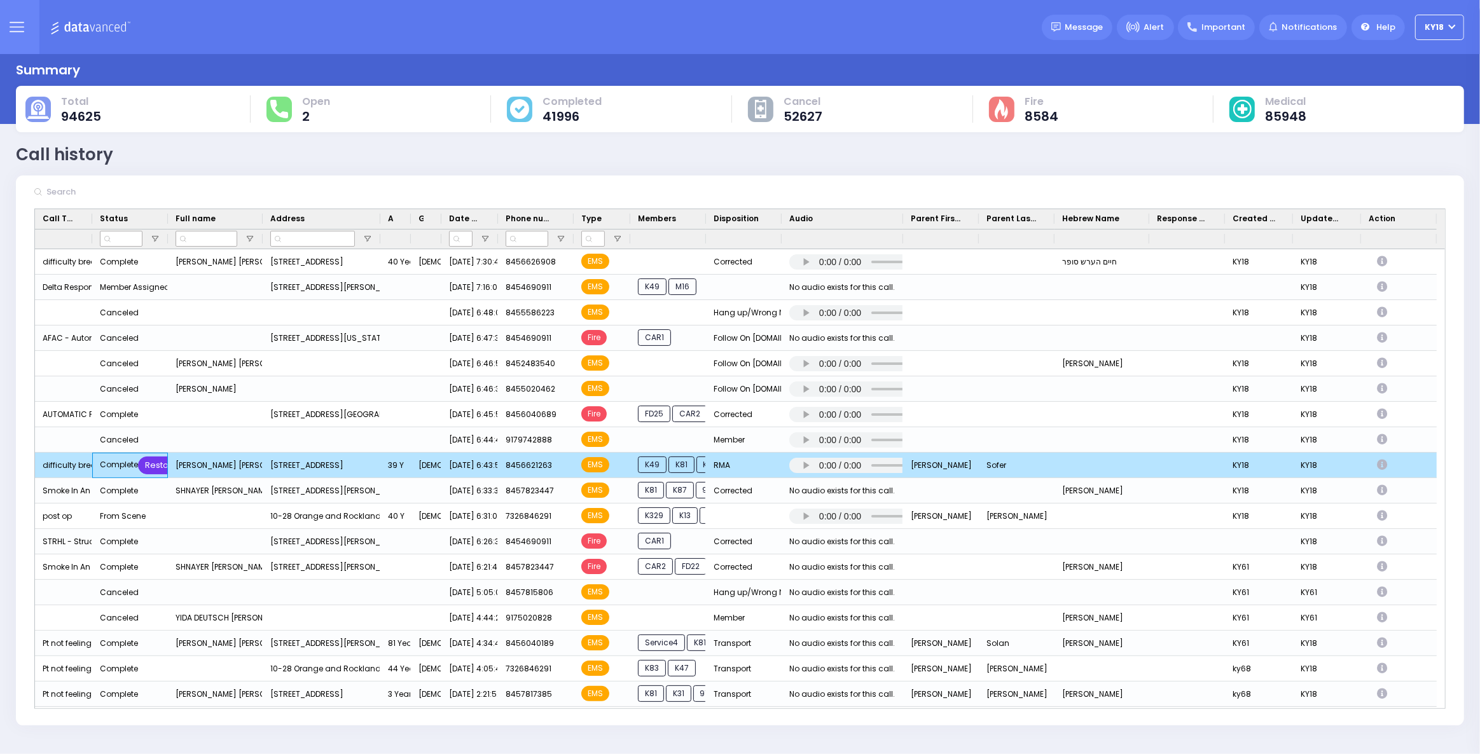
click at [158, 465] on div "Restore" at bounding box center [161, 466] width 46 height 18
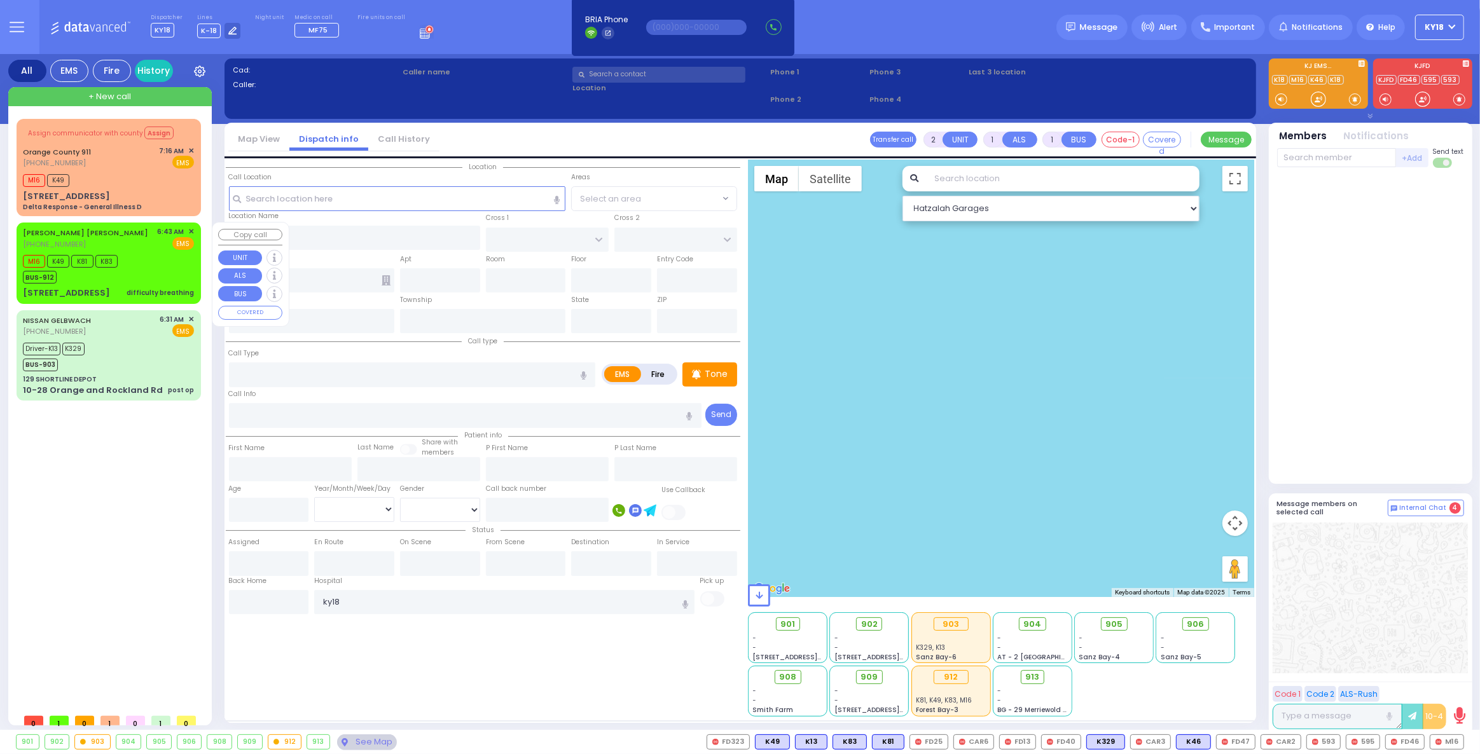
click at [107, 295] on div "[STREET_ADDRESS] difficulty breathing" at bounding box center [108, 293] width 171 height 13
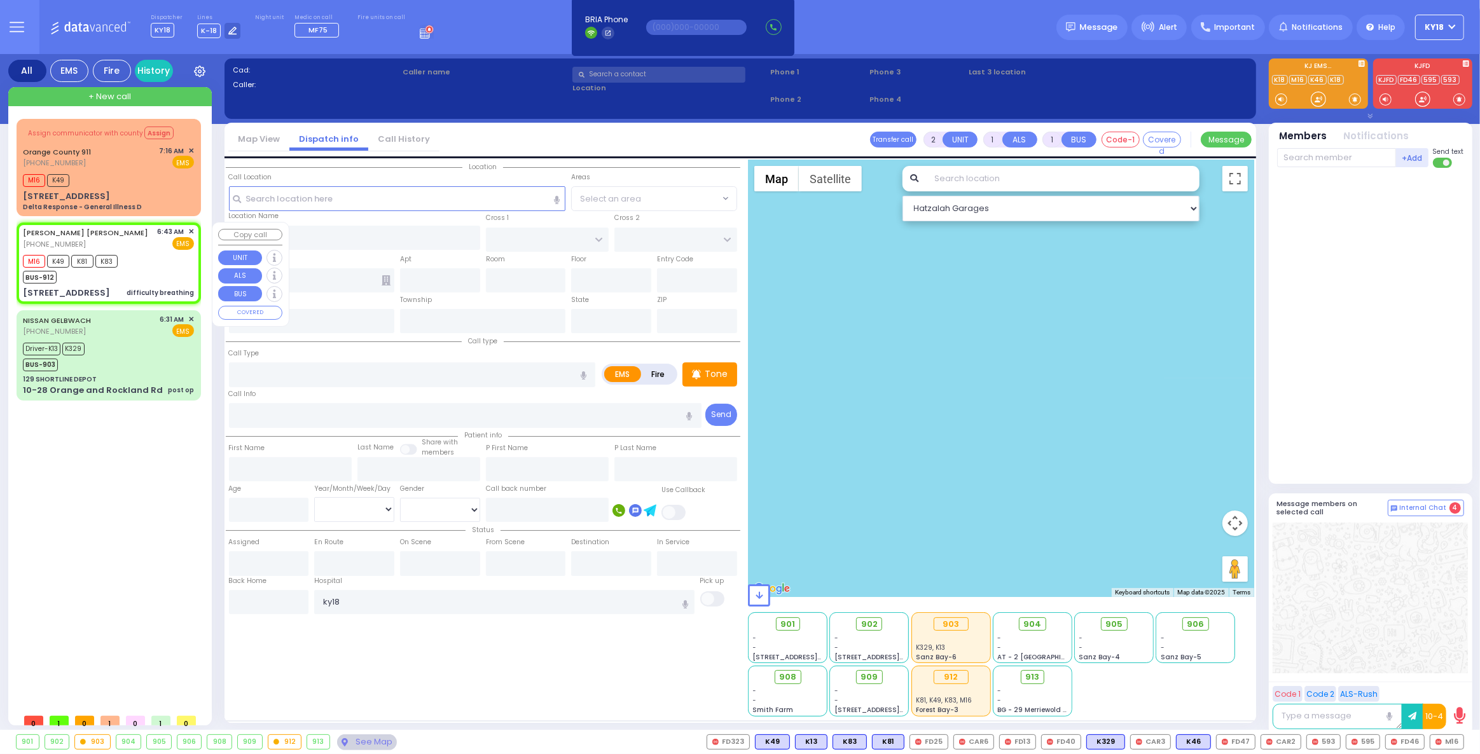
type input "6"
select select
type input "difficulty breathing"
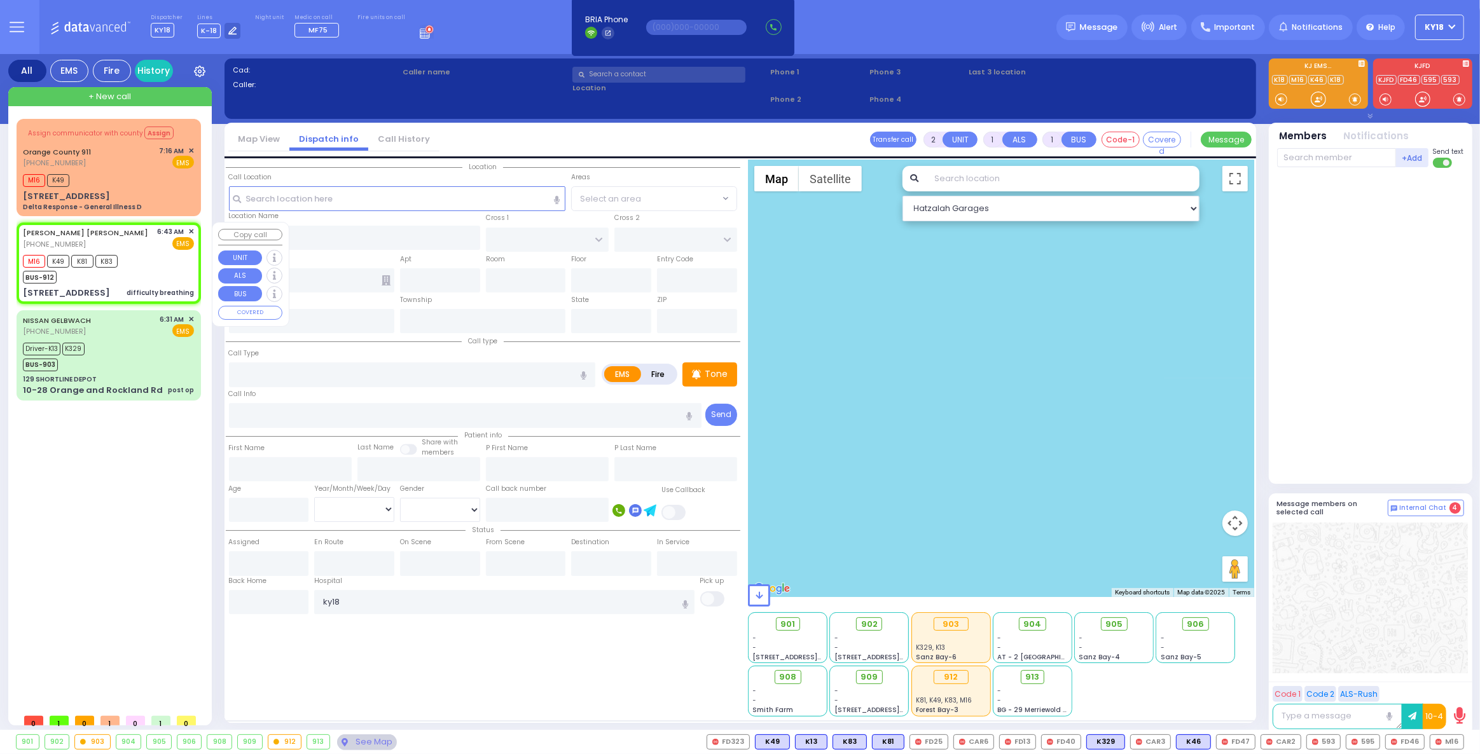
radio input "true"
type input "[PERSON_NAME]"
type input "SOFER"
type input "[PERSON_NAME]"
type input "Sofer"
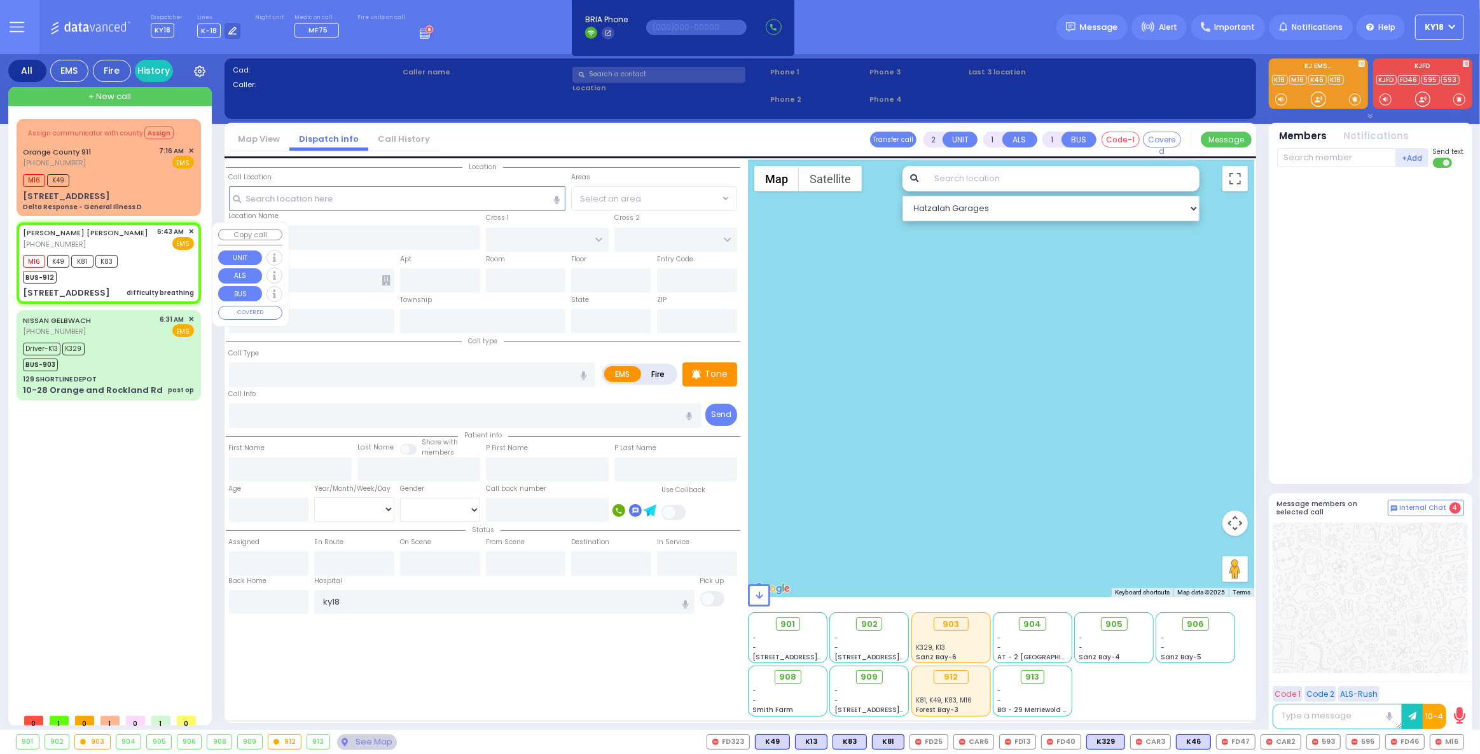
type input "39"
select select "Year"
select select "[DEMOGRAPHIC_DATA]"
type input "06:43"
type input "06:45"
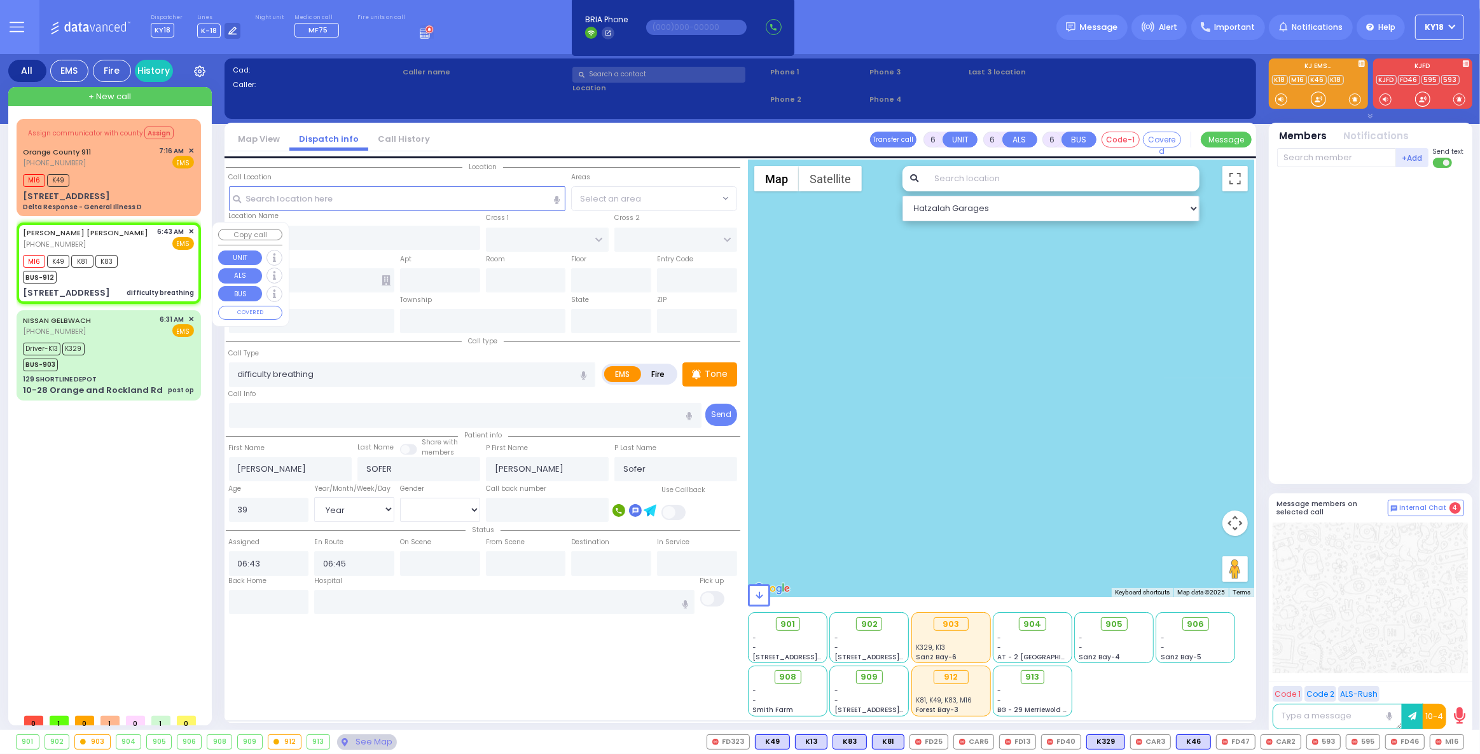
select select "Hatzalah Garages"
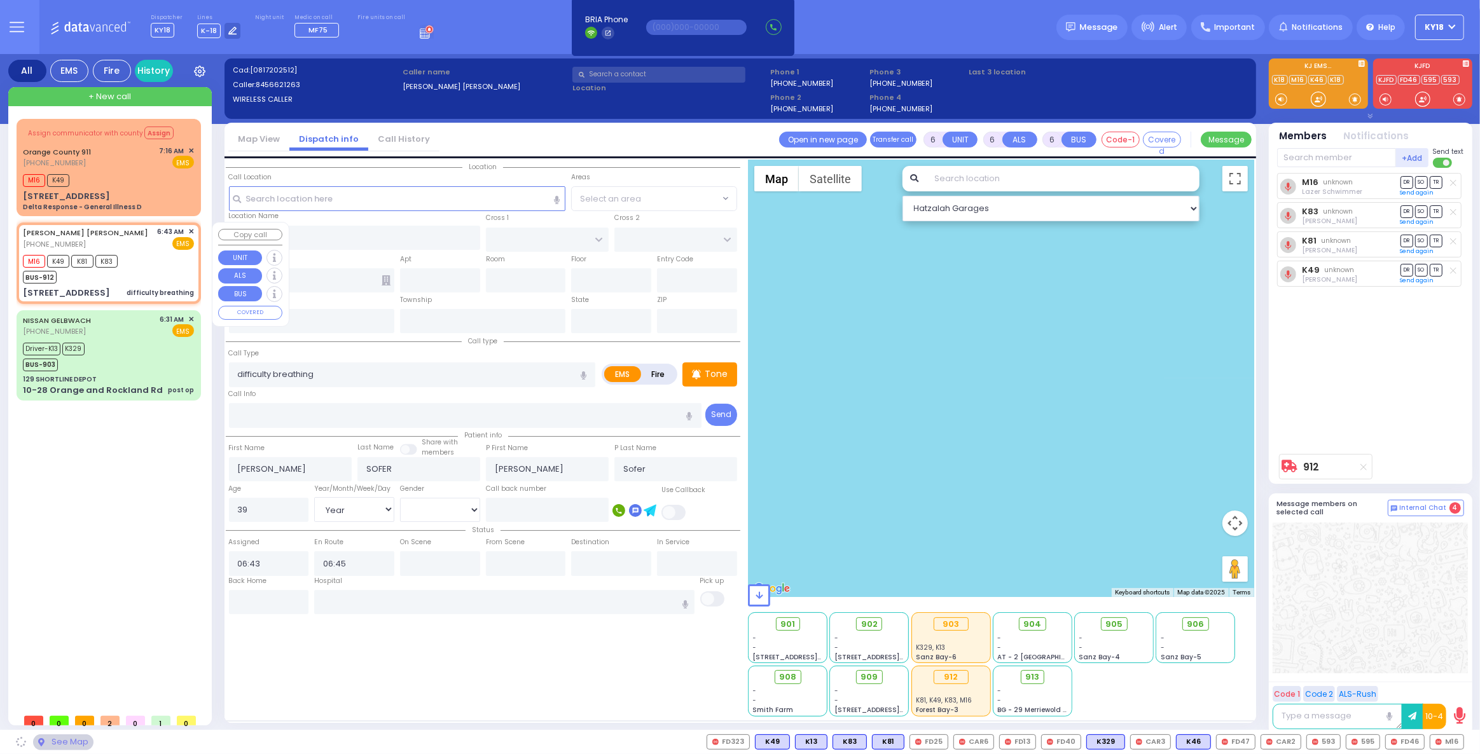
select select
radio input "true"
select select "Year"
select select "[DEMOGRAPHIC_DATA]"
select select "Hatzalah Garages"
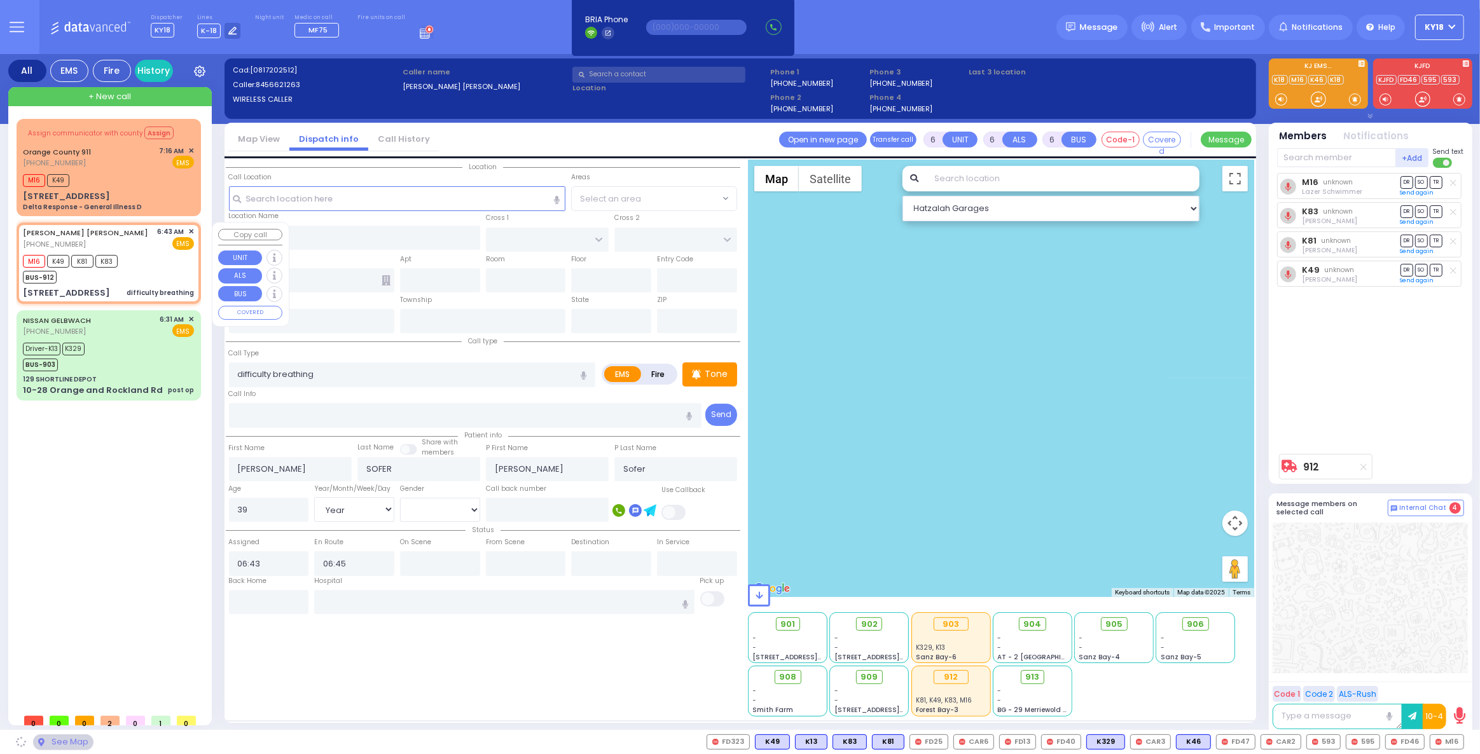
type input "[PERSON_NAME] BLVD"
type input "KAHAN DR"
type input "3 KERESTIER CT"
type input "406"
type input "[PERSON_NAME]"
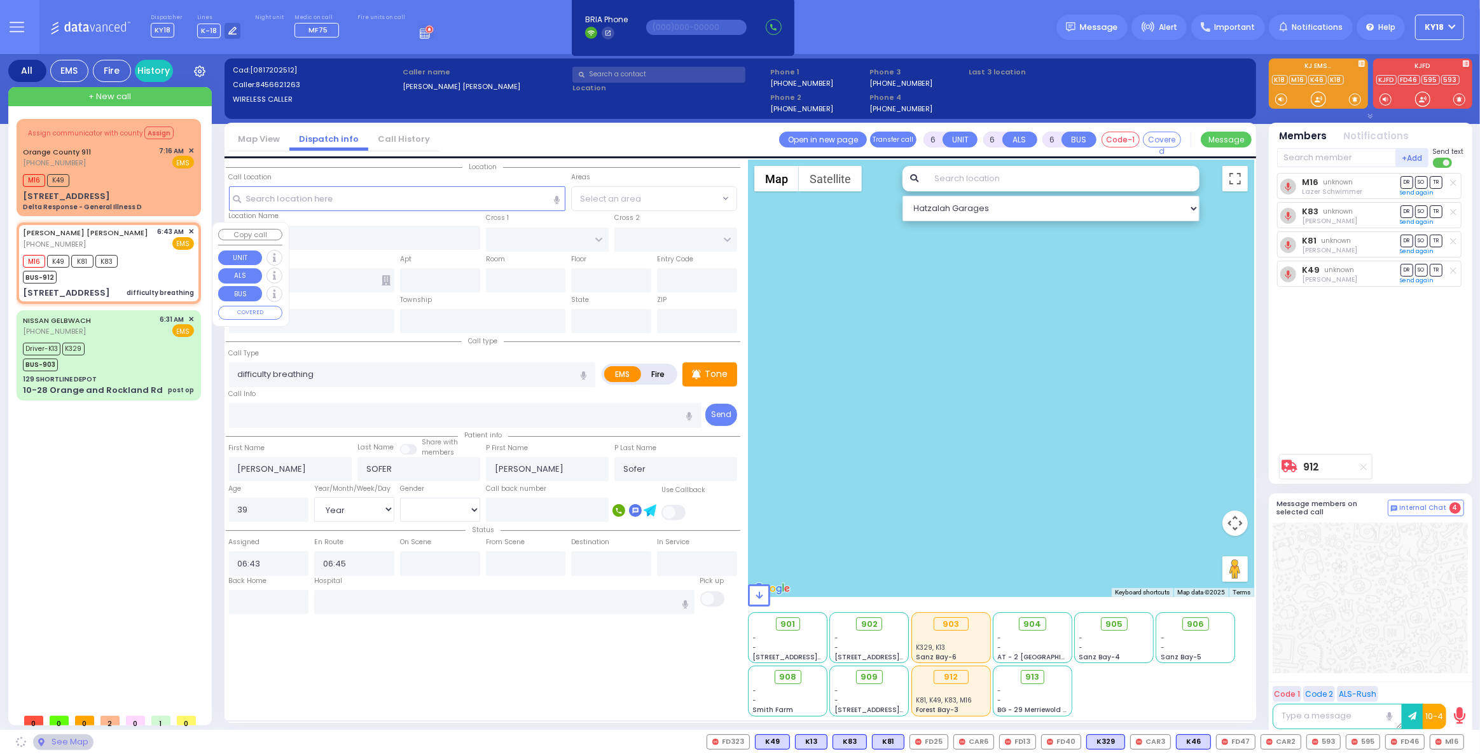
type input "[US_STATE]"
type input "10950"
select select "SECTION 4"
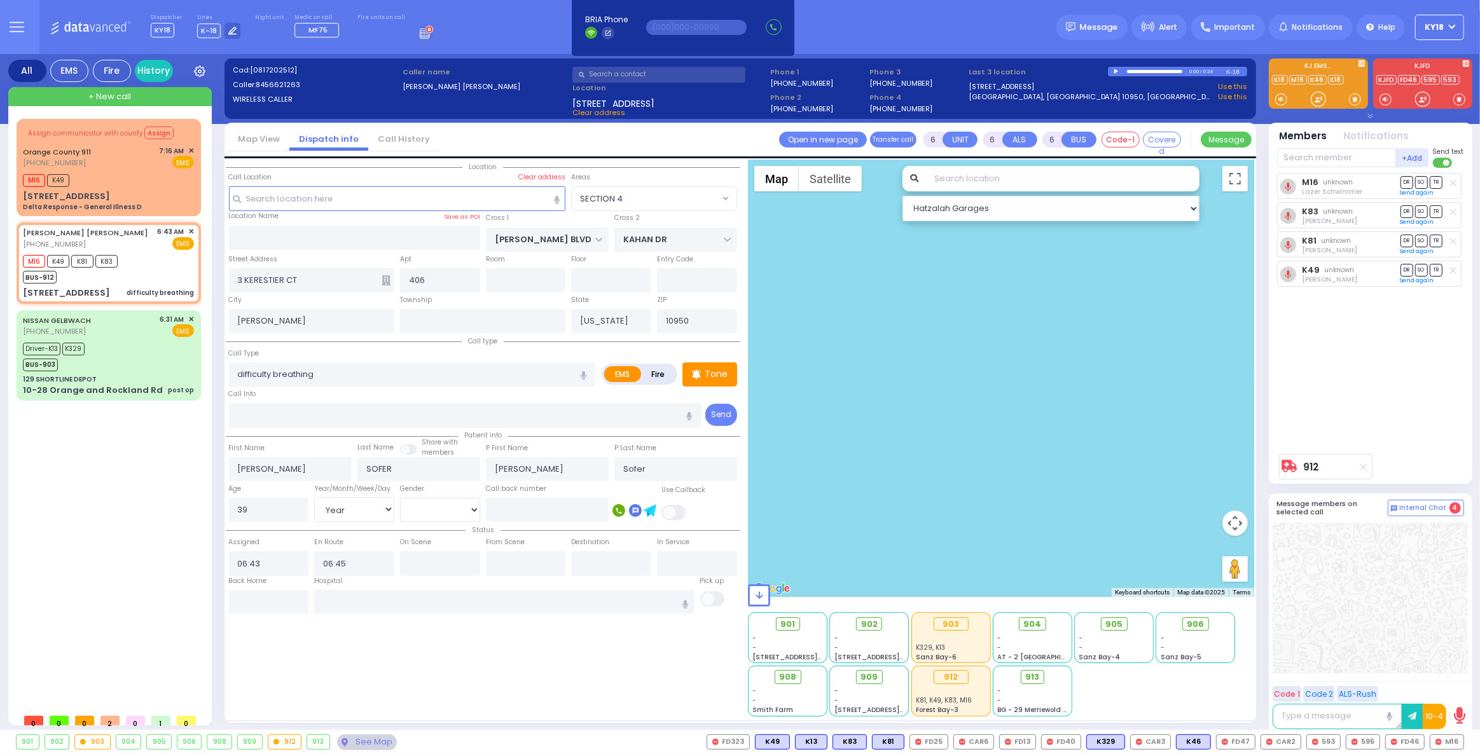
select select "SECTION 4"
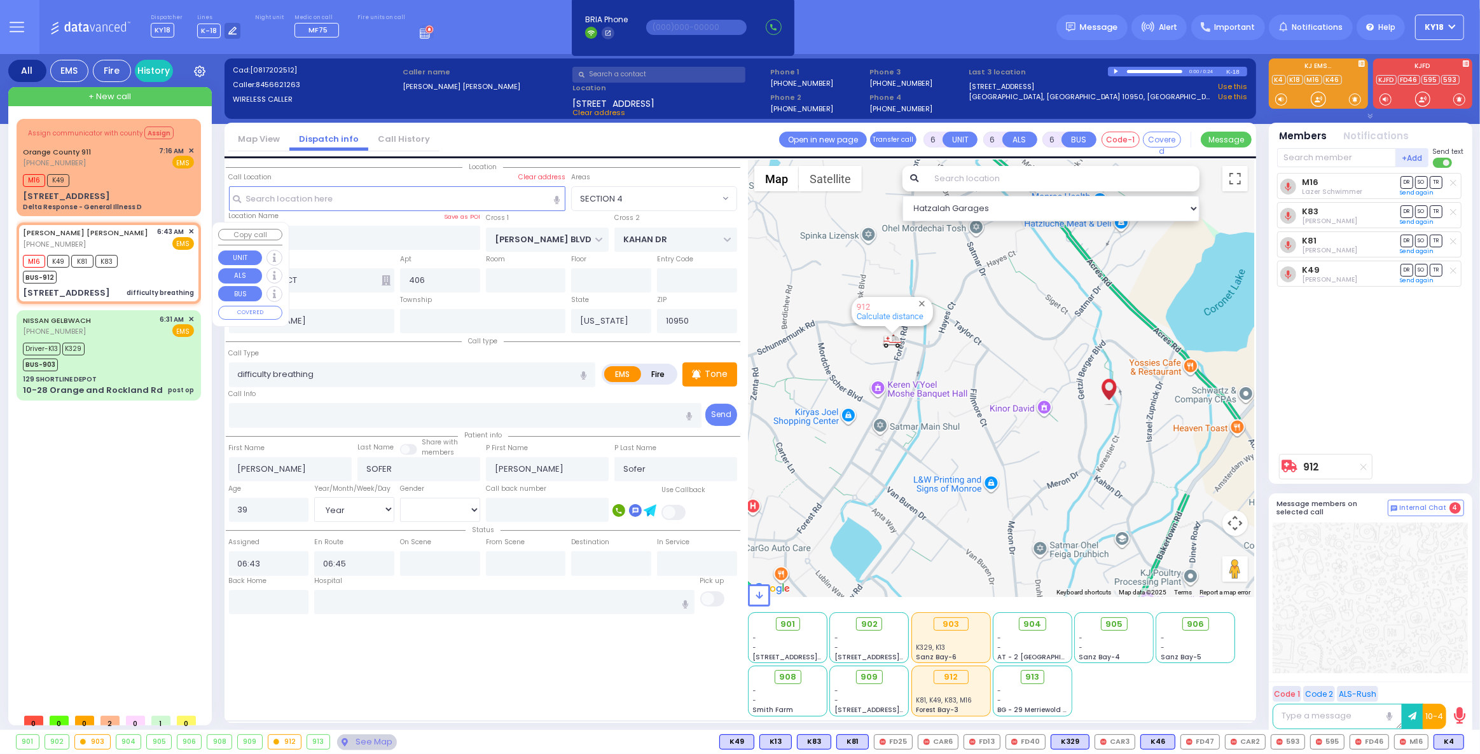
click at [124, 282] on div "M16 K49 K81 K83 BUS-912" at bounding box center [74, 268] width 103 height 32
select select
radio input "true"
select select "Year"
select select "[DEMOGRAPHIC_DATA]"
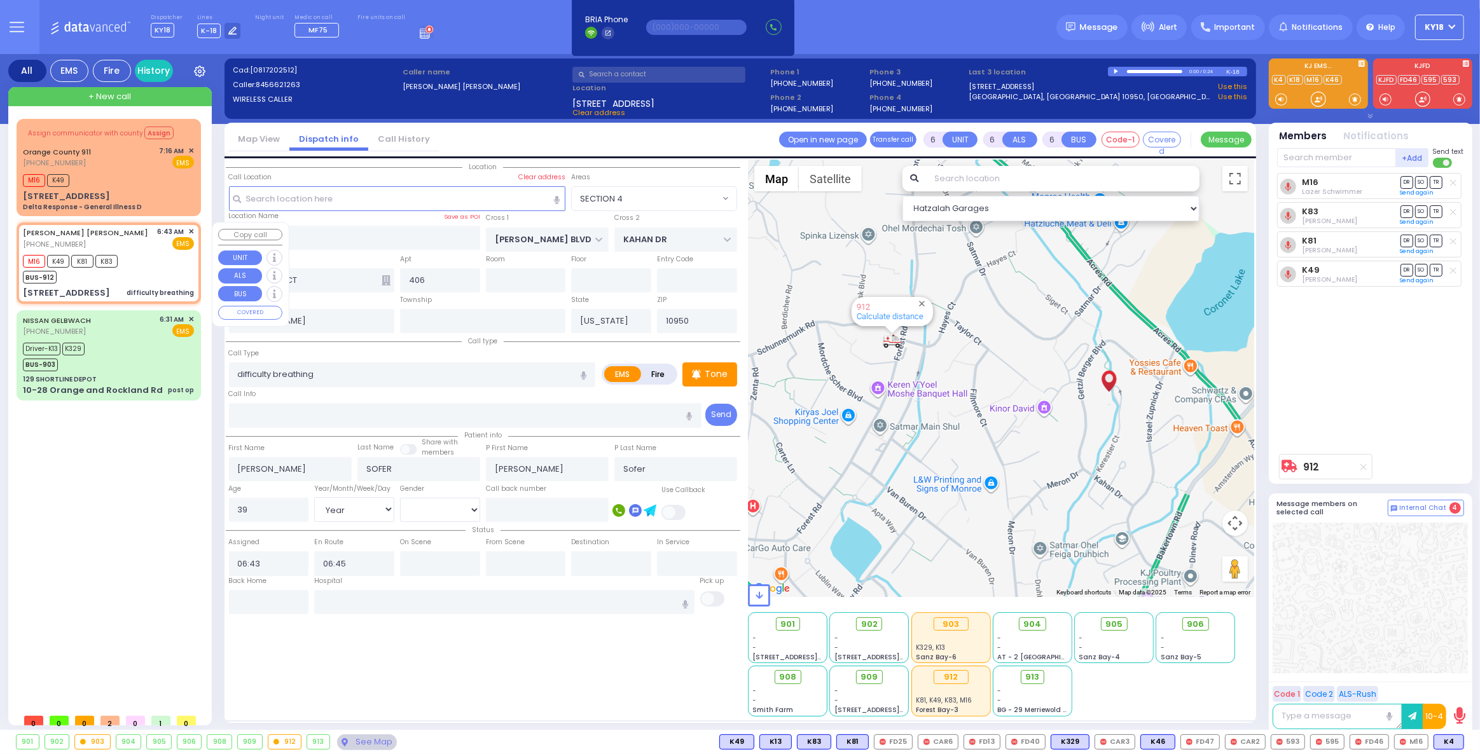
select select "Hatzalah Garages"
select select "SECTION 4"
click at [1449, 741] on span "K4" at bounding box center [1448, 742] width 29 height 14
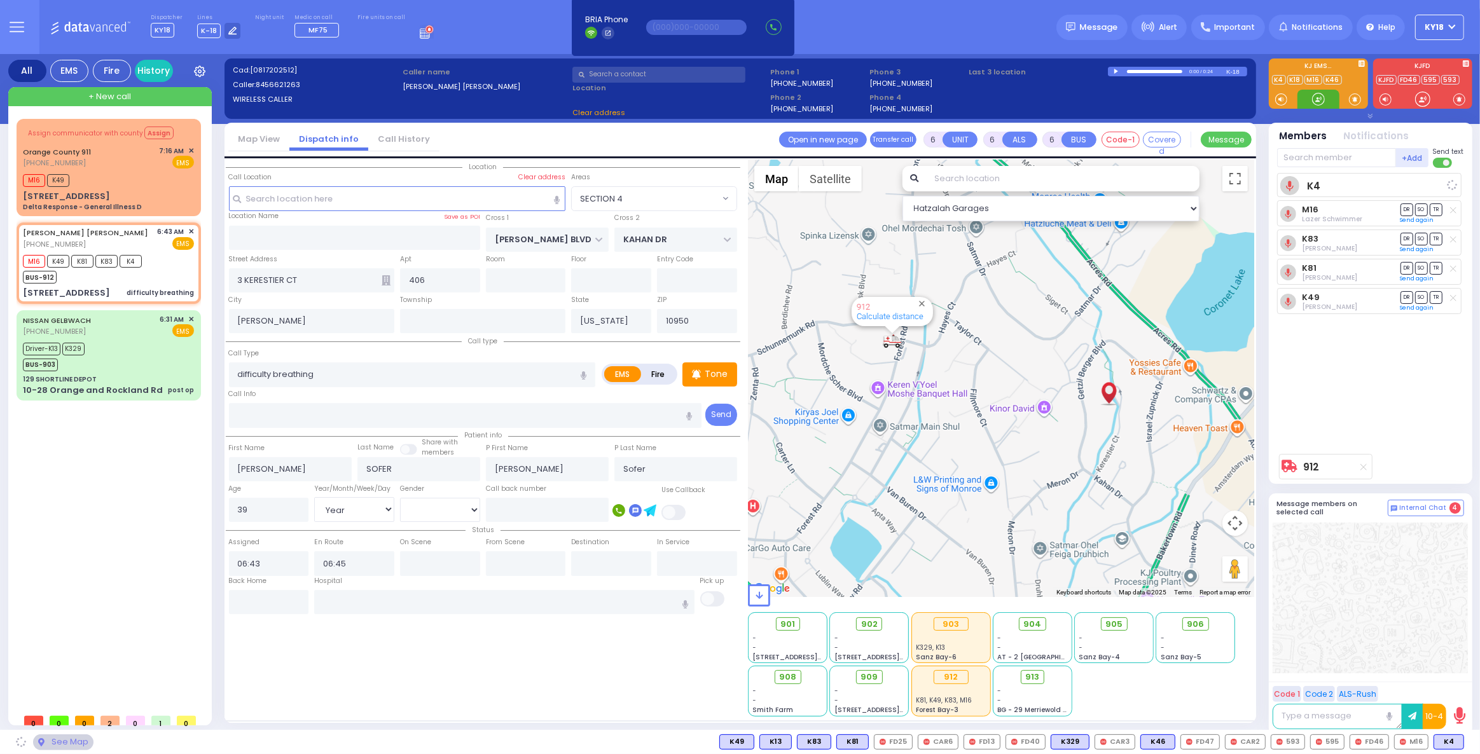
select select
radio input "true"
select select "Year"
select select "[DEMOGRAPHIC_DATA]"
select select "Hatzalah Garages"
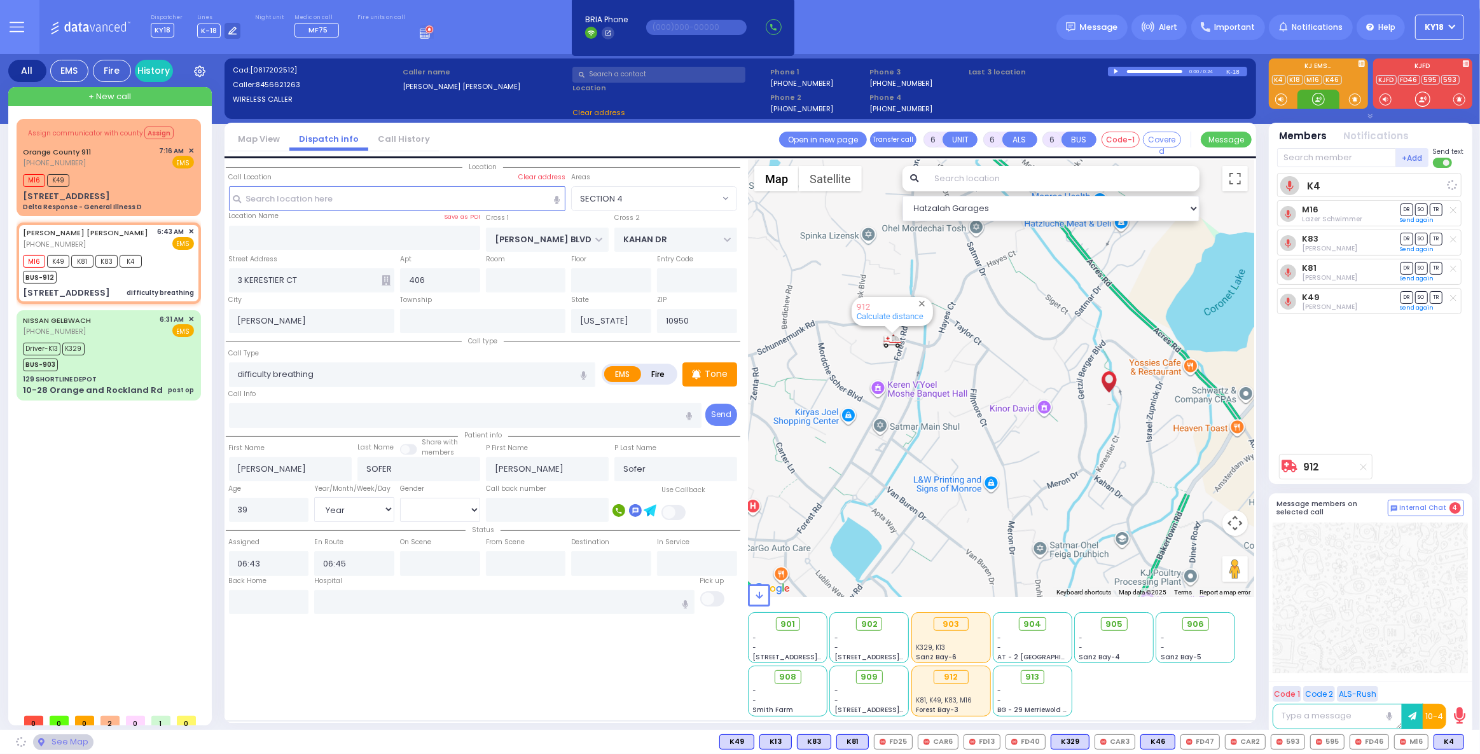
select select "SECTION 4"
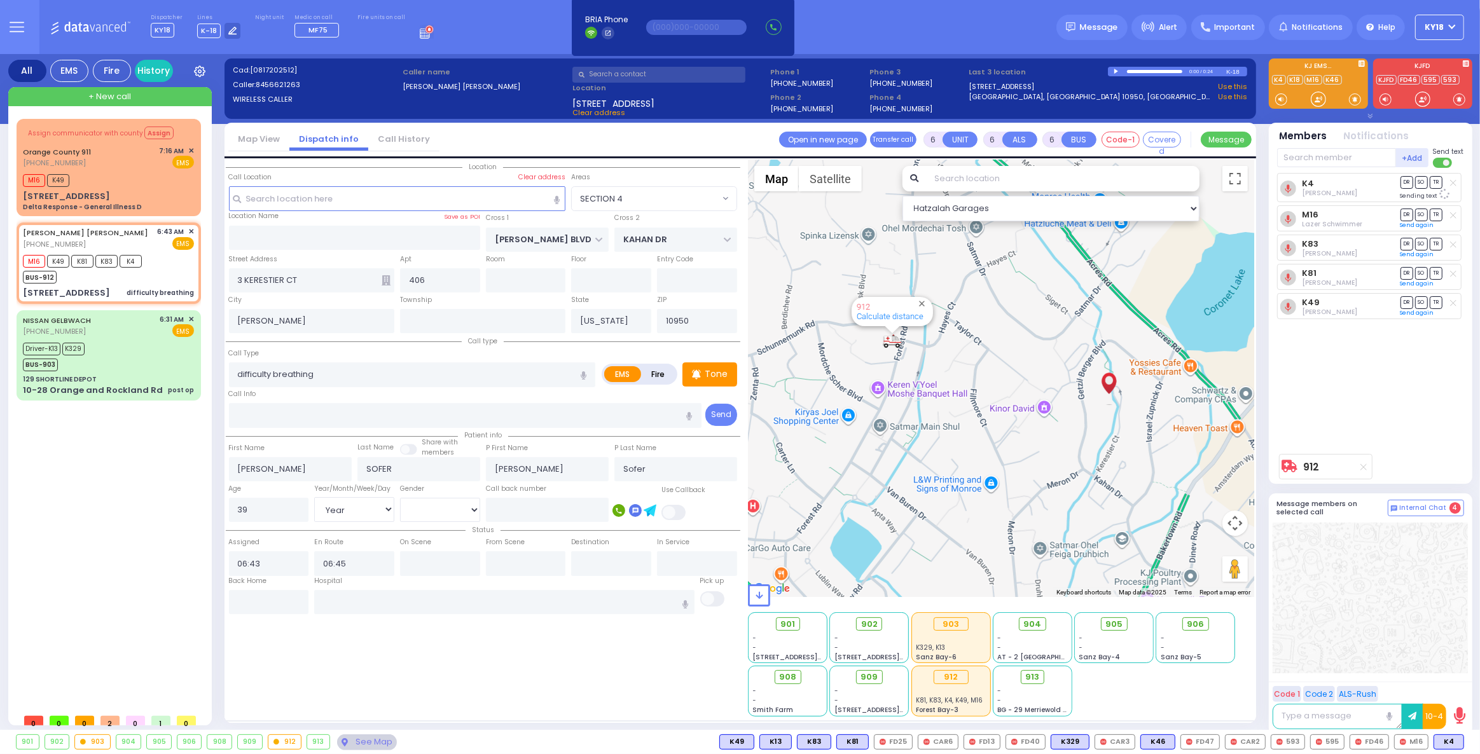
click at [1364, 469] on line at bounding box center [1363, 468] width 6 height 6
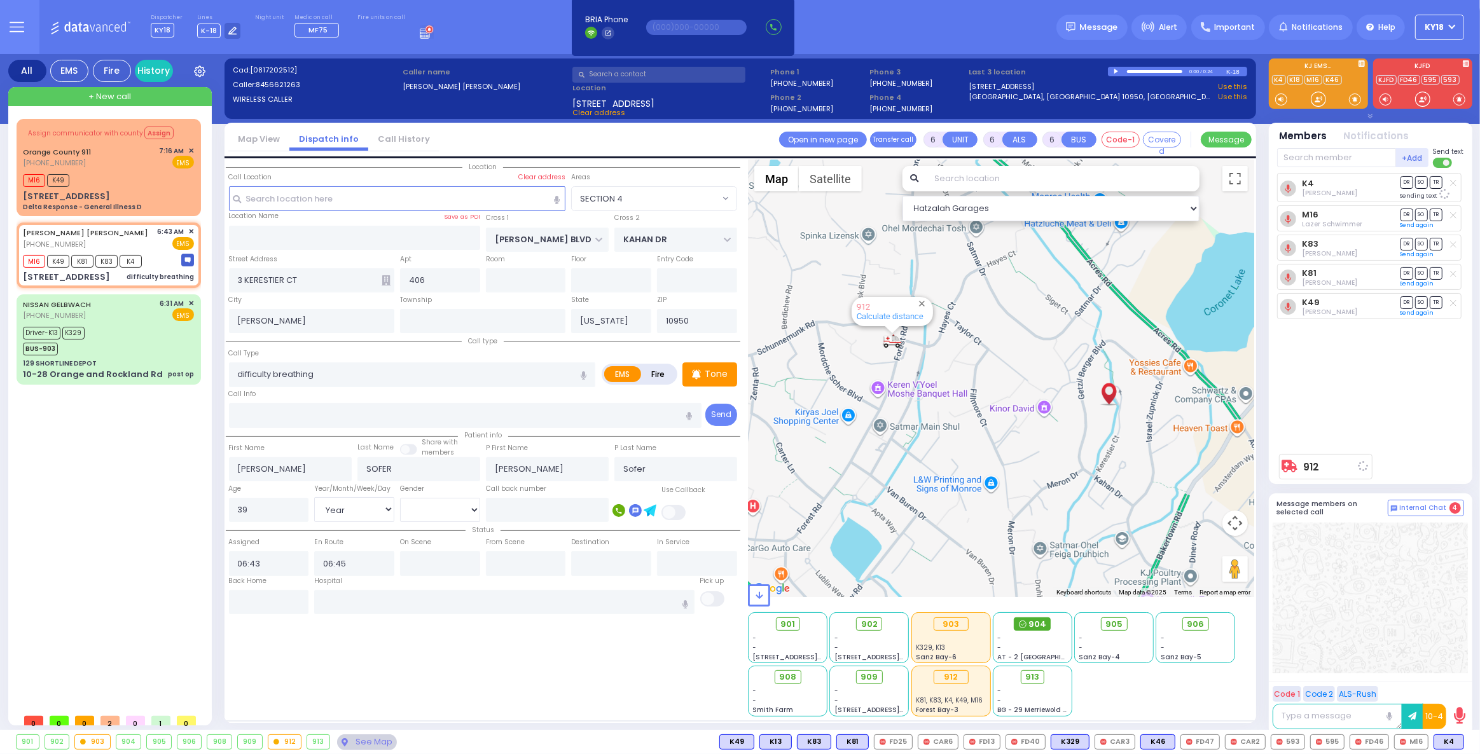
select select
radio input "true"
select select "Year"
select select "[DEMOGRAPHIC_DATA]"
select select "Hatzalah Garages"
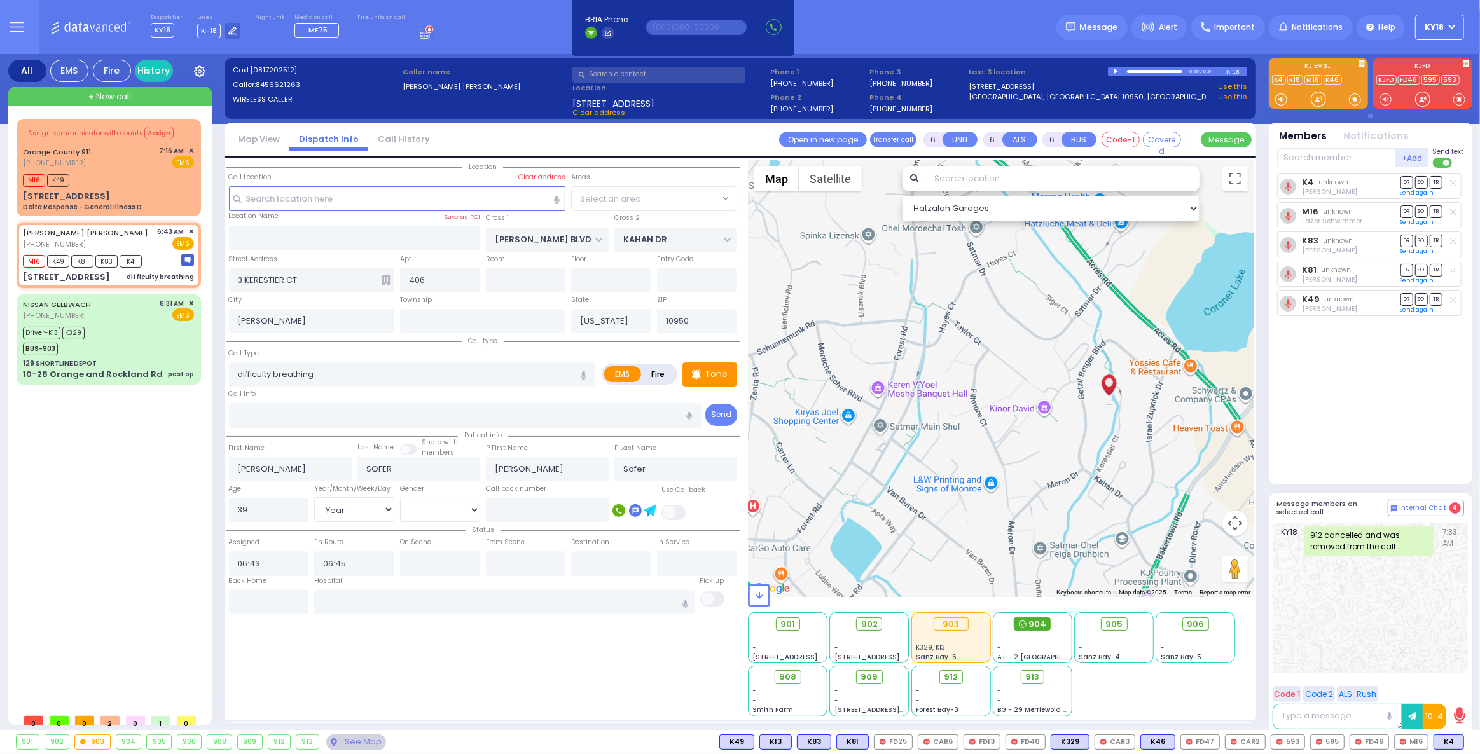
select select "SECTION 4"
click at [1033, 625] on span "904" at bounding box center [1037, 624] width 18 height 13
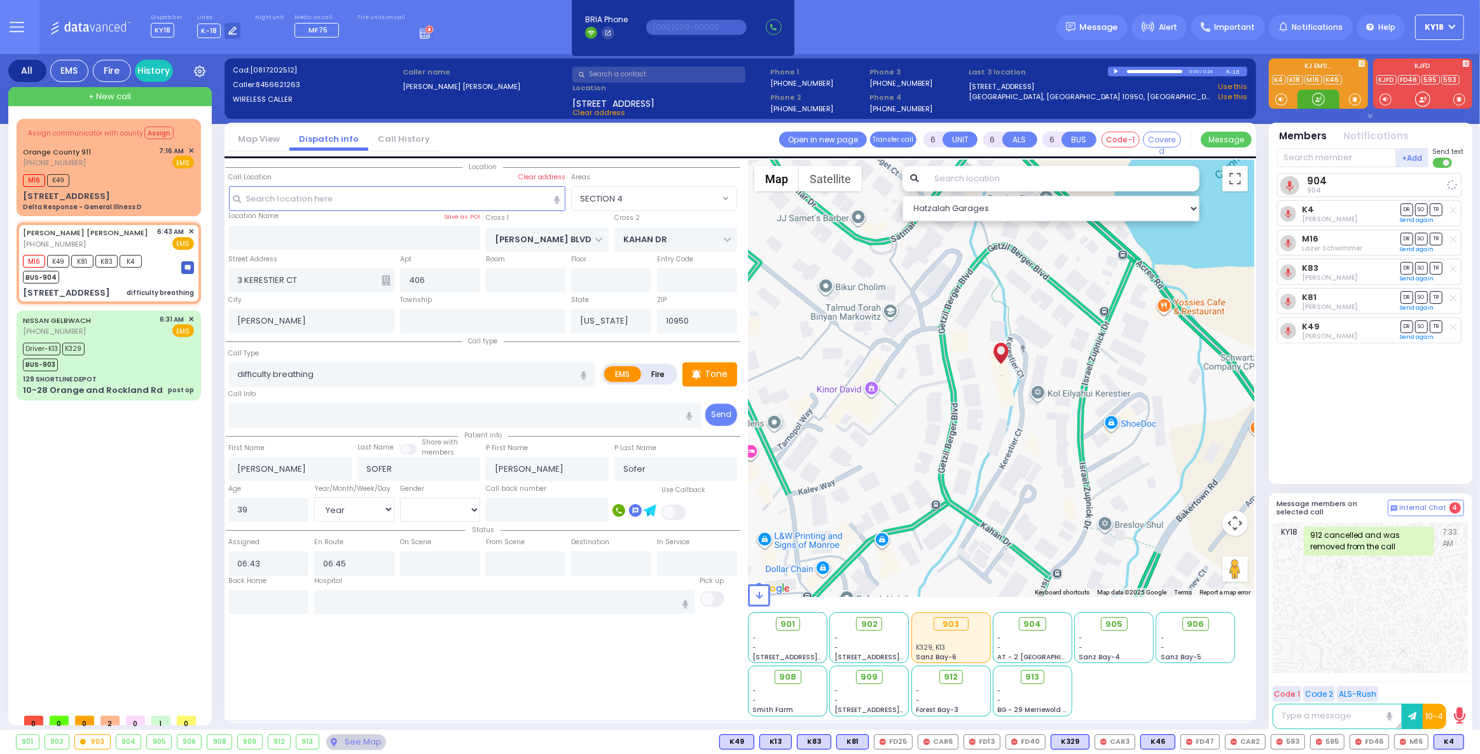
select select
radio input "true"
select select "Year"
select select "[DEMOGRAPHIC_DATA]"
select select "SECTION 4"
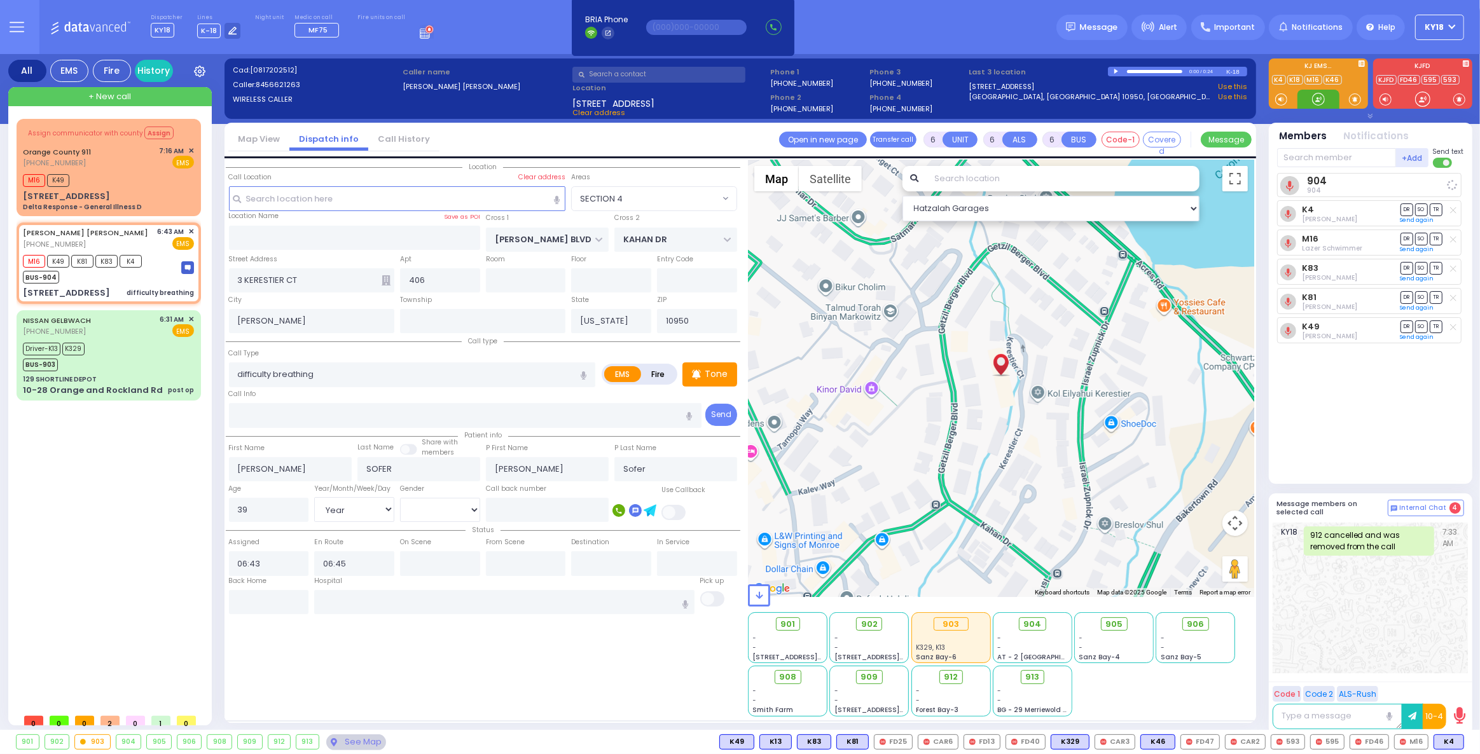
select select "Hatzalah Garages"
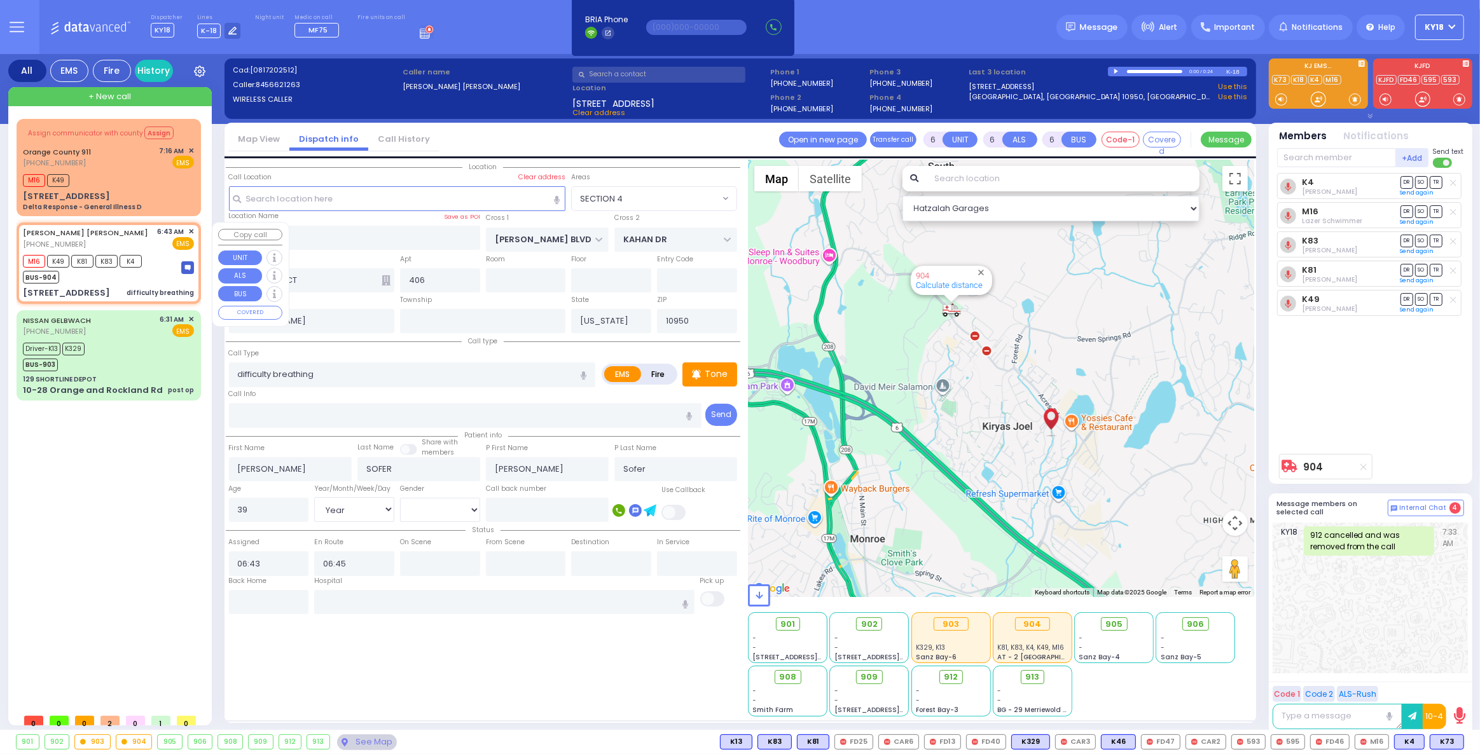
click at [112, 287] on div "[STREET_ADDRESS] difficulty breathing" at bounding box center [108, 293] width 171 height 13
select select
radio input "true"
select select "Year"
select select "[DEMOGRAPHIC_DATA]"
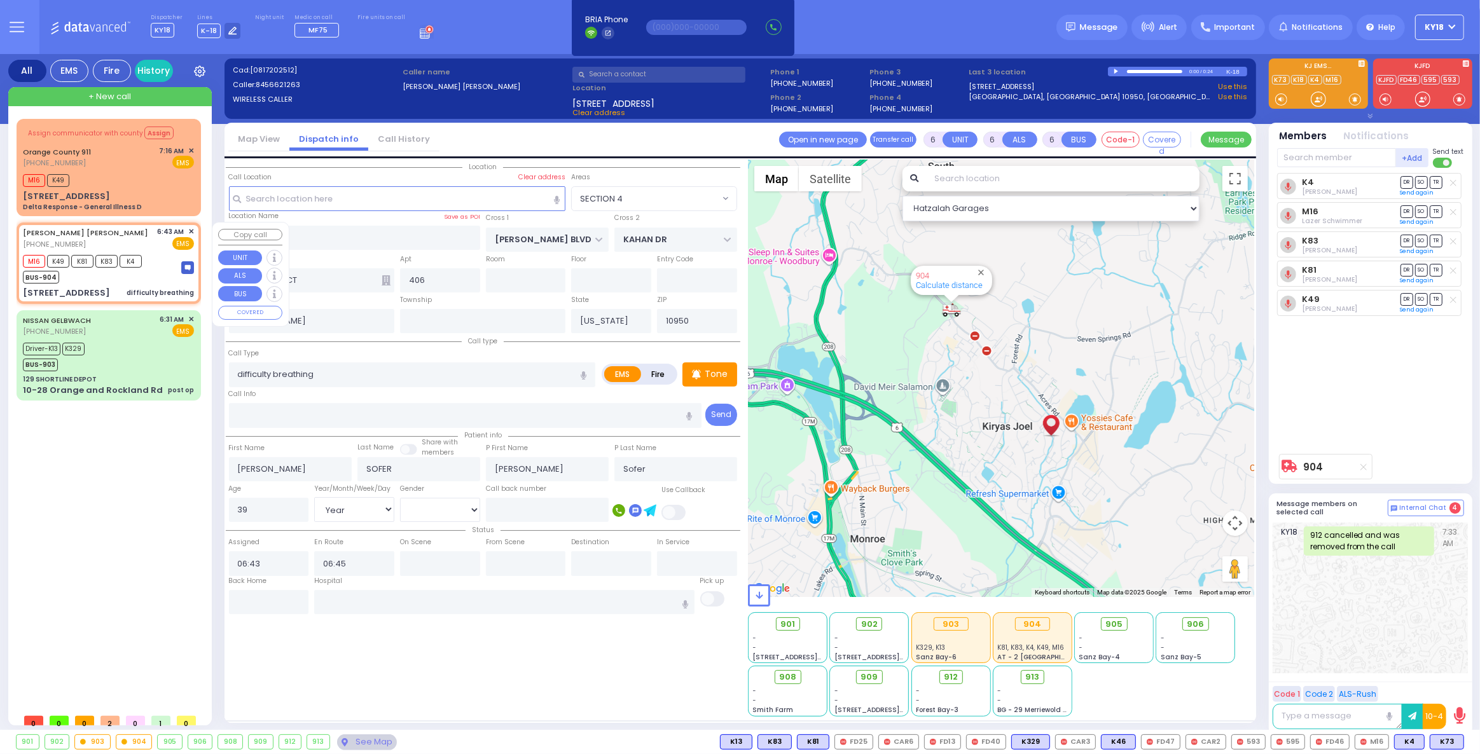
select select "SECTION 4"
select select "Hatzalah Garages"
click at [1449, 741] on span "K73" at bounding box center [1446, 742] width 33 height 14
select select
radio input "true"
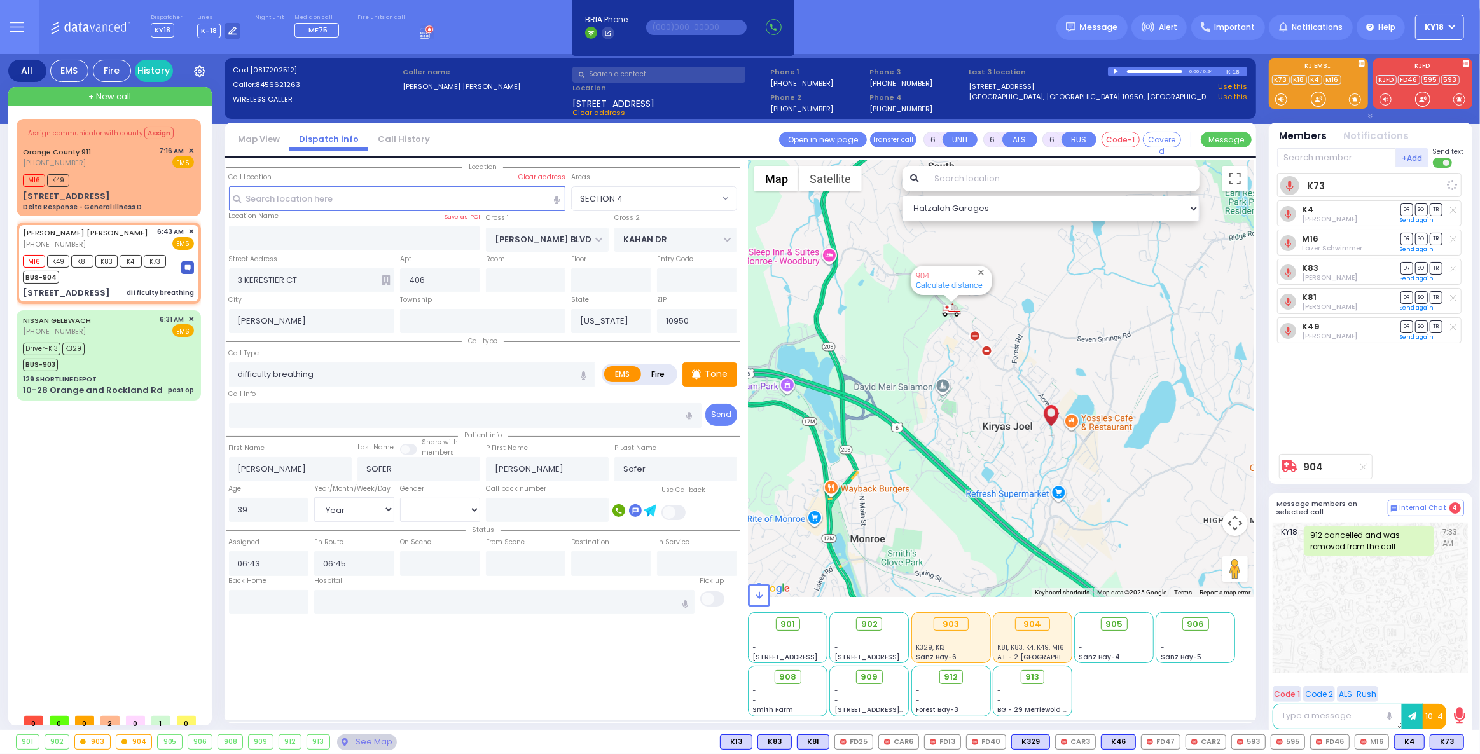
select select "Year"
select select "[DEMOGRAPHIC_DATA]"
select select "Hatzalah Garages"
select select "SECTION 4"
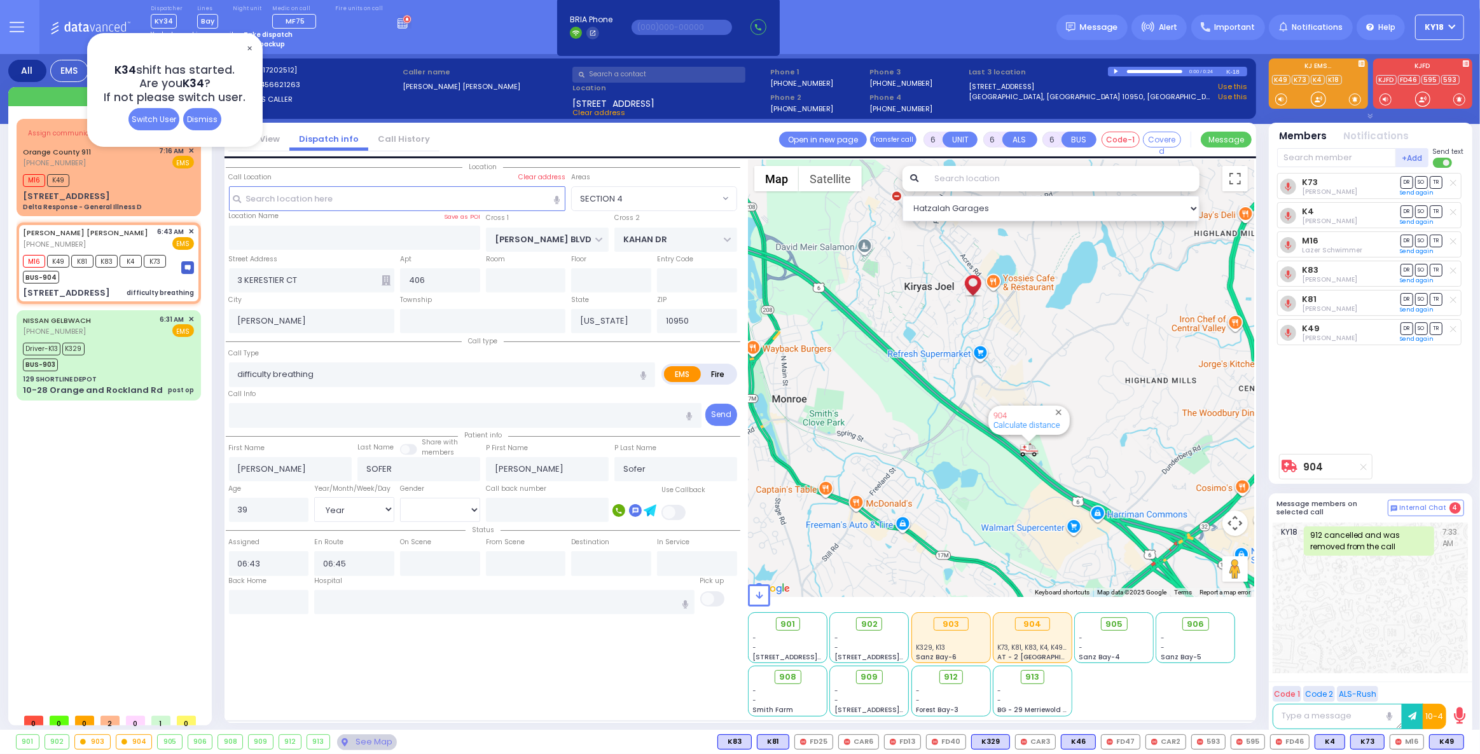
select select
radio input "true"
select select "Year"
select select "[DEMOGRAPHIC_DATA]"
select select "Hatzalah Garages"
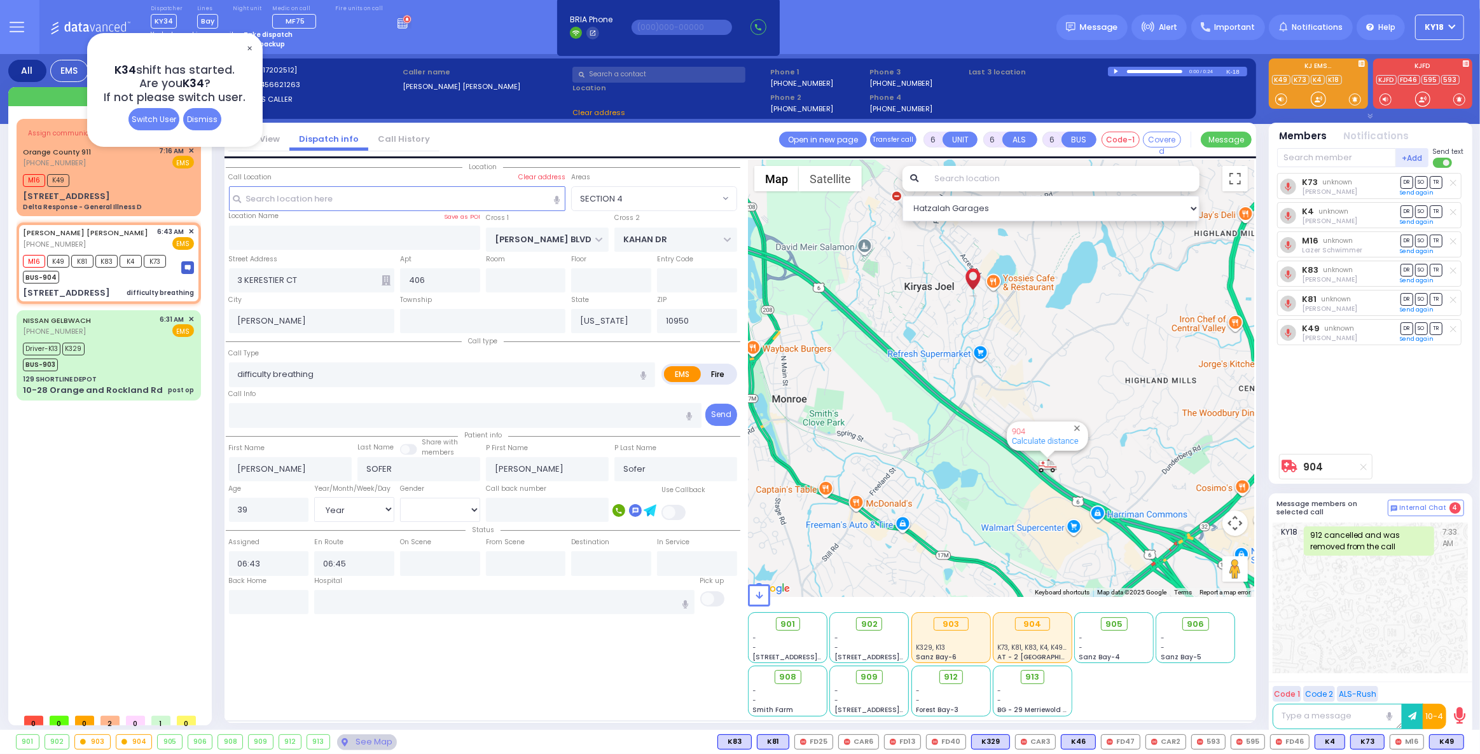
select select "SECTION 4"
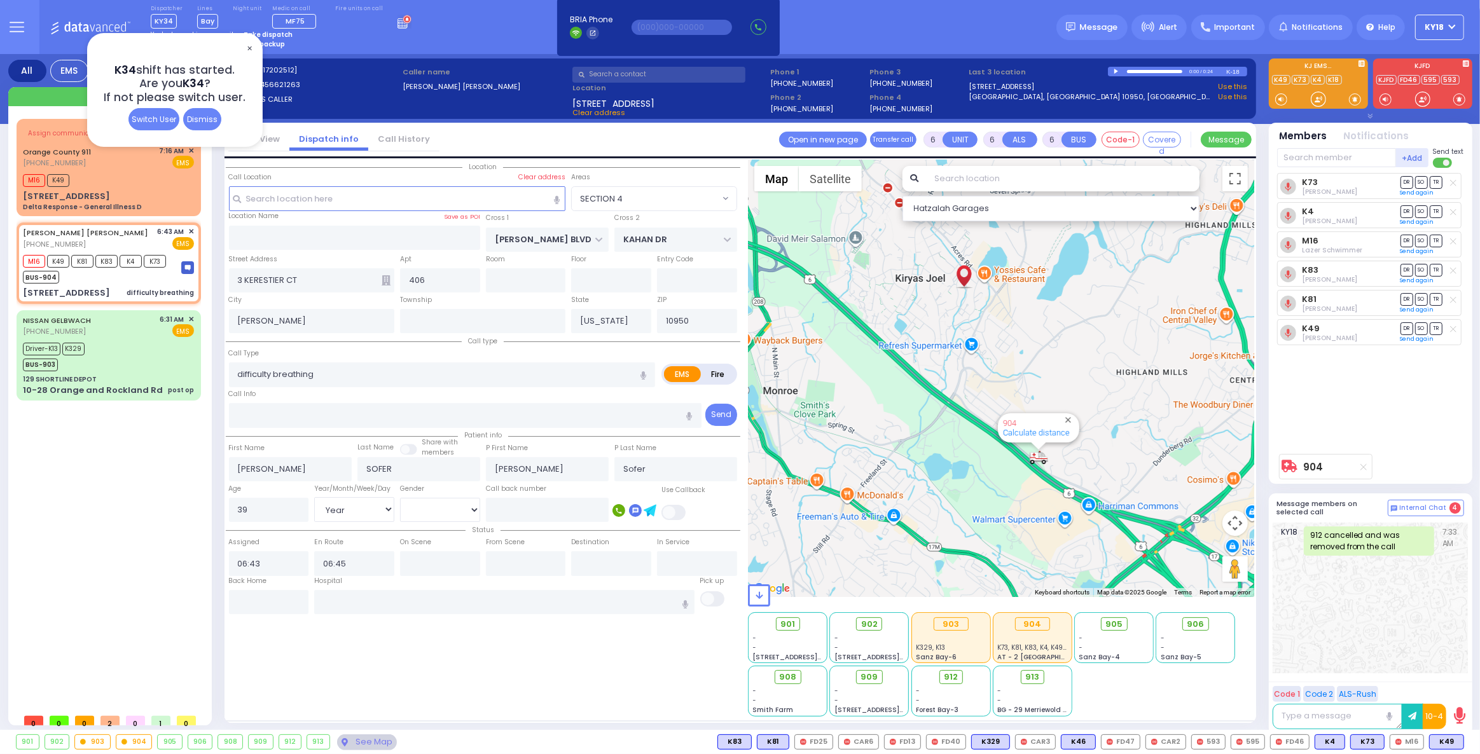
select select
radio input "true"
select select "Year"
select select "[DEMOGRAPHIC_DATA]"
select select "SECTION 4"
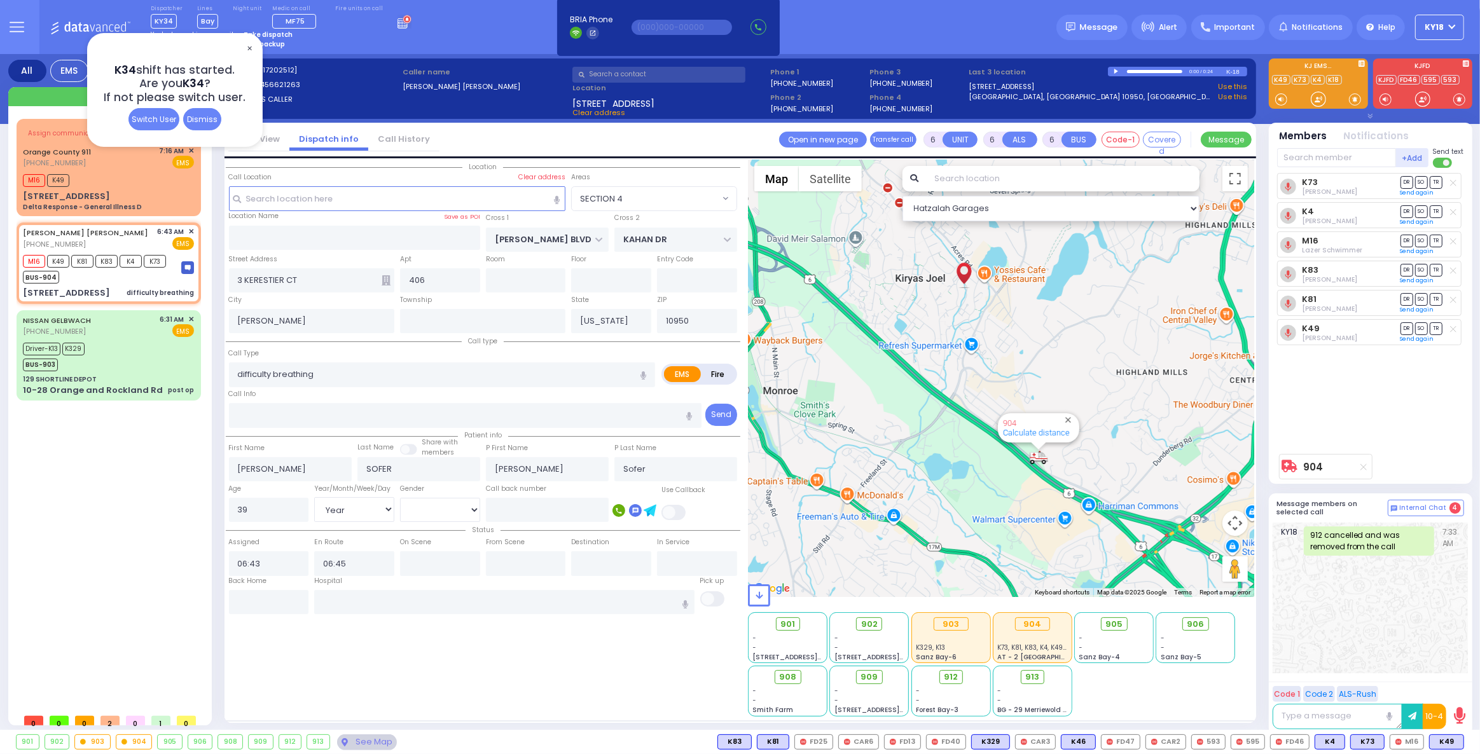
select select "Hatzalah Garages"
select select
radio input "true"
select select "Year"
select select "[DEMOGRAPHIC_DATA]"
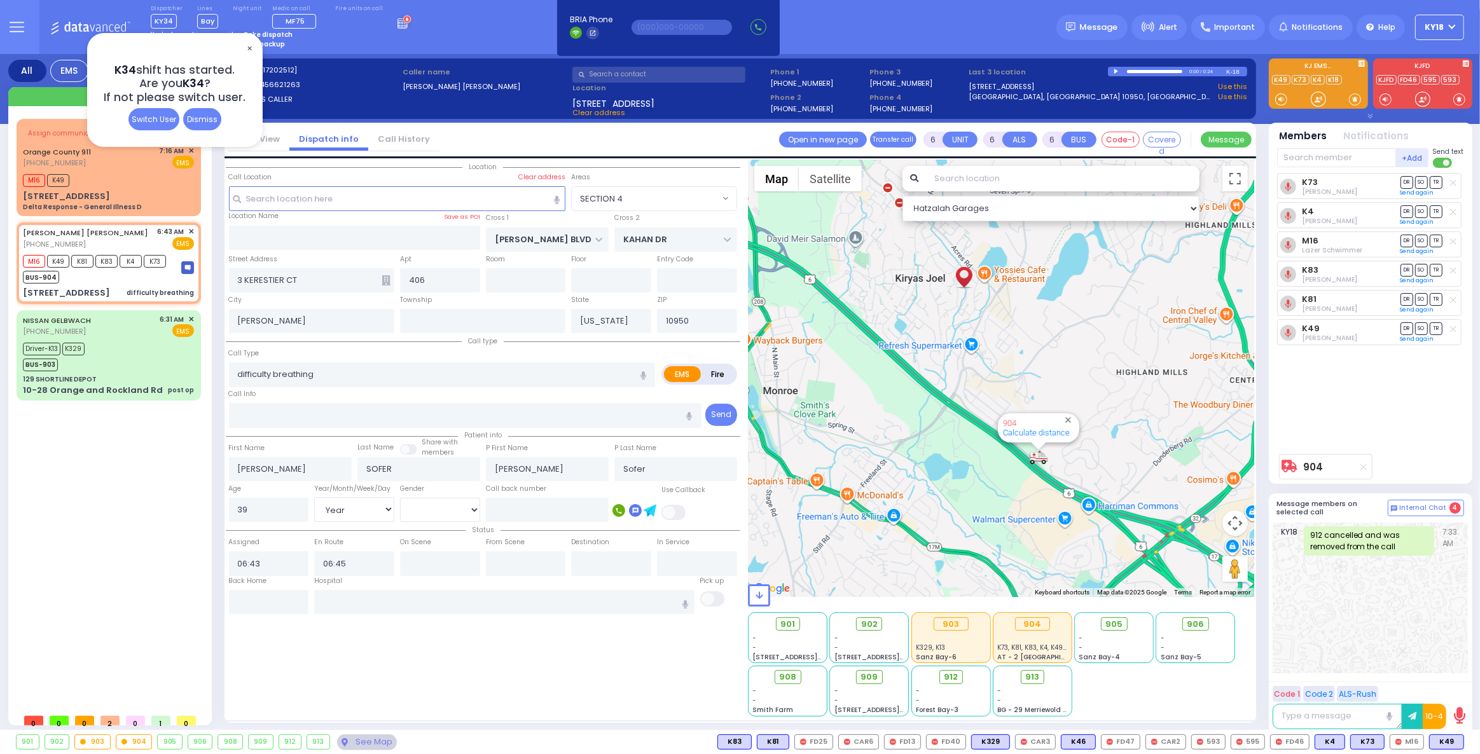
select select "SECTION 4"
select select "Hatzalah Garages"
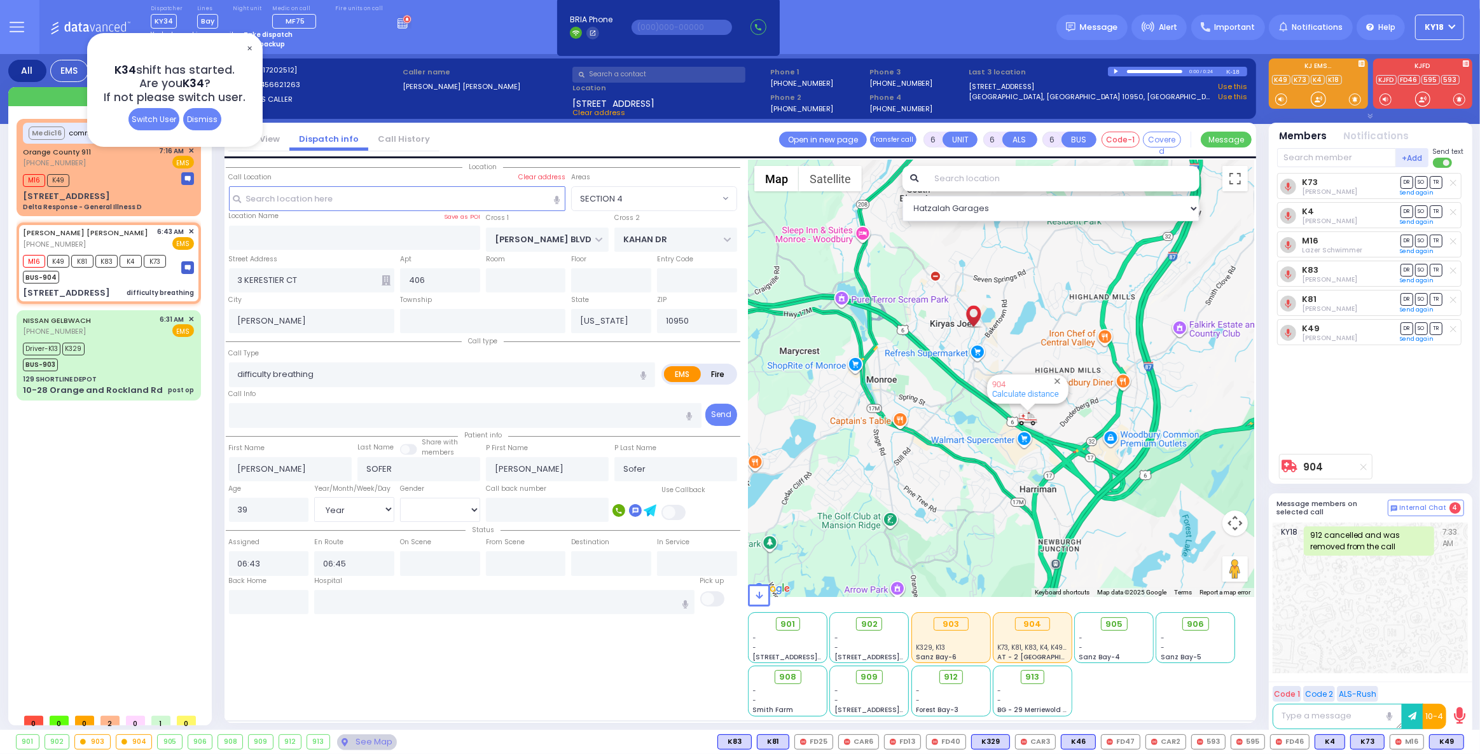
select select
radio input "true"
select select "Year"
select select "[DEMOGRAPHIC_DATA]"
select select "SECTION 4"
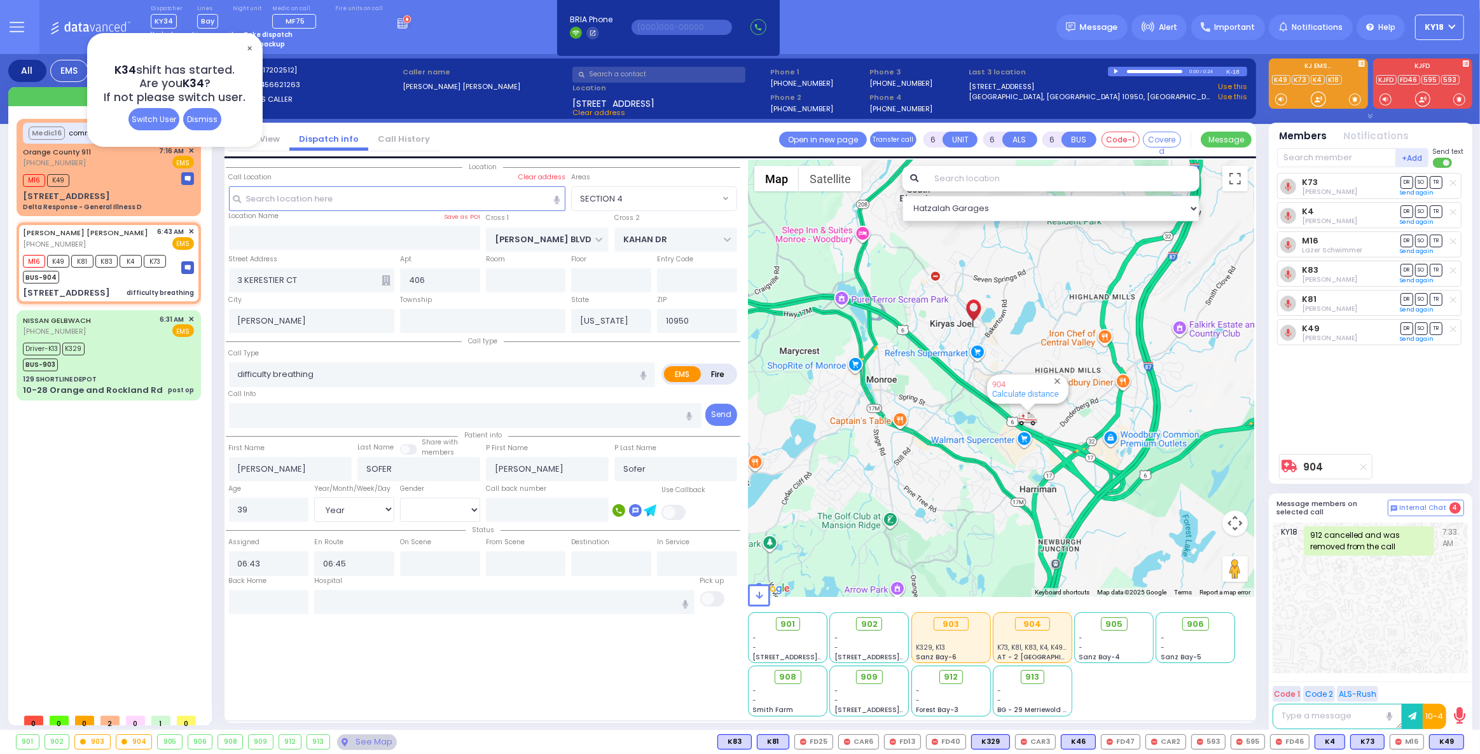
select select "Hatzalah Garages"
select select
radio input "true"
select select "Year"
select select "[DEMOGRAPHIC_DATA]"
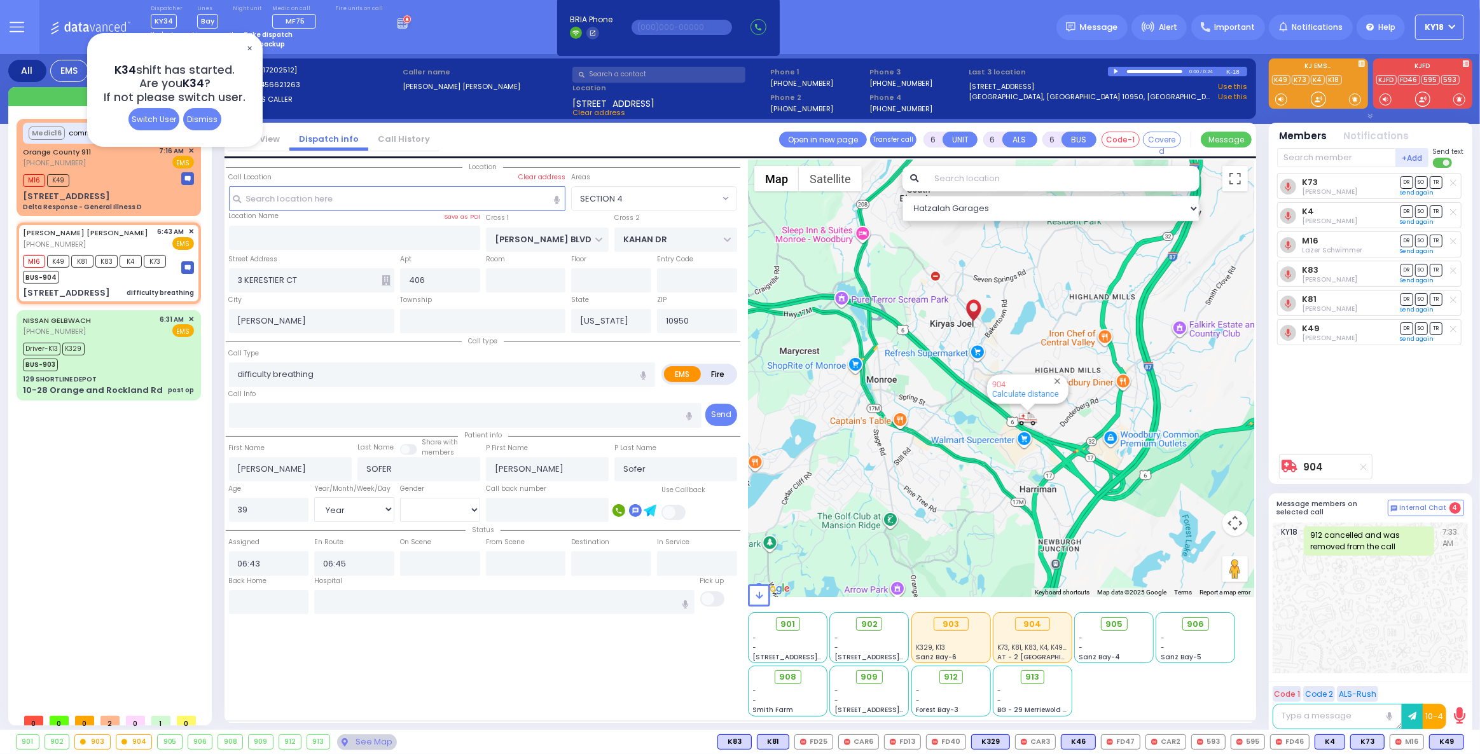
select select "Hatzalah Garages"
select select "SECTION 4"
